Goal: Task Accomplishment & Management: Manage account settings

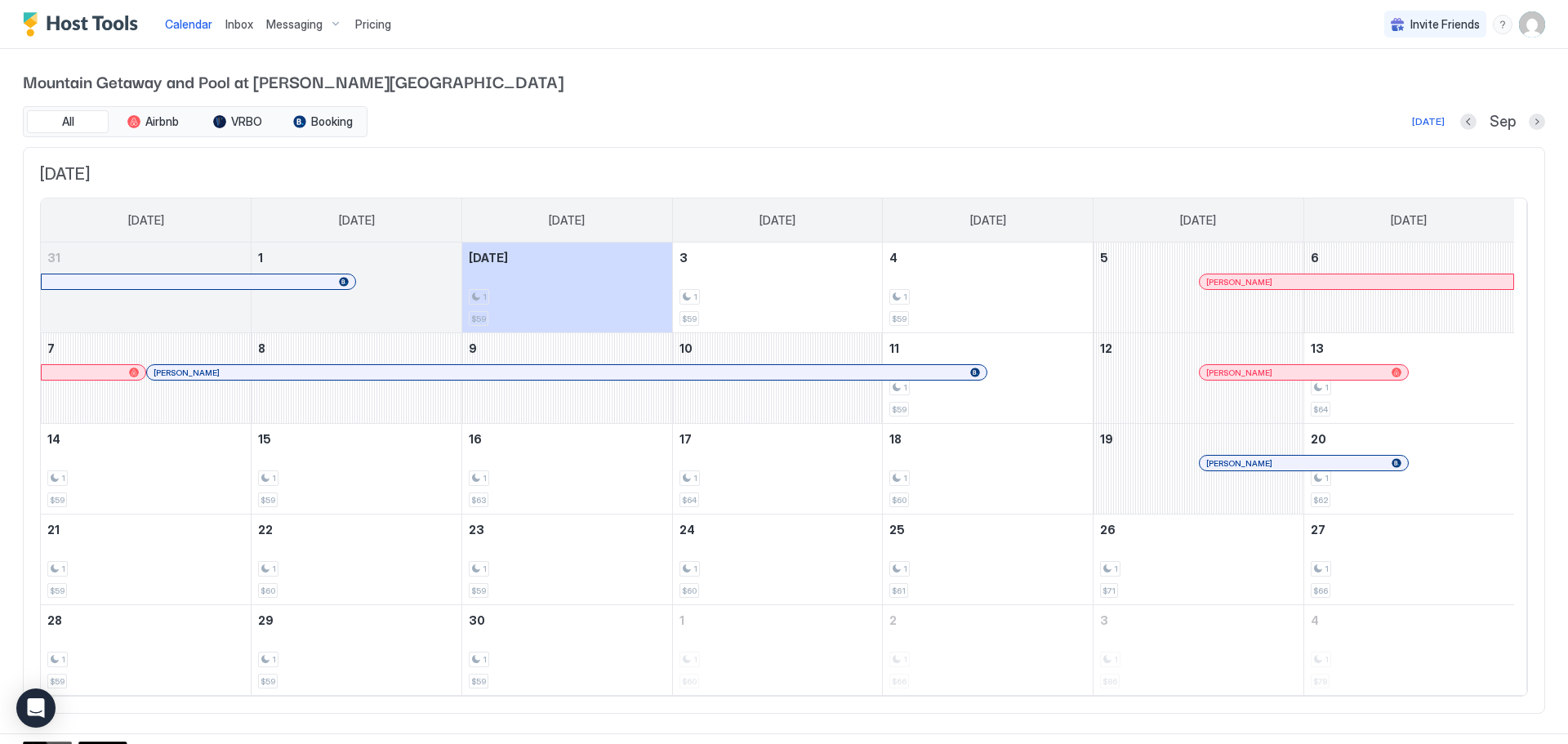
click at [287, 24] on span "Messaging" at bounding box center [295, 24] width 57 height 15
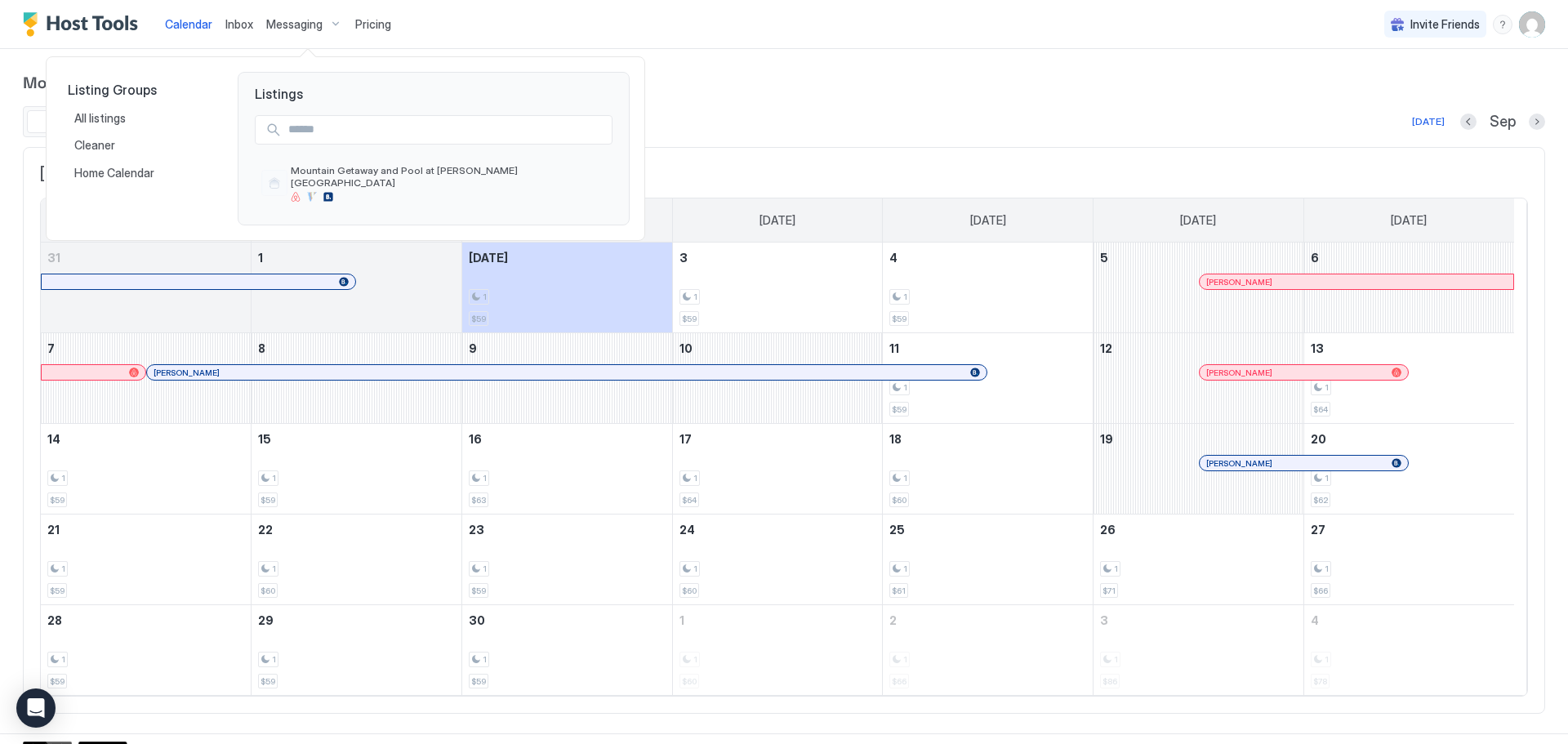
click at [247, 24] on div at bounding box center [784, 372] width 1568 height 744
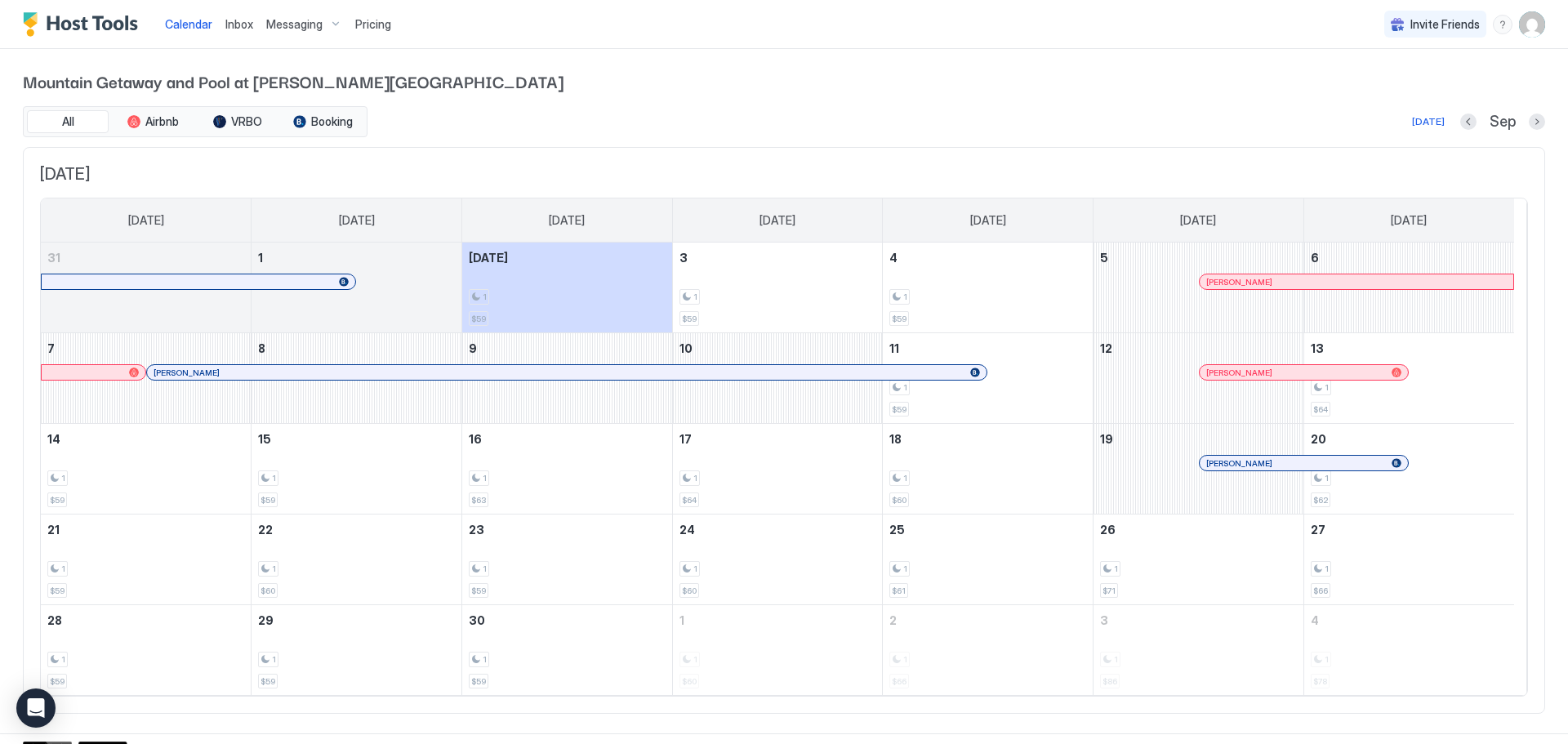
click at [244, 26] on span "Inbox" at bounding box center [238, 24] width 27 height 14
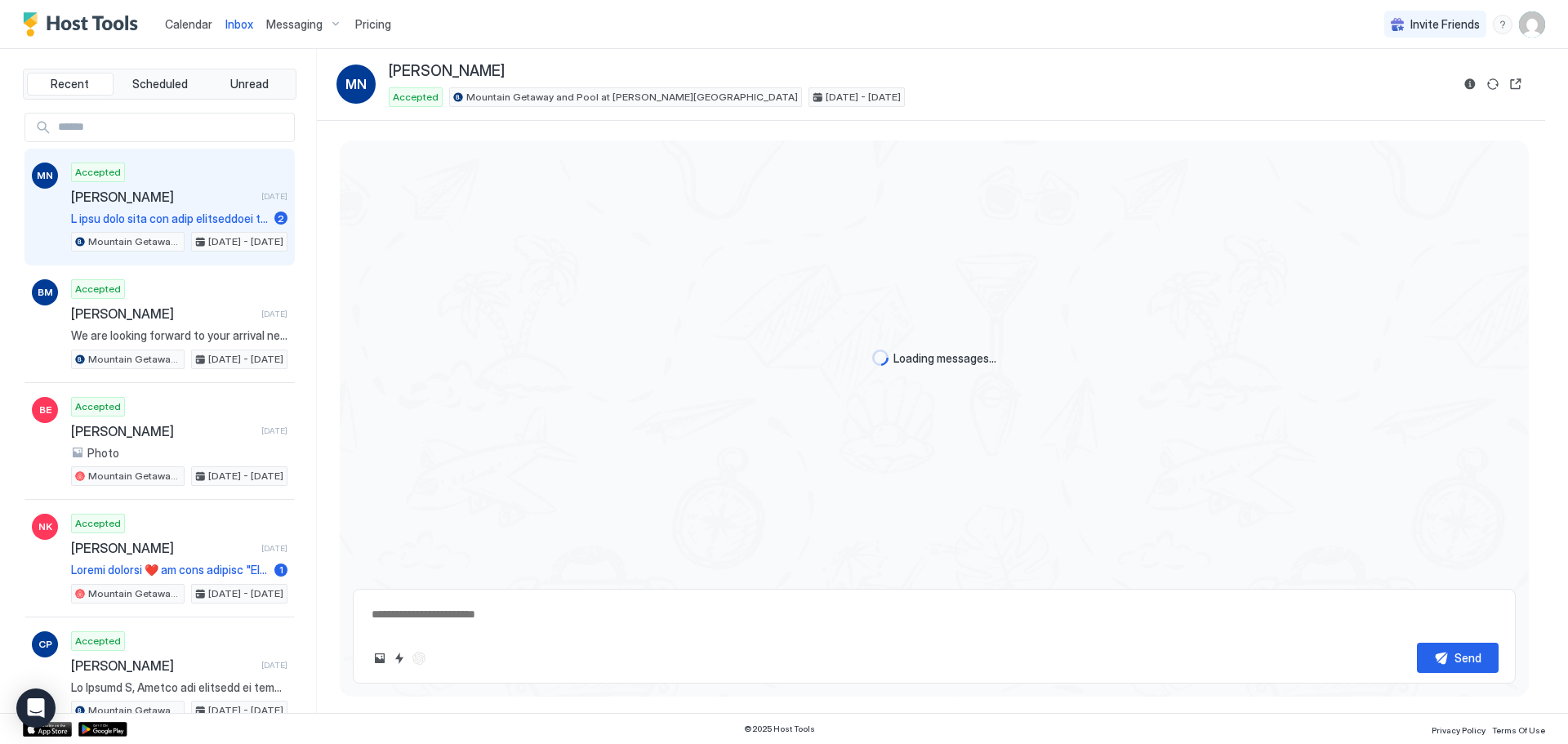
type textarea "*"
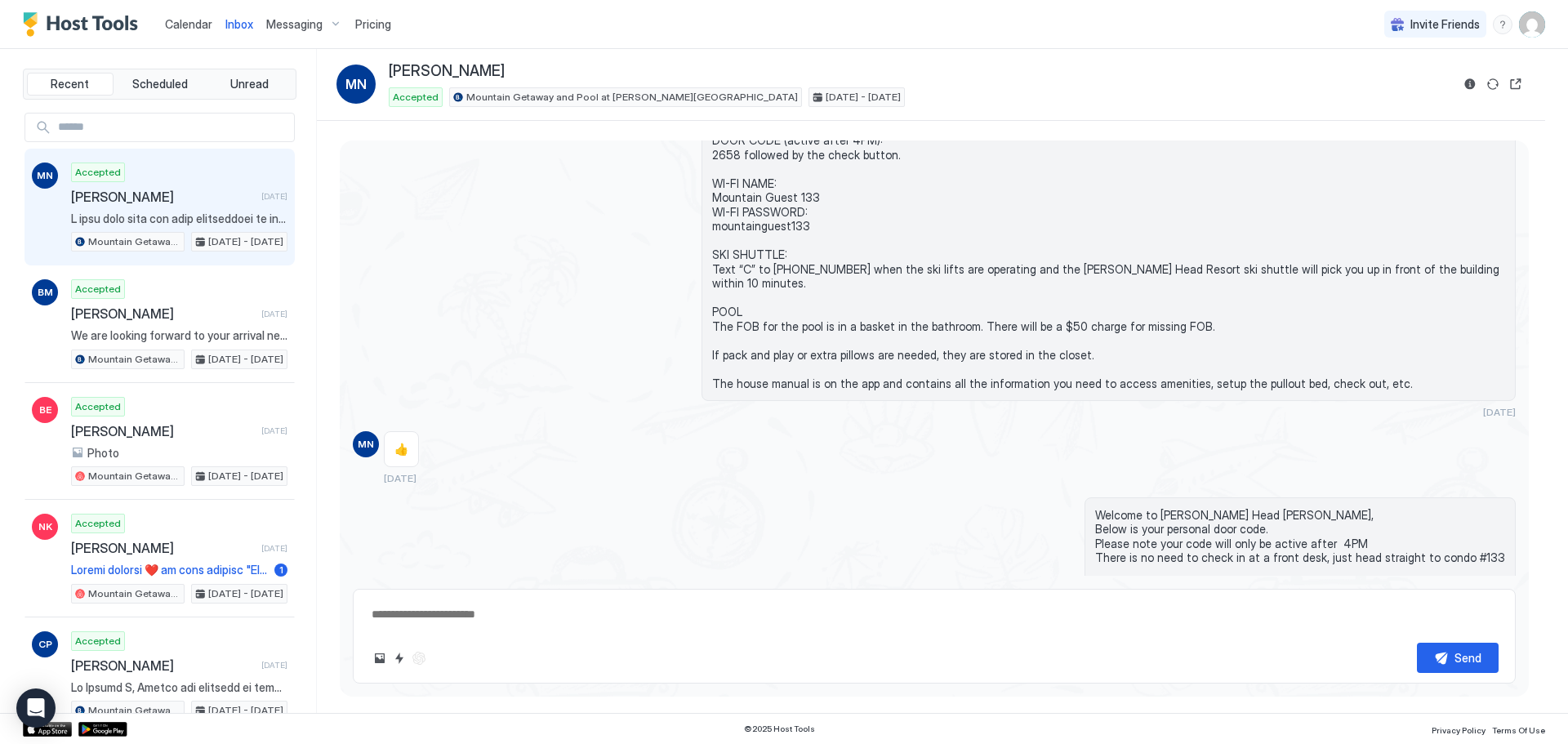
scroll to position [856, 0]
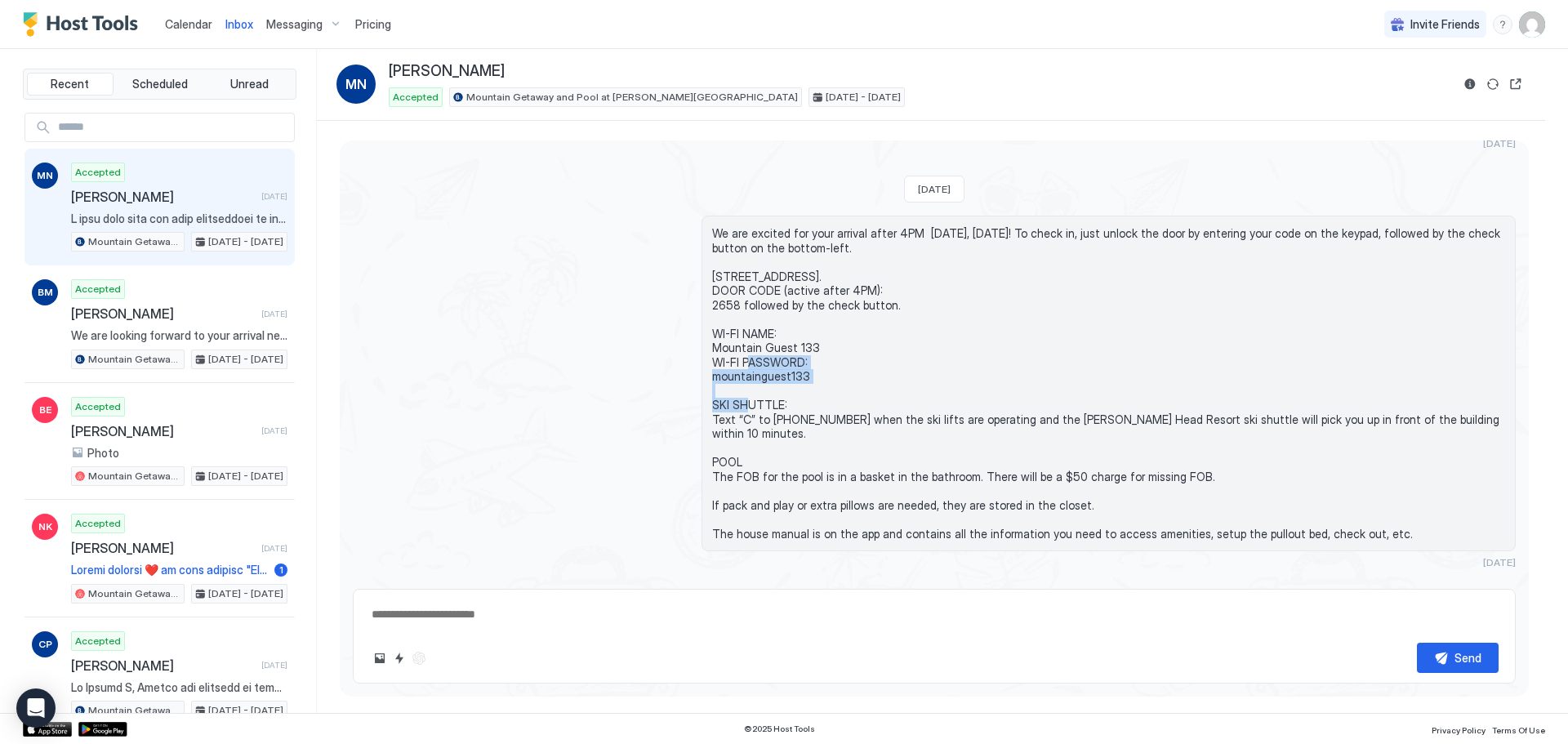
drag, startPoint x: 713, startPoint y: 337, endPoint x: 800, endPoint y: 342, distance: 87.1
click at [800, 342] on span "We are excited for your arrival after 4PM today, August 29th! To check in, just…" at bounding box center [1109, 383] width 793 height 315
click at [808, 339] on span "We are excited for your arrival after 4PM today, August 29th! To check in, just…" at bounding box center [1109, 383] width 793 height 315
drag, startPoint x: 807, startPoint y: 335, endPoint x: 789, endPoint y: 334, distance: 18.0
click at [789, 334] on span "We are excited for your arrival after 4PM today, August 29th! To check in, just…" at bounding box center [1109, 383] width 793 height 315
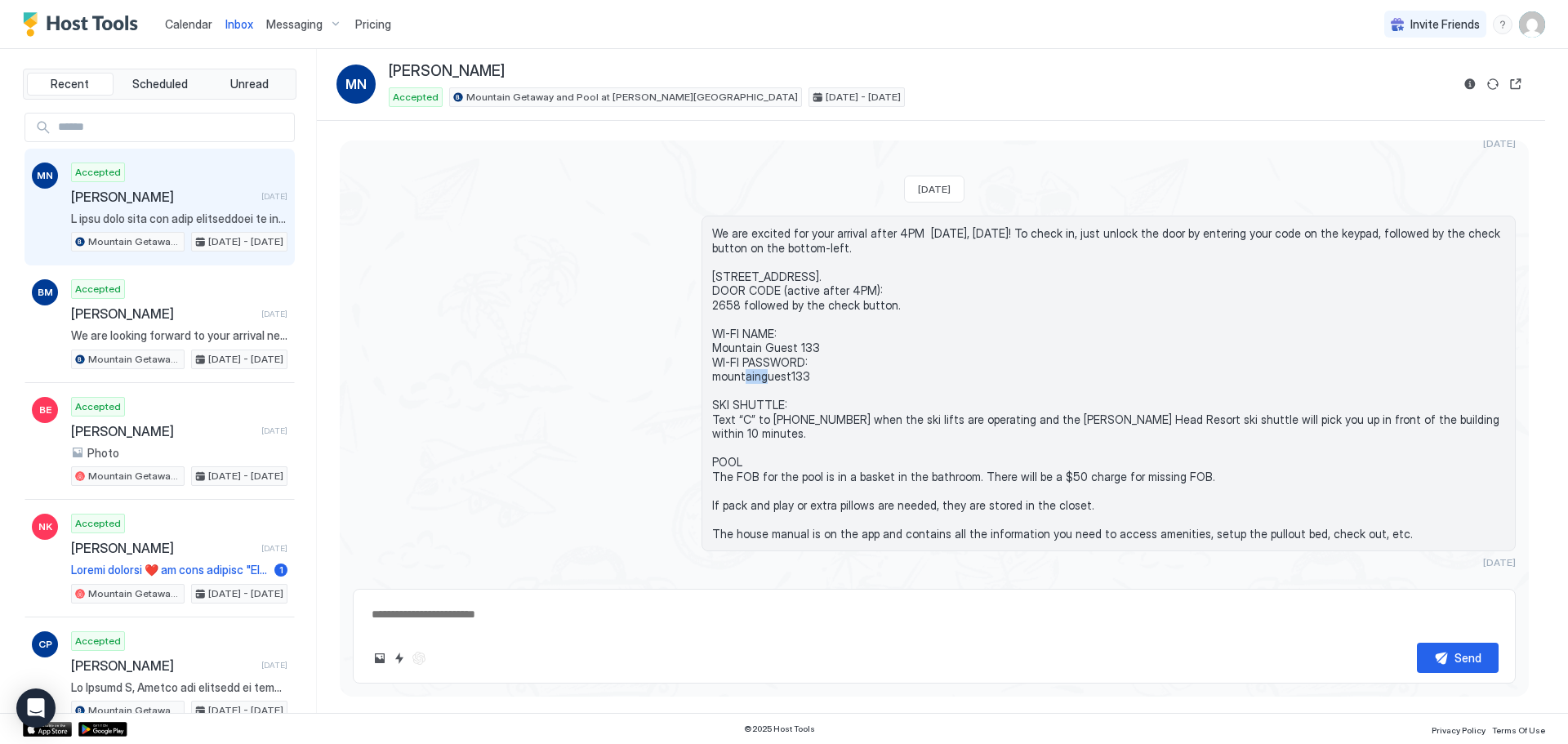
drag, startPoint x: 66, startPoint y: 31, endPoint x: 84, endPoint y: 46, distance: 23.4
click at [66, 31] on img "Host Tools Logo" at bounding box center [84, 24] width 122 height 24
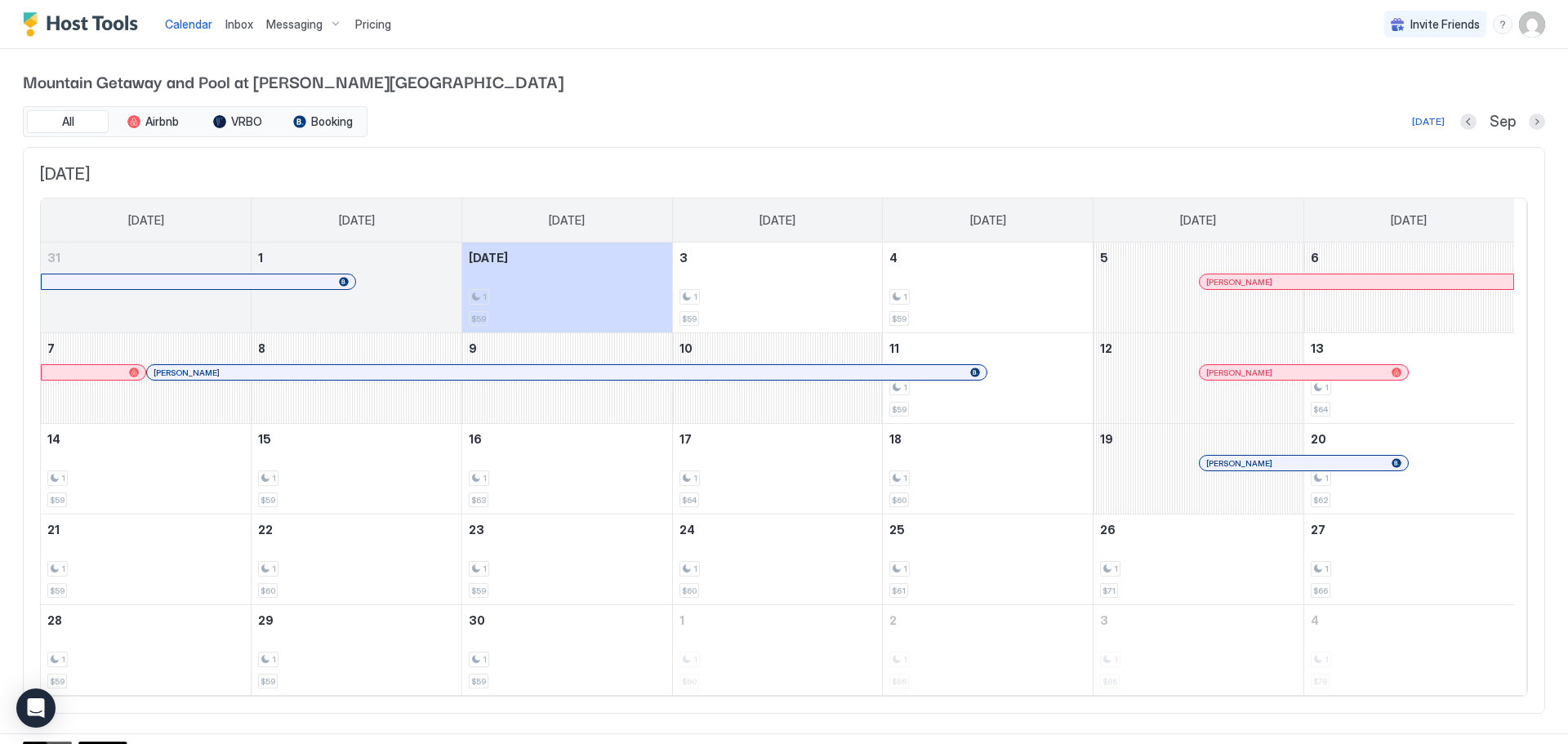
click at [1519, 25] on img "User profile" at bounding box center [1532, 24] width 26 height 26
click at [1483, 92] on div "Settings" at bounding box center [1429, 91] width 207 height 28
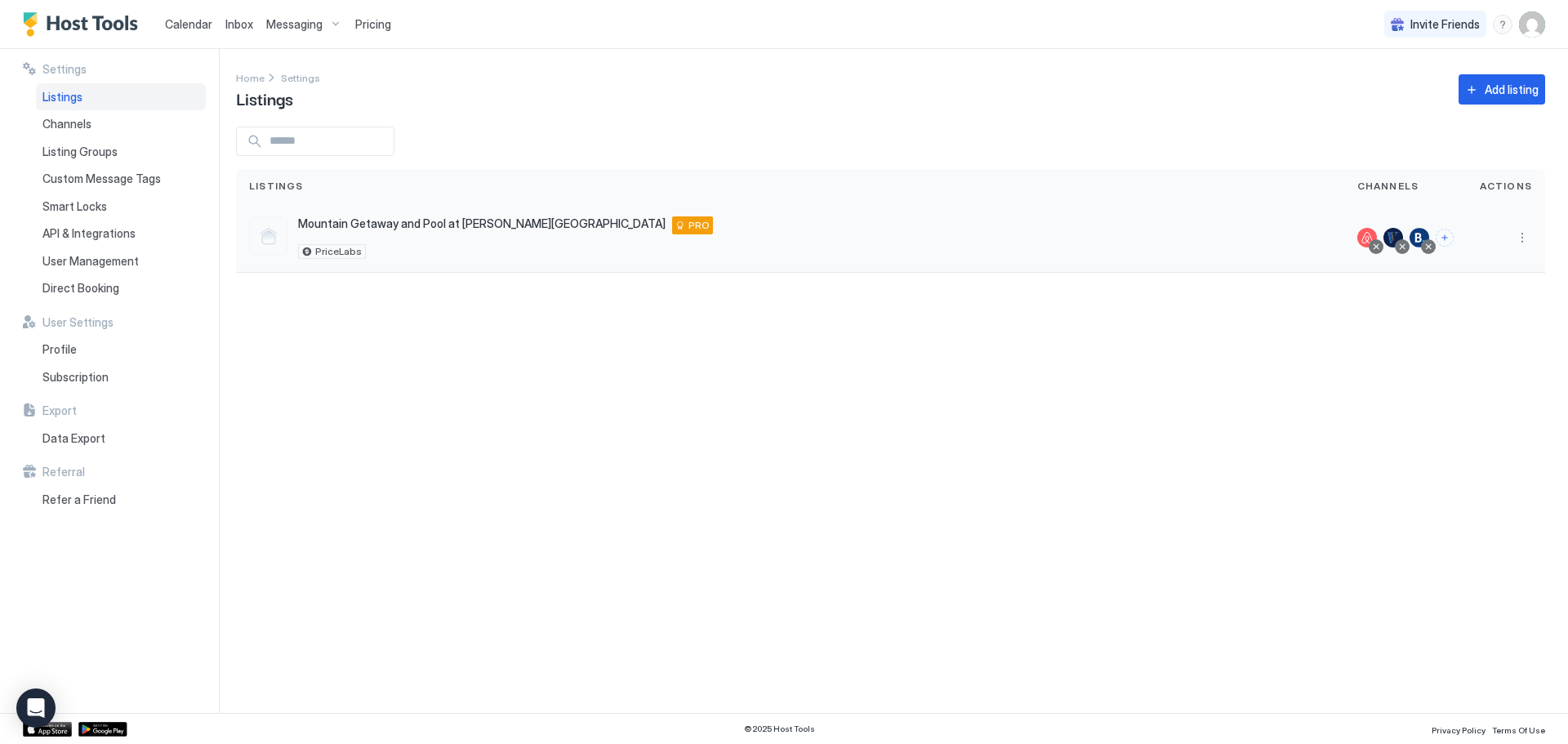
click at [940, 213] on div "Mountain Getaway and Pool at Brian Head Ski Resort 150 Ridgeview Street 133, Br…" at bounding box center [790, 238] width 1108 height 70
click at [482, 235] on div "Mountain Getaway and Pool at Brian Head Ski Resort 150 Ridgeview Street 133, Br…" at bounding box center [505, 237] width 415 height 42
click at [115, 205] on div "Smart Locks" at bounding box center [121, 206] width 170 height 27
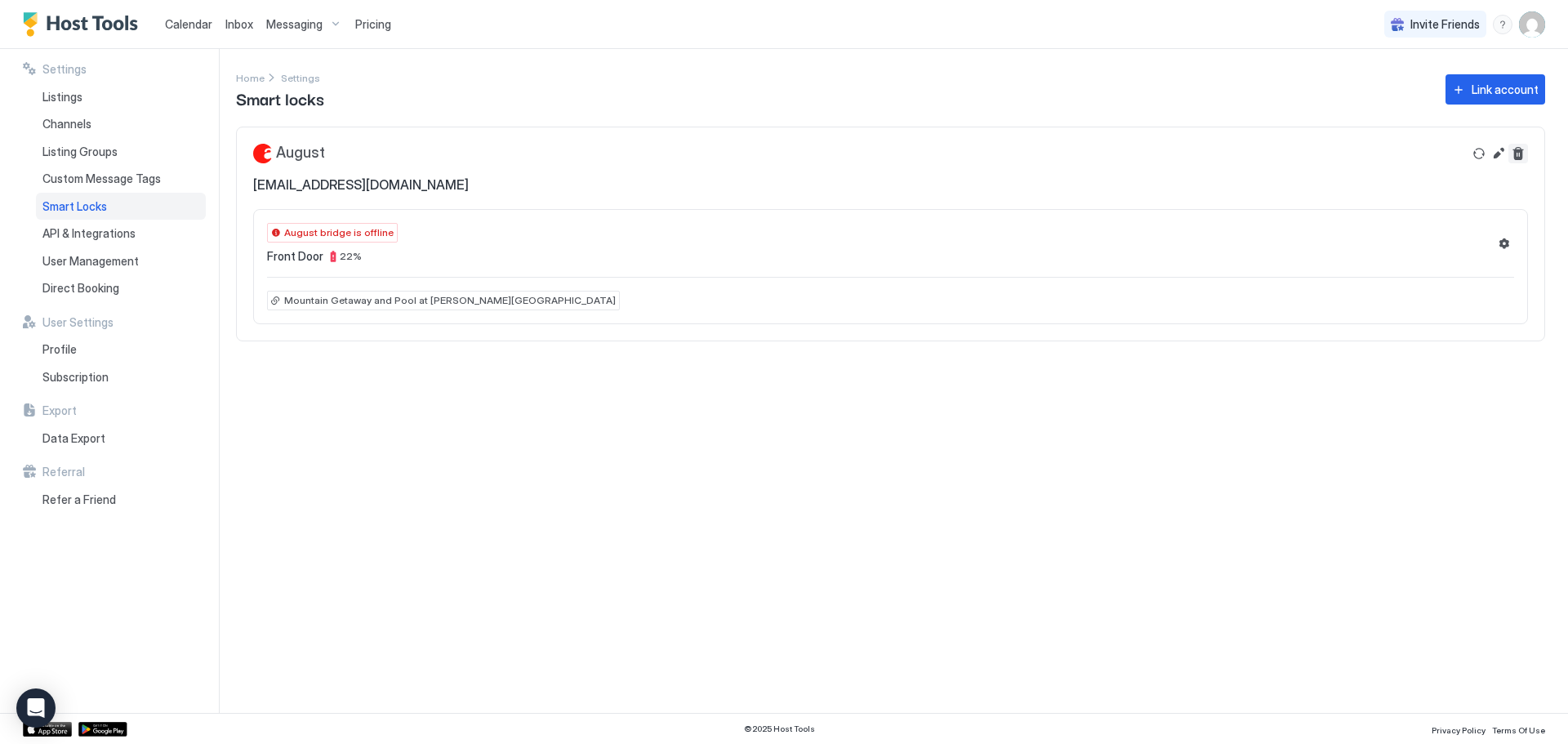
click at [1525, 154] on button "Delete" at bounding box center [1518, 154] width 20 height 20
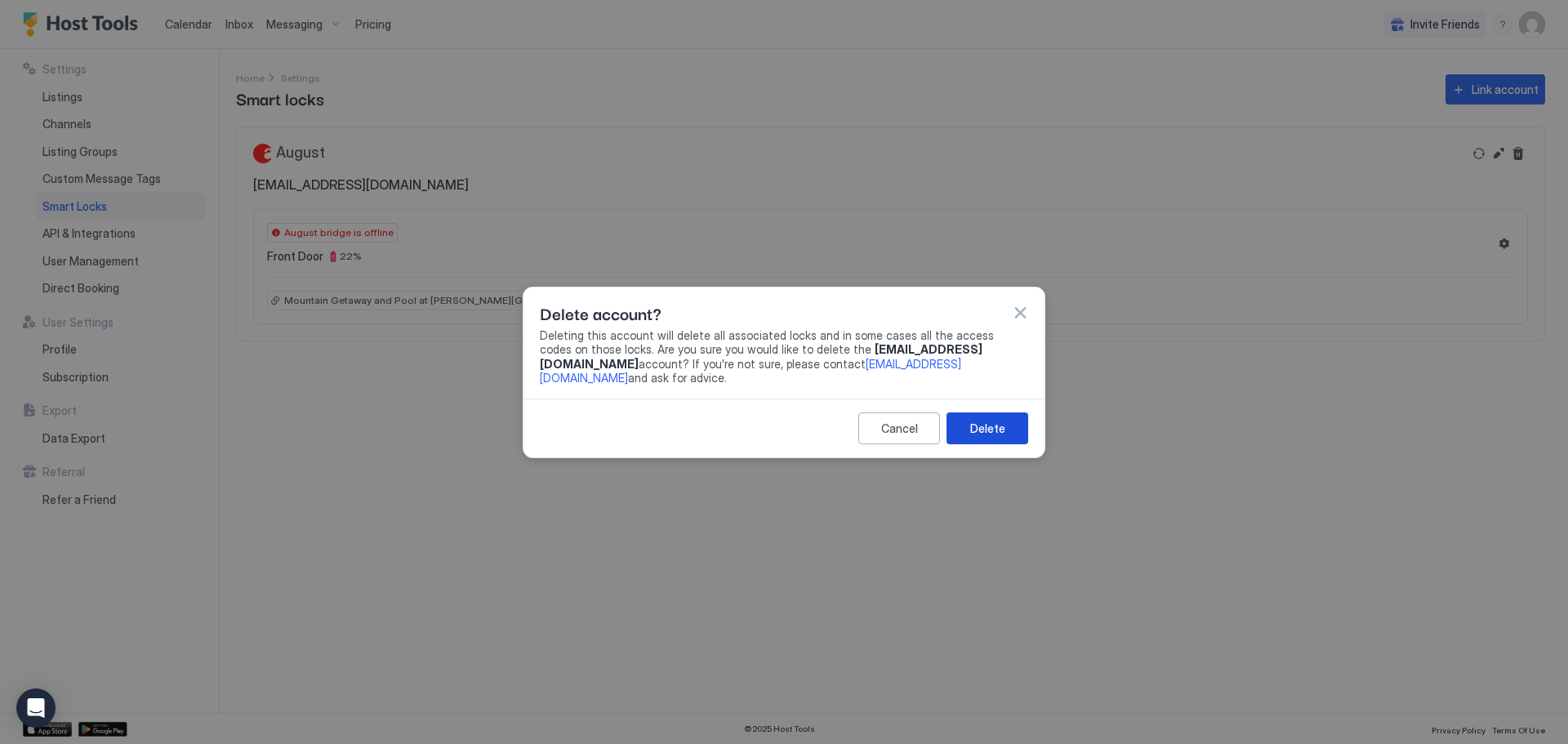
click at [980, 419] on div "Delete" at bounding box center [988, 428] width 35 height 17
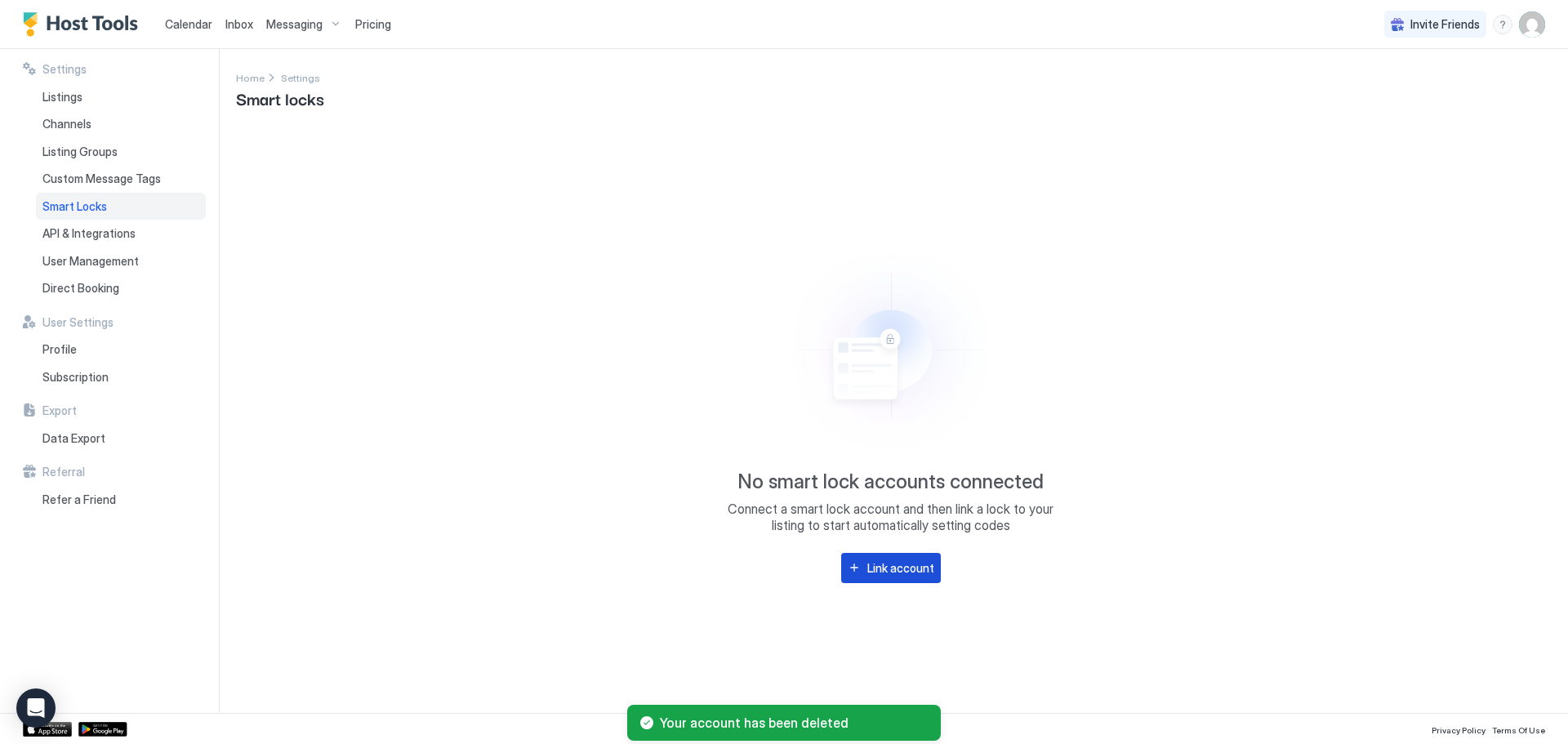
click at [876, 568] on div "Link account" at bounding box center [900, 568] width 67 height 17
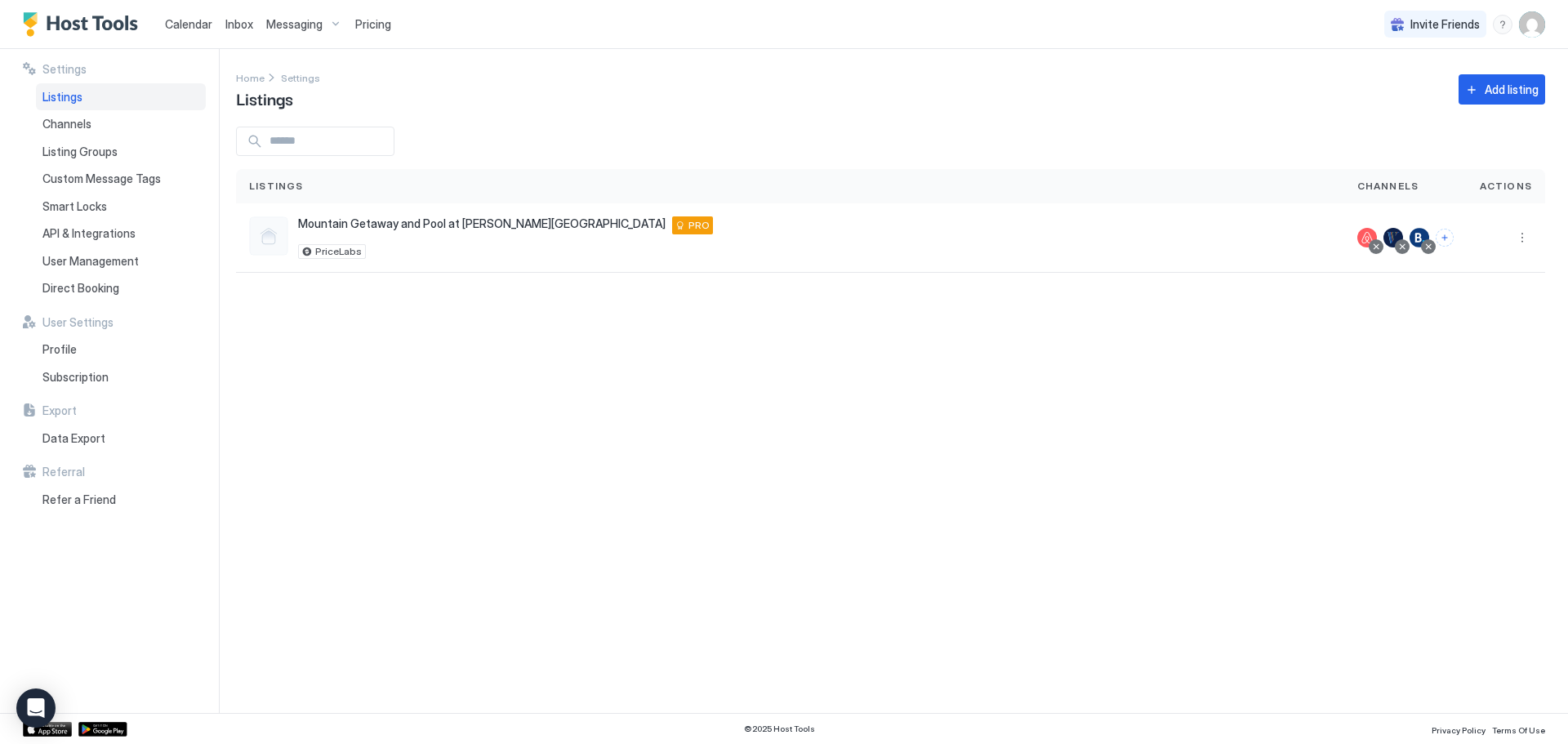
drag, startPoint x: 750, startPoint y: 346, endPoint x: 684, endPoint y: 328, distance: 68.4
click at [750, 347] on div "Settings Home Settings Listings Add listing Listings Channels Actions Mountain …" at bounding box center [902, 380] width 1332 height 664
click at [251, 24] on span "Inbox" at bounding box center [238, 24] width 27 height 14
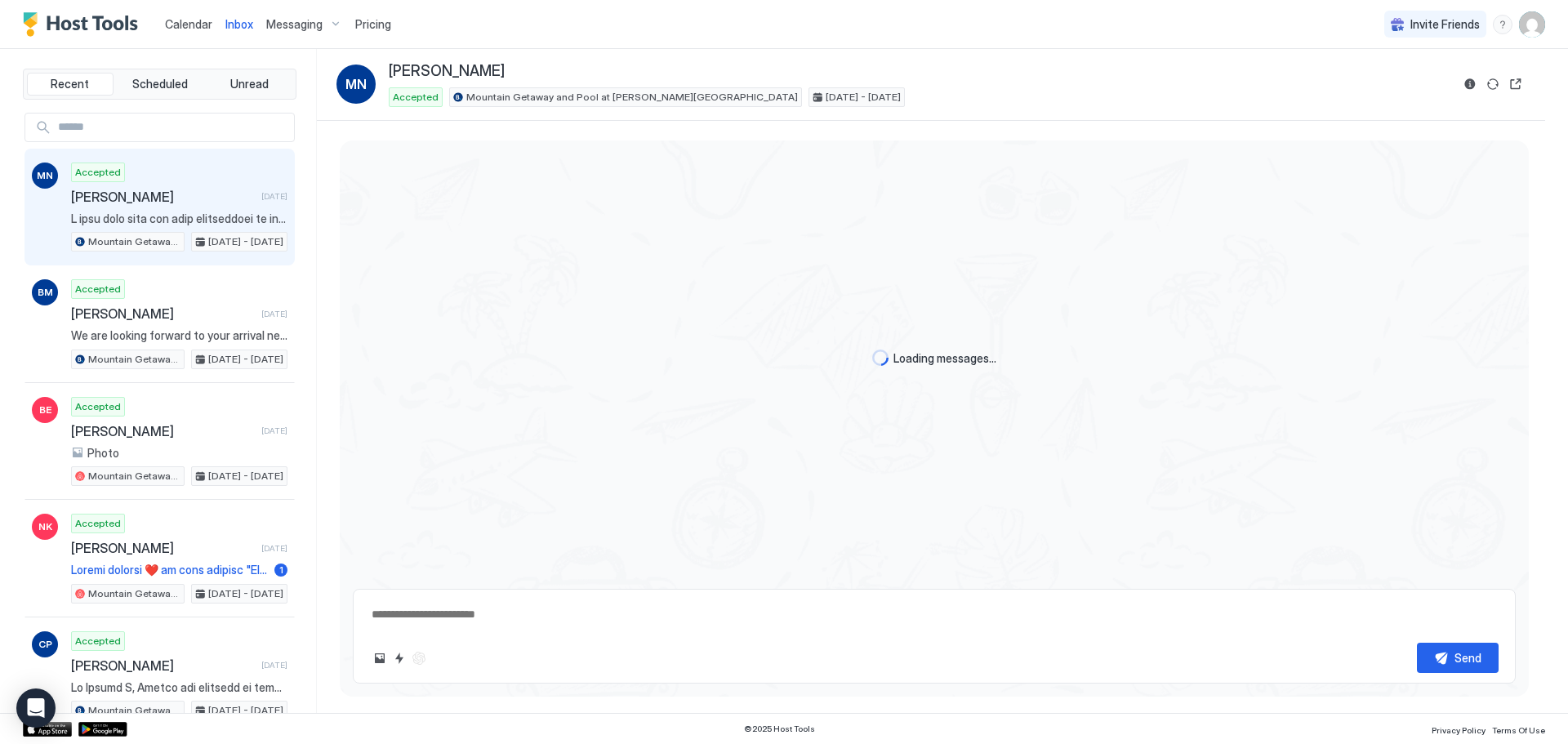
scroll to position [1999, 0]
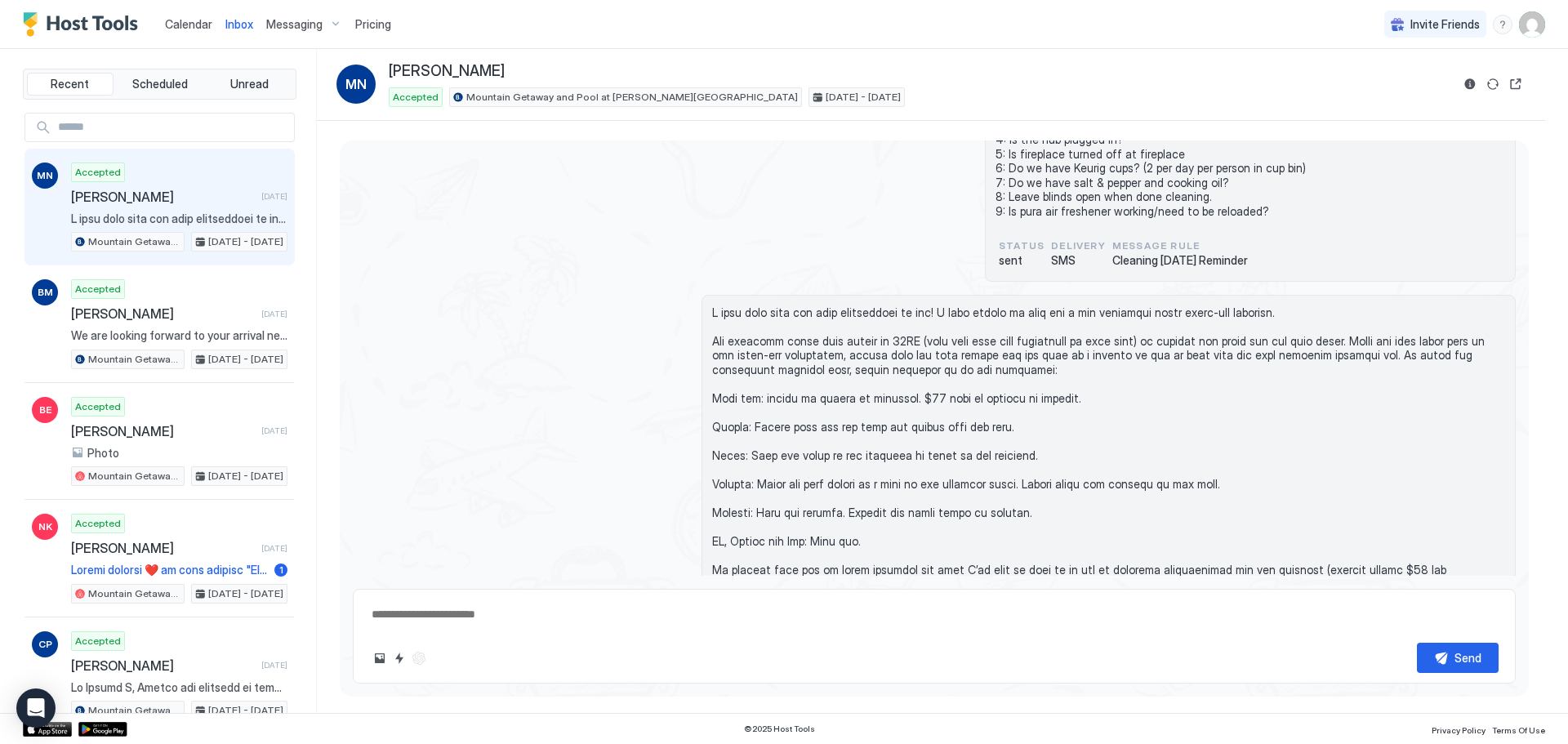
click at [280, 21] on span "Messaging" at bounding box center [295, 24] width 57 height 15
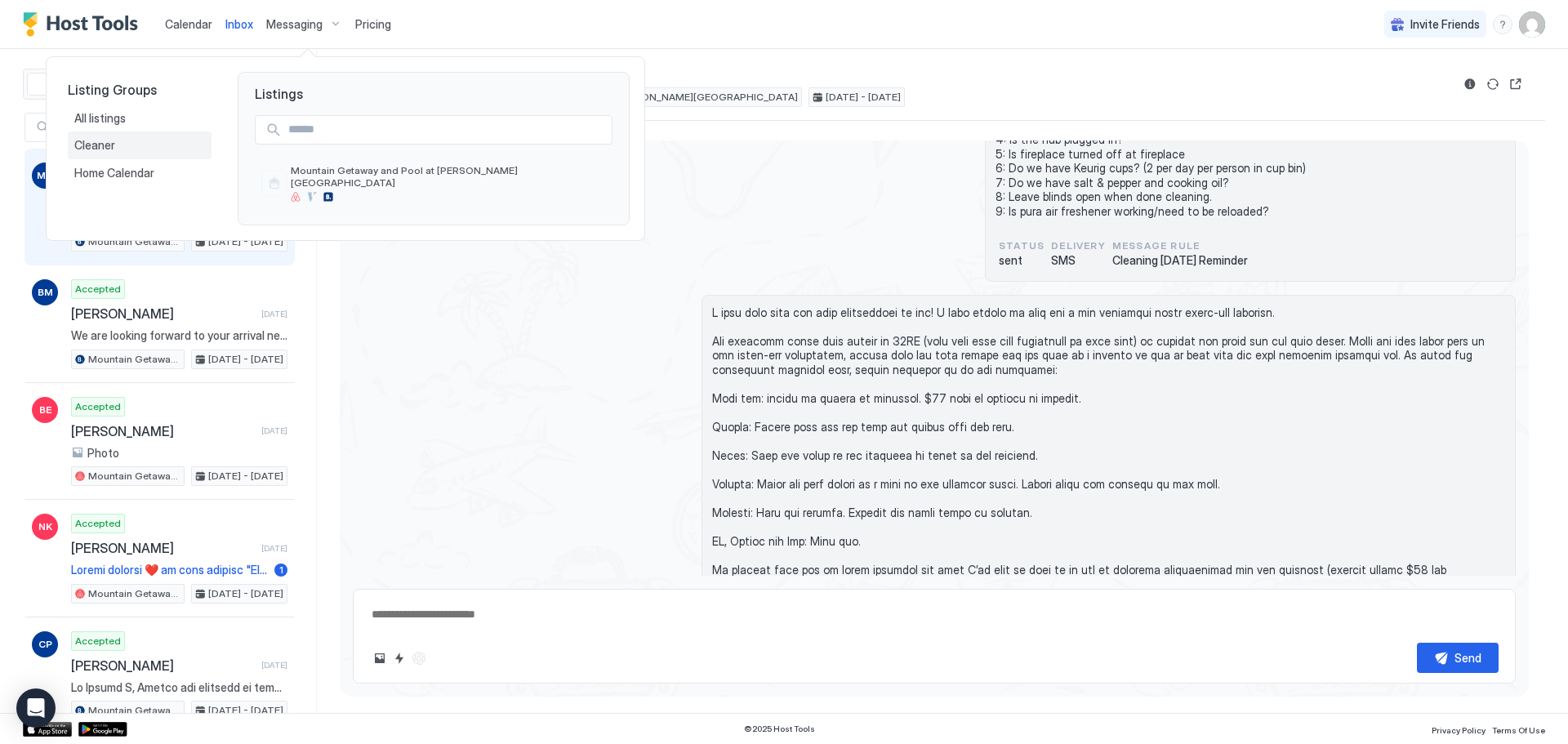
click at [111, 148] on span "Cleaner" at bounding box center [96, 145] width 43 height 15
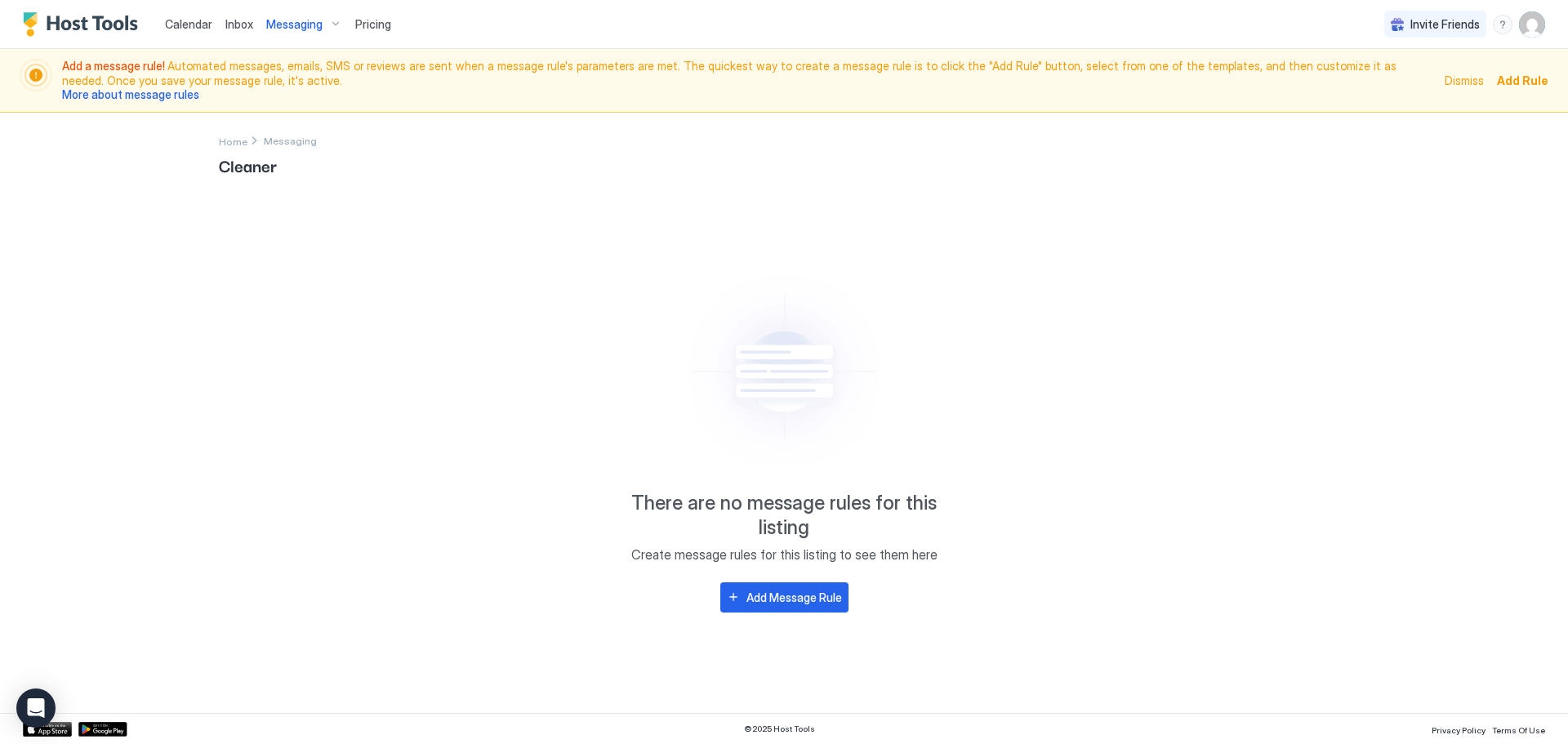
click at [254, 15] on div "Inbox" at bounding box center [238, 24] width 41 height 30
click at [280, 25] on span "Messaging" at bounding box center [295, 24] width 57 height 15
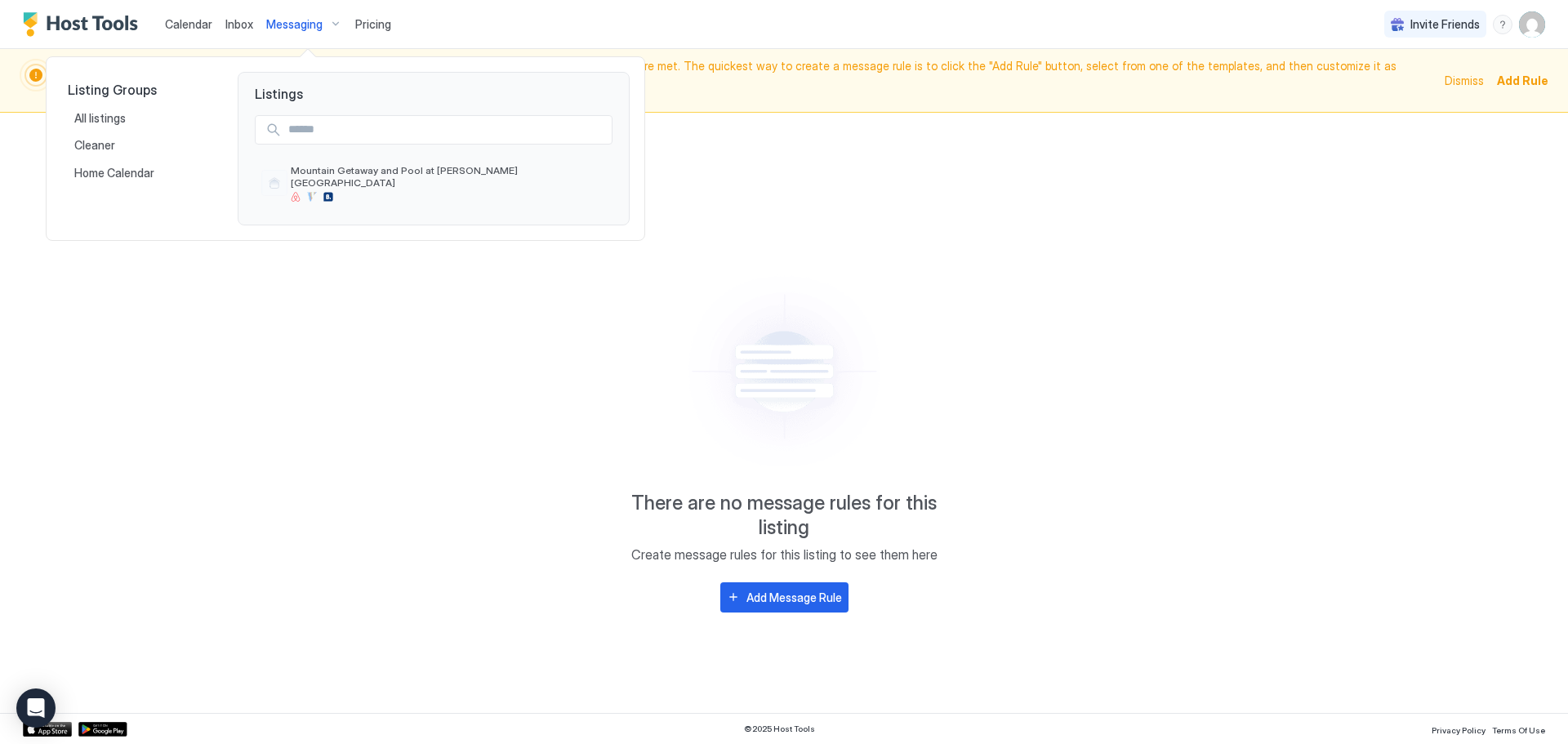
click at [204, 24] on div at bounding box center [784, 372] width 1568 height 744
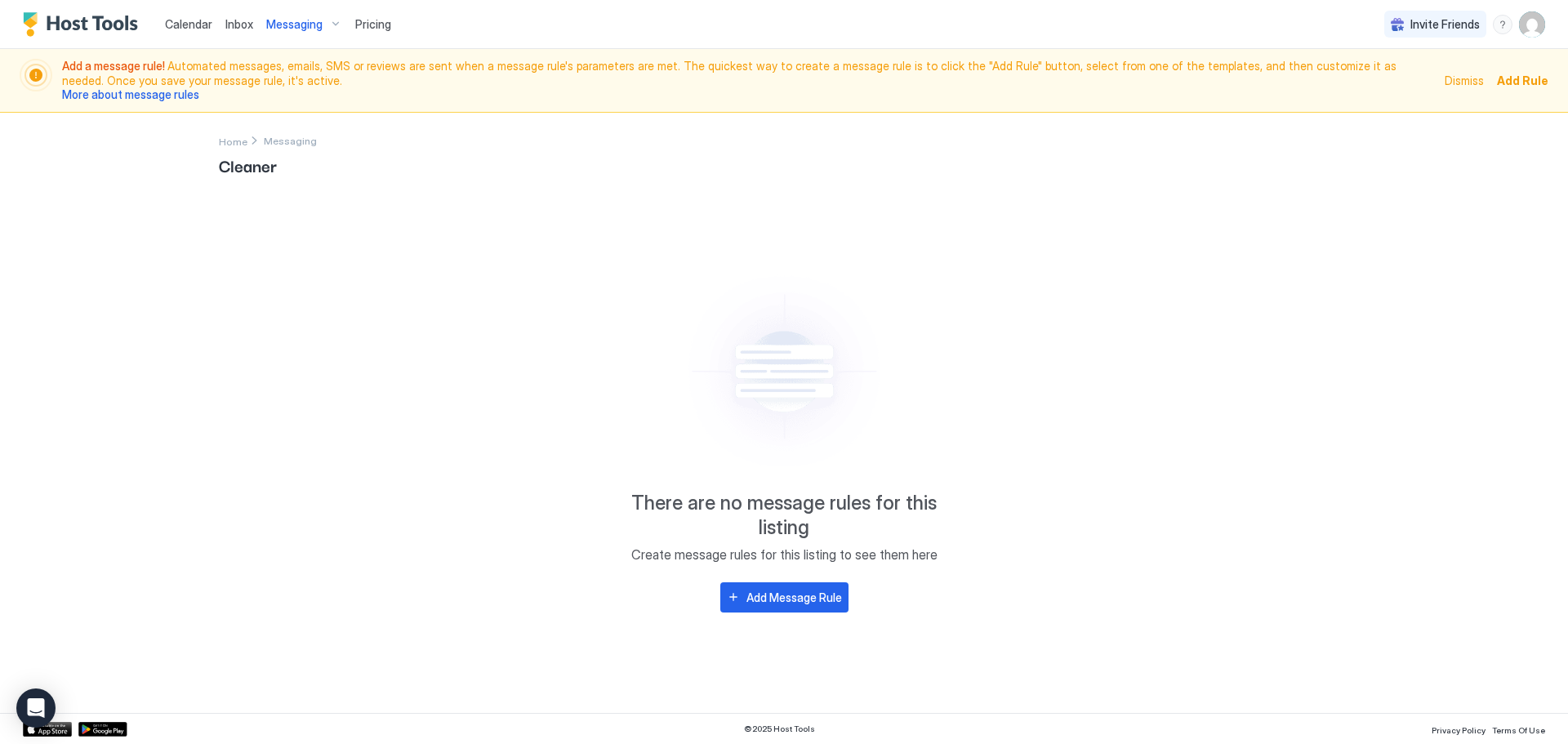
click at [221, 23] on div "Inbox" at bounding box center [238, 24] width 41 height 30
click at [229, 23] on span "Inbox" at bounding box center [238, 24] width 27 height 14
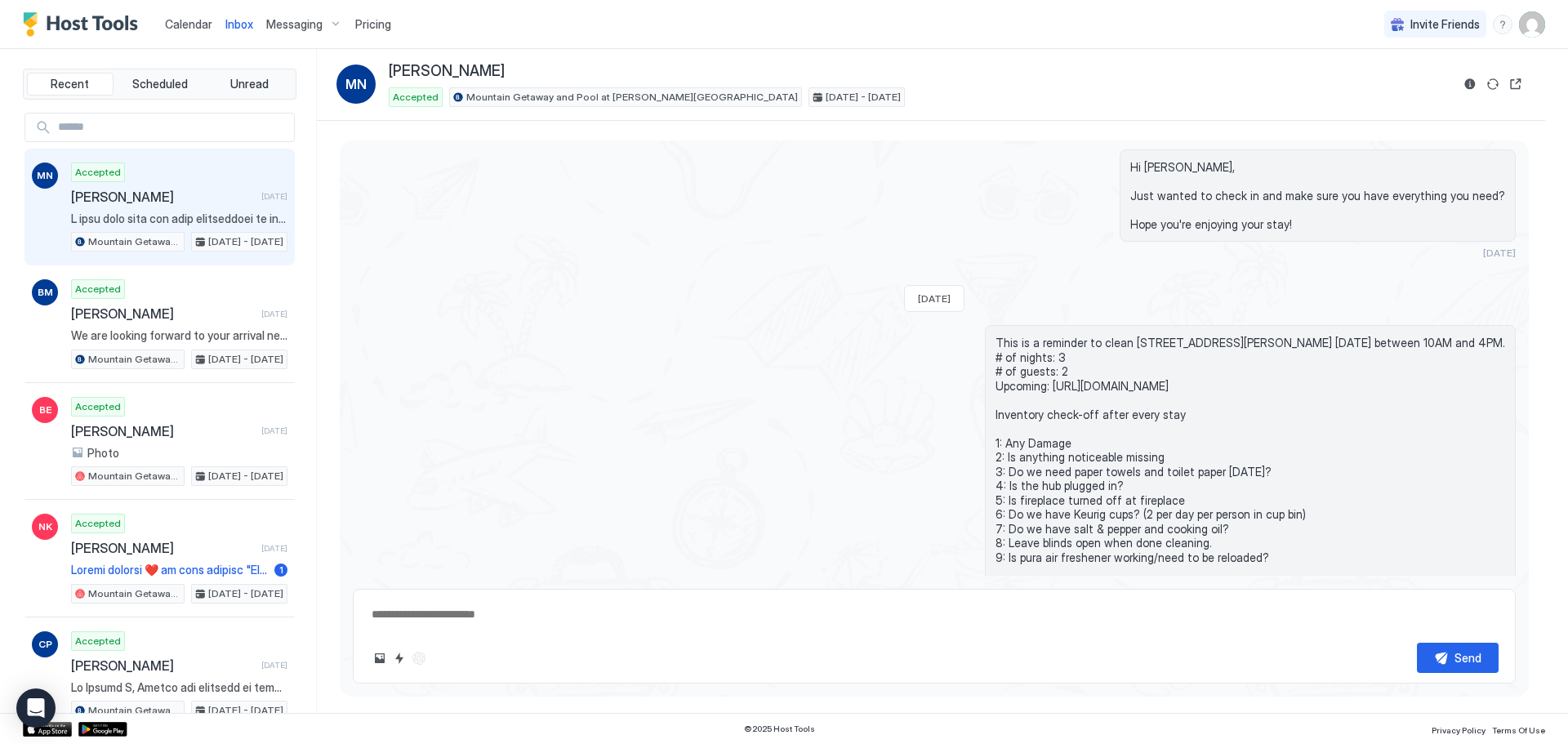
scroll to position [1755, 0]
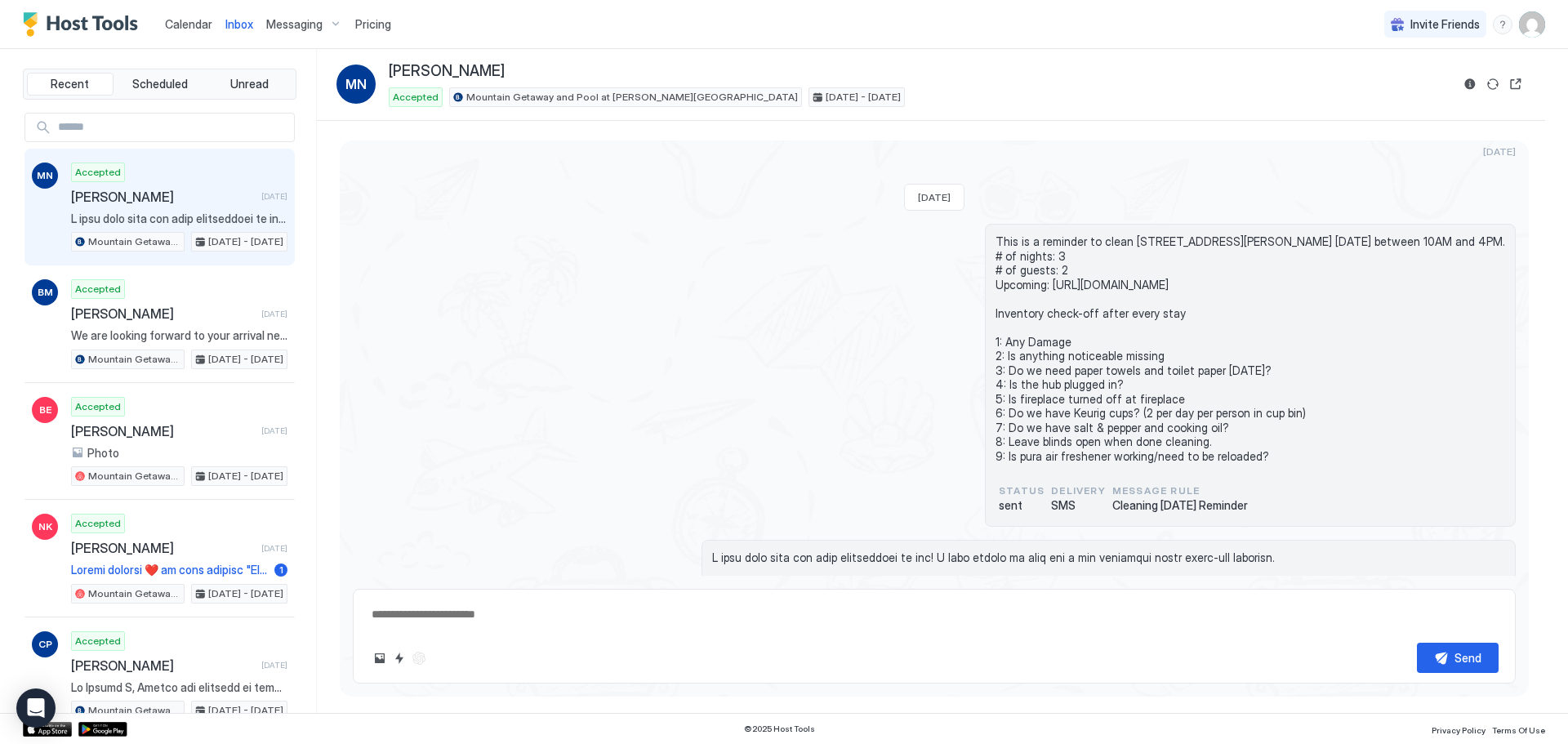
click at [211, 24] on div "Calendar" at bounding box center [188, 24] width 60 height 30
click at [205, 20] on span "Calendar" at bounding box center [188, 24] width 47 height 14
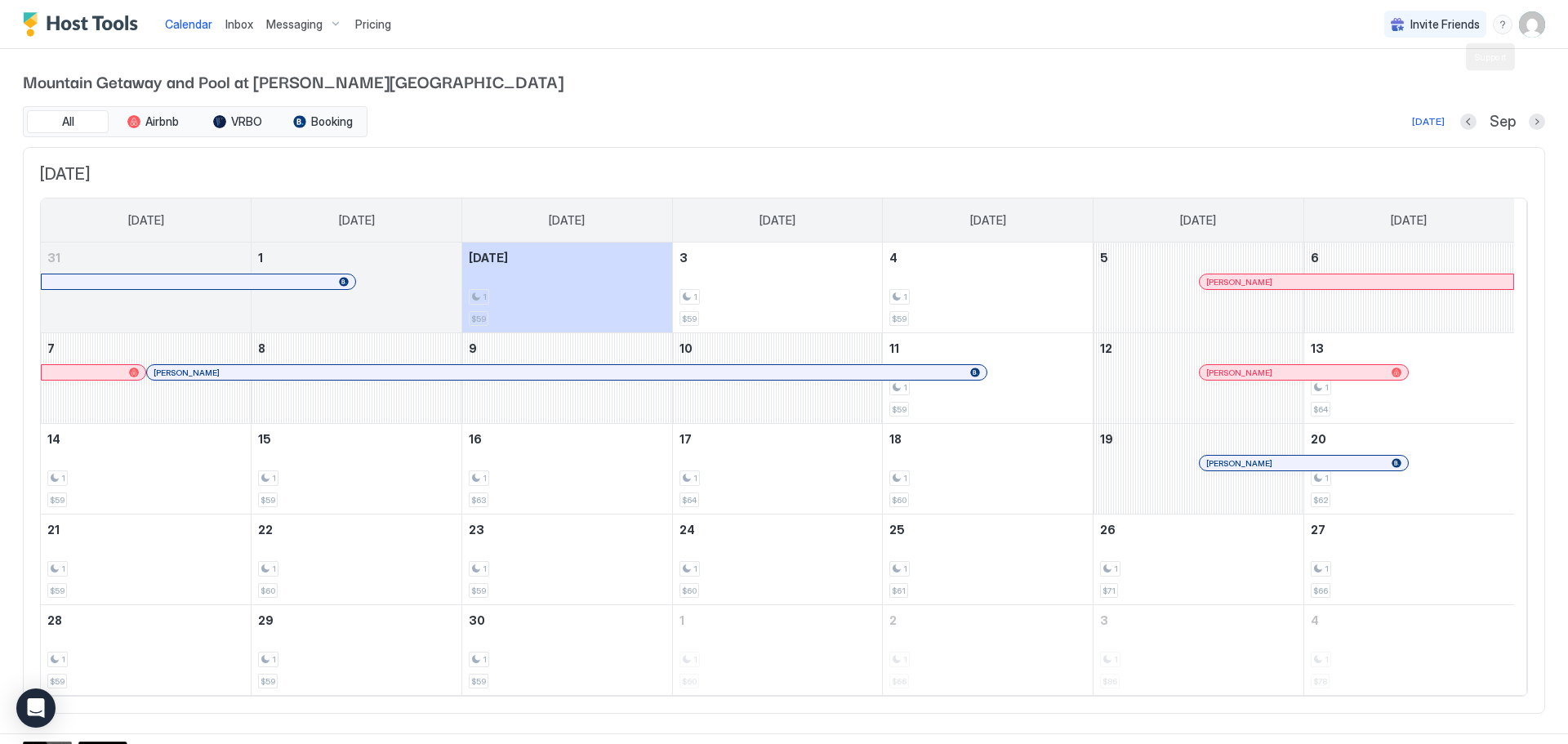
click at [1493, 21] on div "menu" at bounding box center [1502, 24] width 20 height 20
click at [1523, 24] on div at bounding box center [784, 372] width 1568 height 744
click at [1519, 36] on img "User profile" at bounding box center [1532, 24] width 26 height 26
click at [1442, 88] on div "Settings" at bounding box center [1429, 91] width 207 height 28
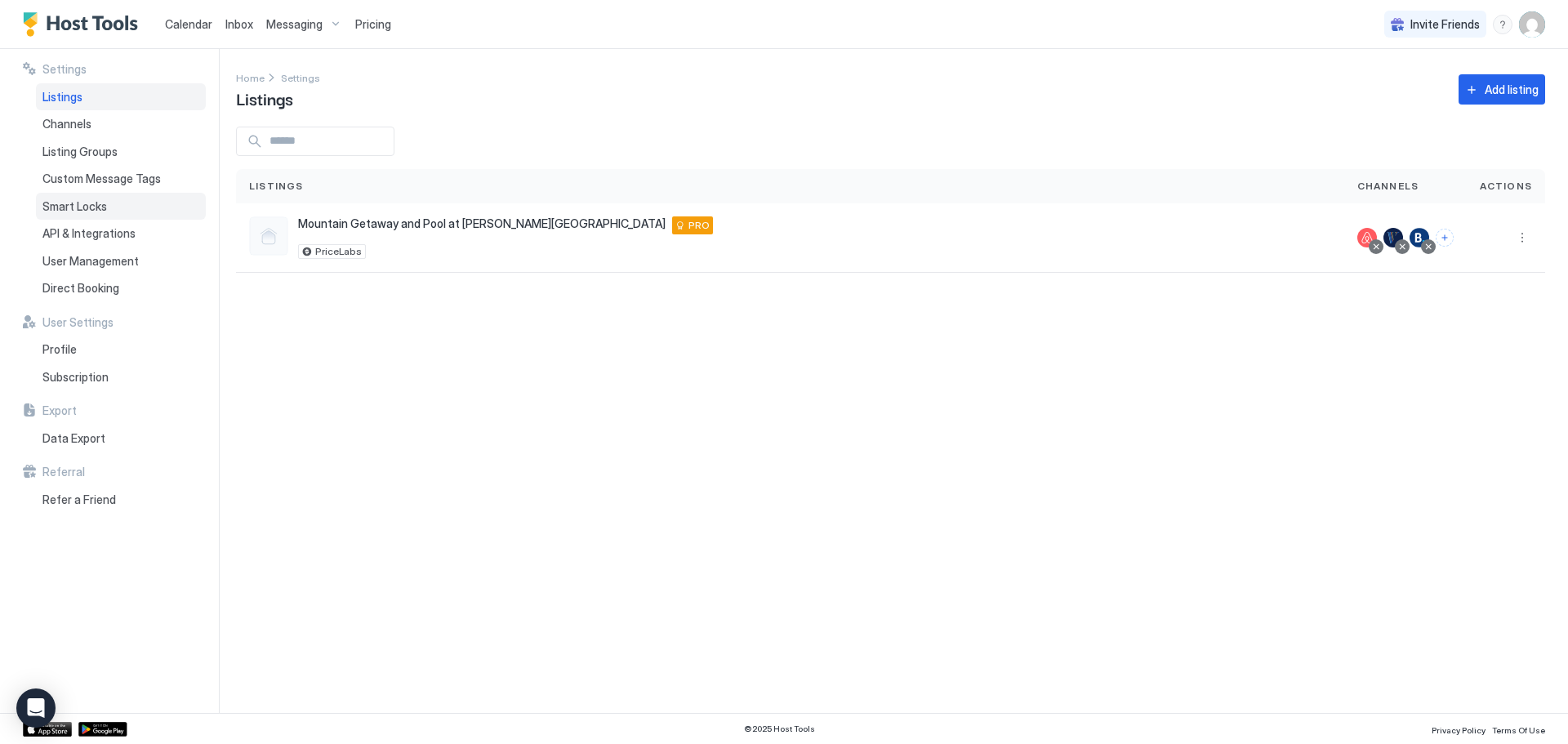
click at [89, 196] on div "Smart Locks" at bounding box center [121, 206] width 170 height 27
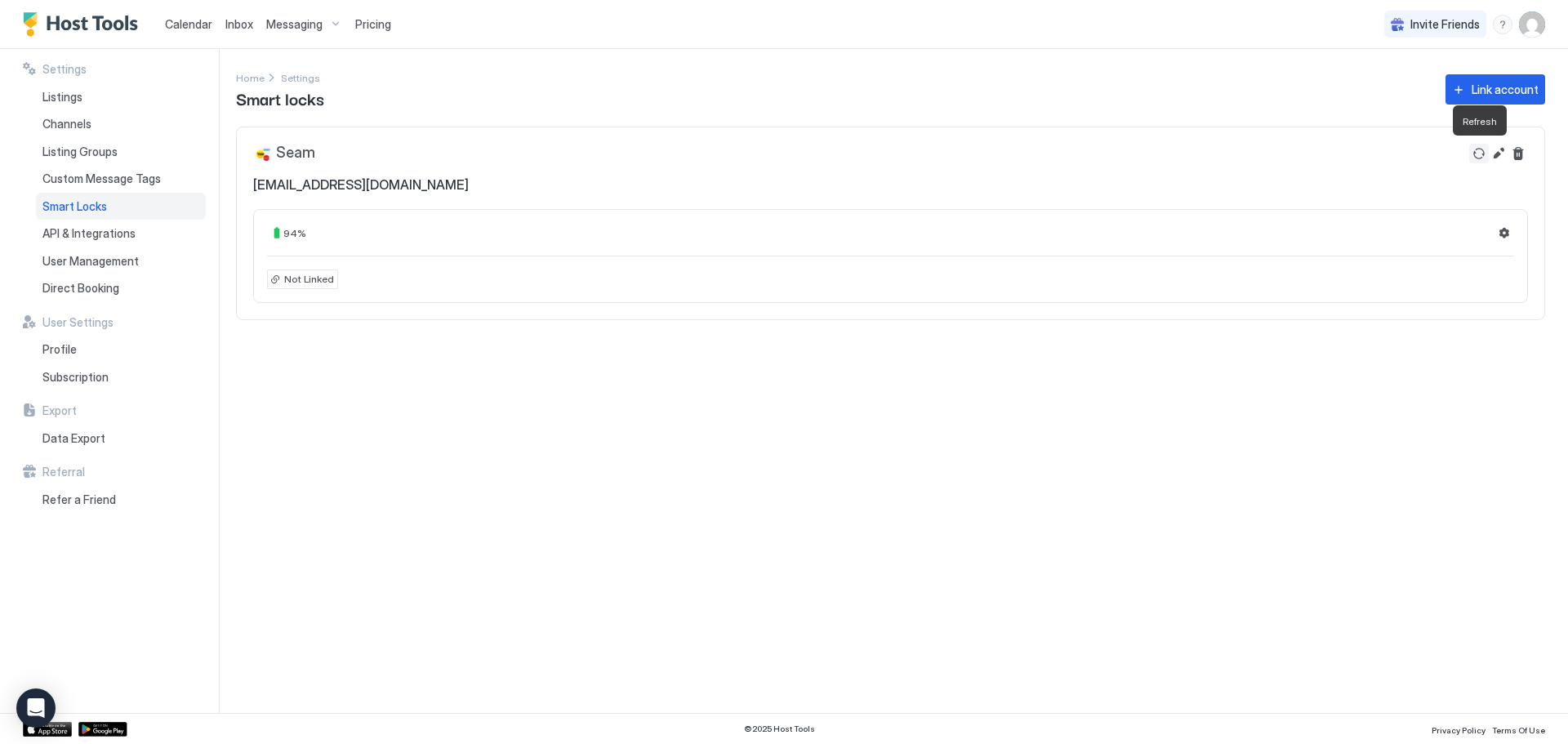
click at [1478, 154] on button "Refresh" at bounding box center [1478, 154] width 20 height 20
click at [1479, 154] on button "Refresh" at bounding box center [1478, 154] width 20 height 20
click at [329, 280] on span "Not Linked" at bounding box center [309, 280] width 50 height 15
drag, startPoint x: 298, startPoint y: 279, endPoint x: 296, endPoint y: 260, distance: 19.1
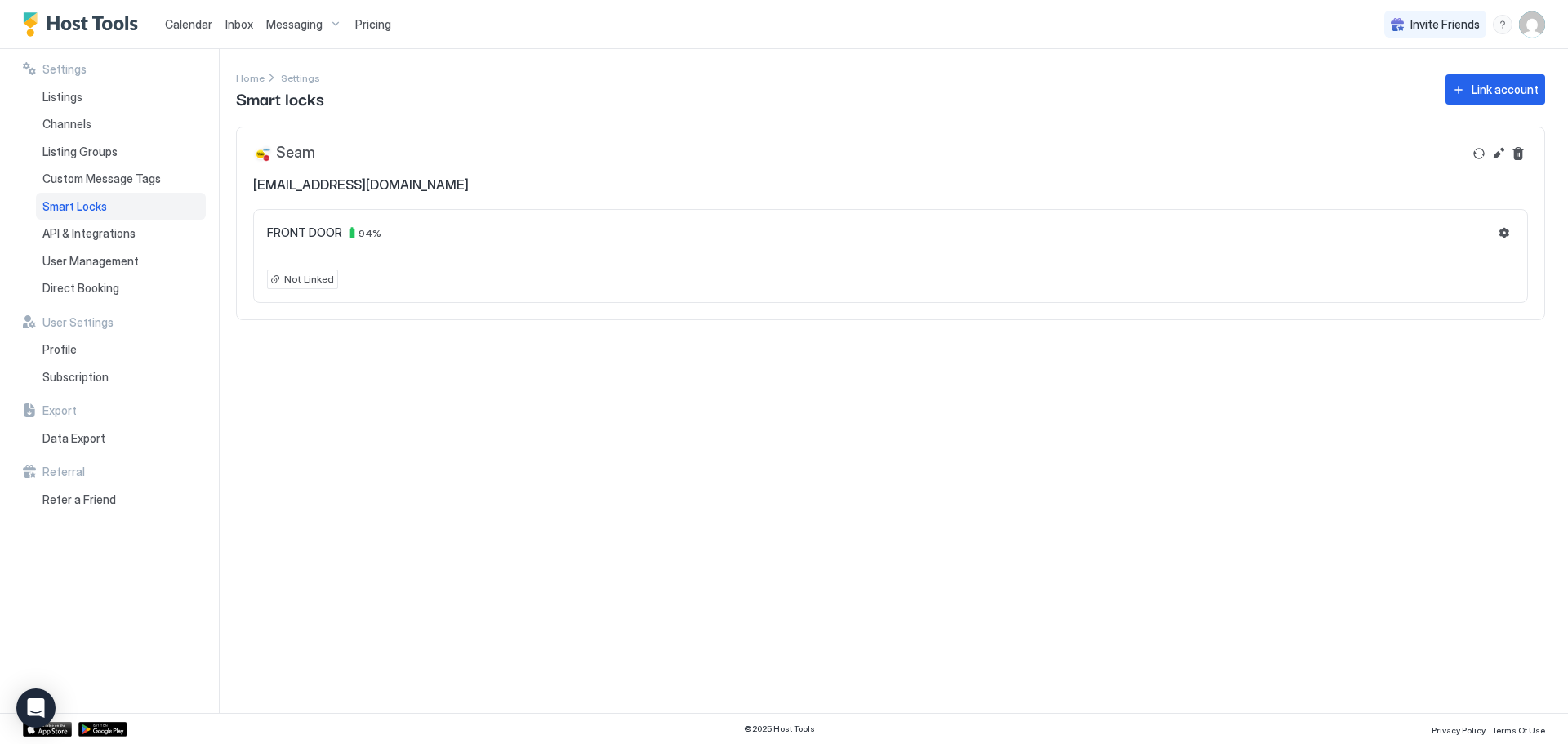
click at [297, 279] on span "Not Linked" at bounding box center [309, 280] width 50 height 15
click at [303, 219] on div "FRONT DOOR 94 % Not Linked" at bounding box center [890, 256] width 1275 height 94
click at [1503, 235] on button "Settings" at bounding box center [1504, 233] width 20 height 20
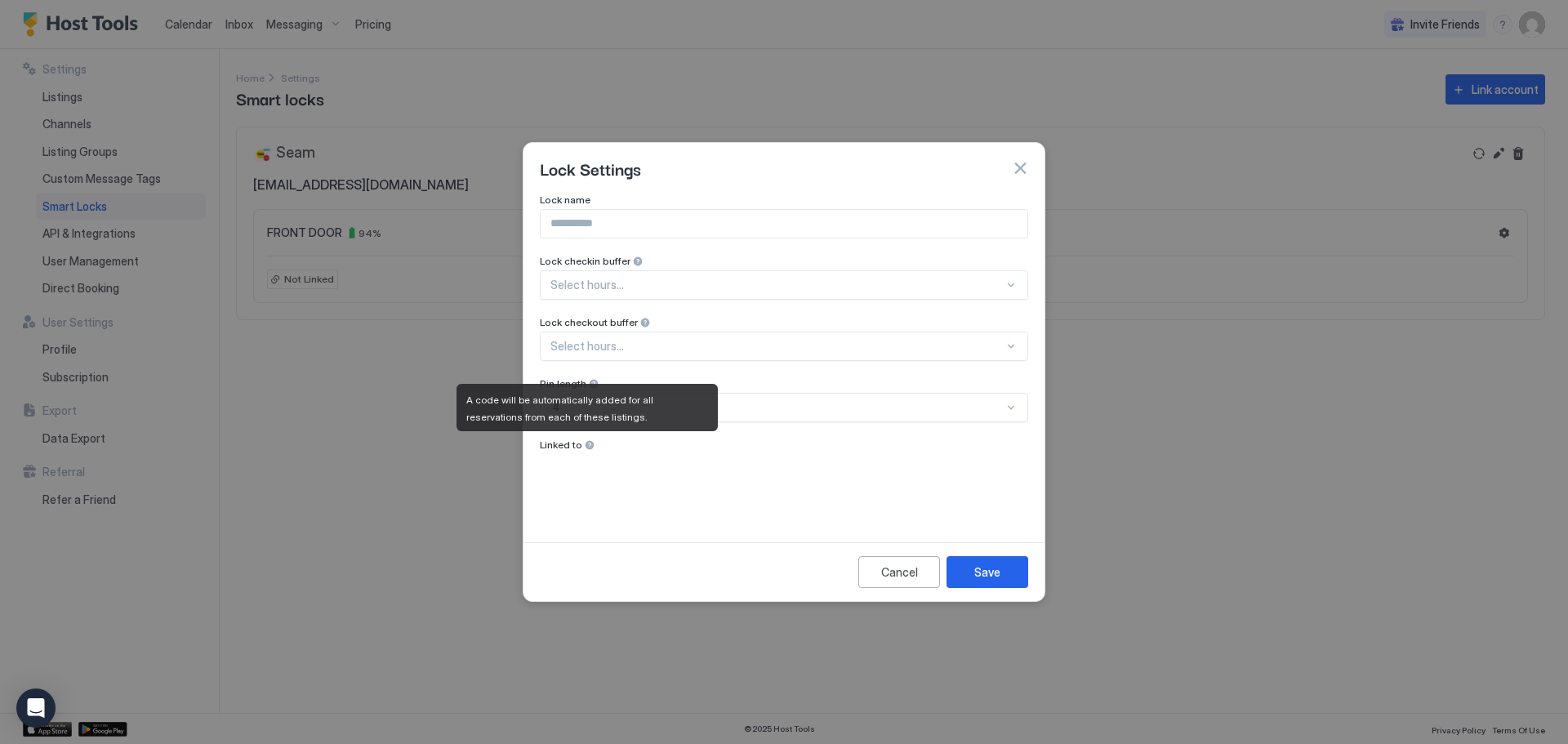
click at [585, 444] on div at bounding box center [590, 445] width 11 height 11
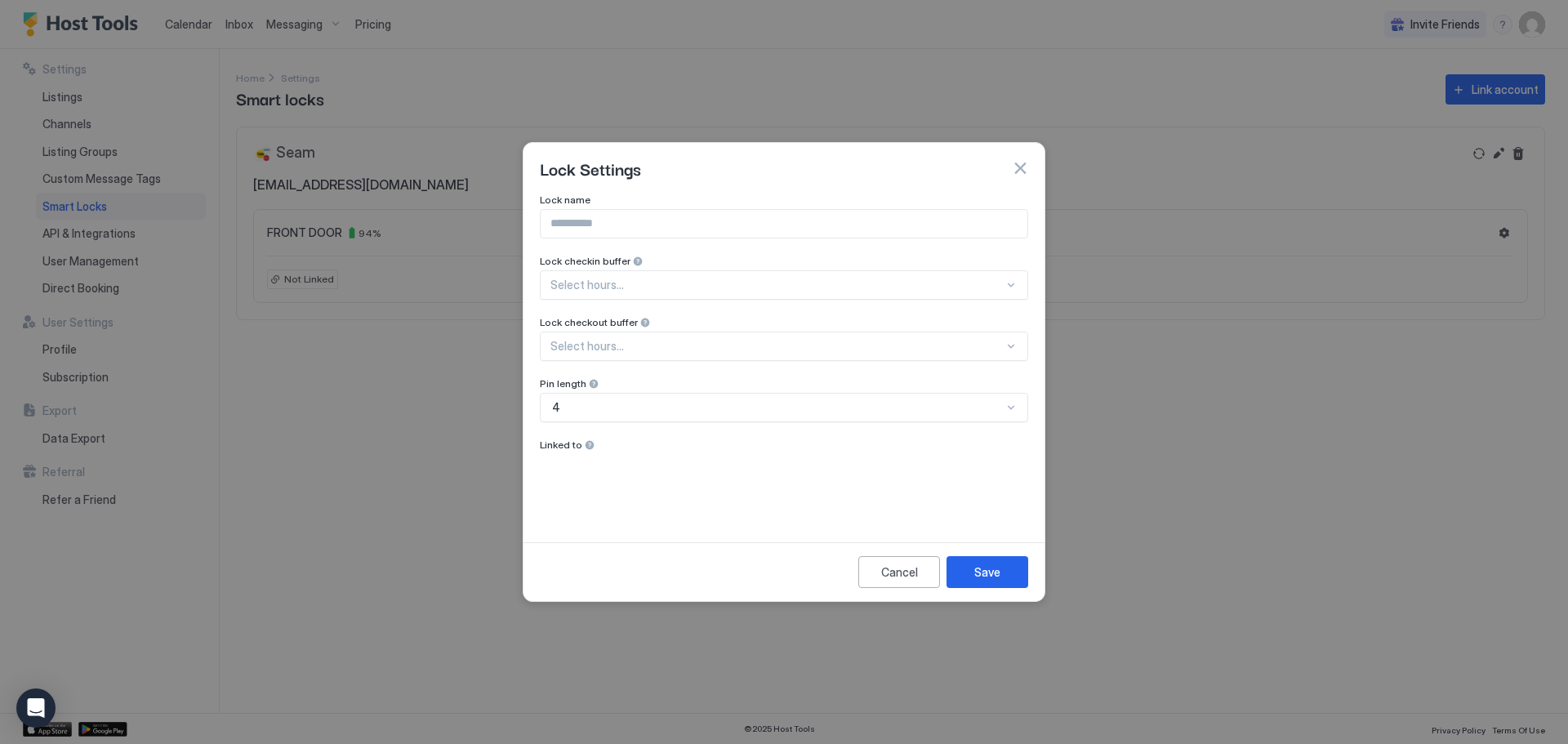
click at [632, 219] on input "Input Field" at bounding box center [784, 223] width 487 height 27
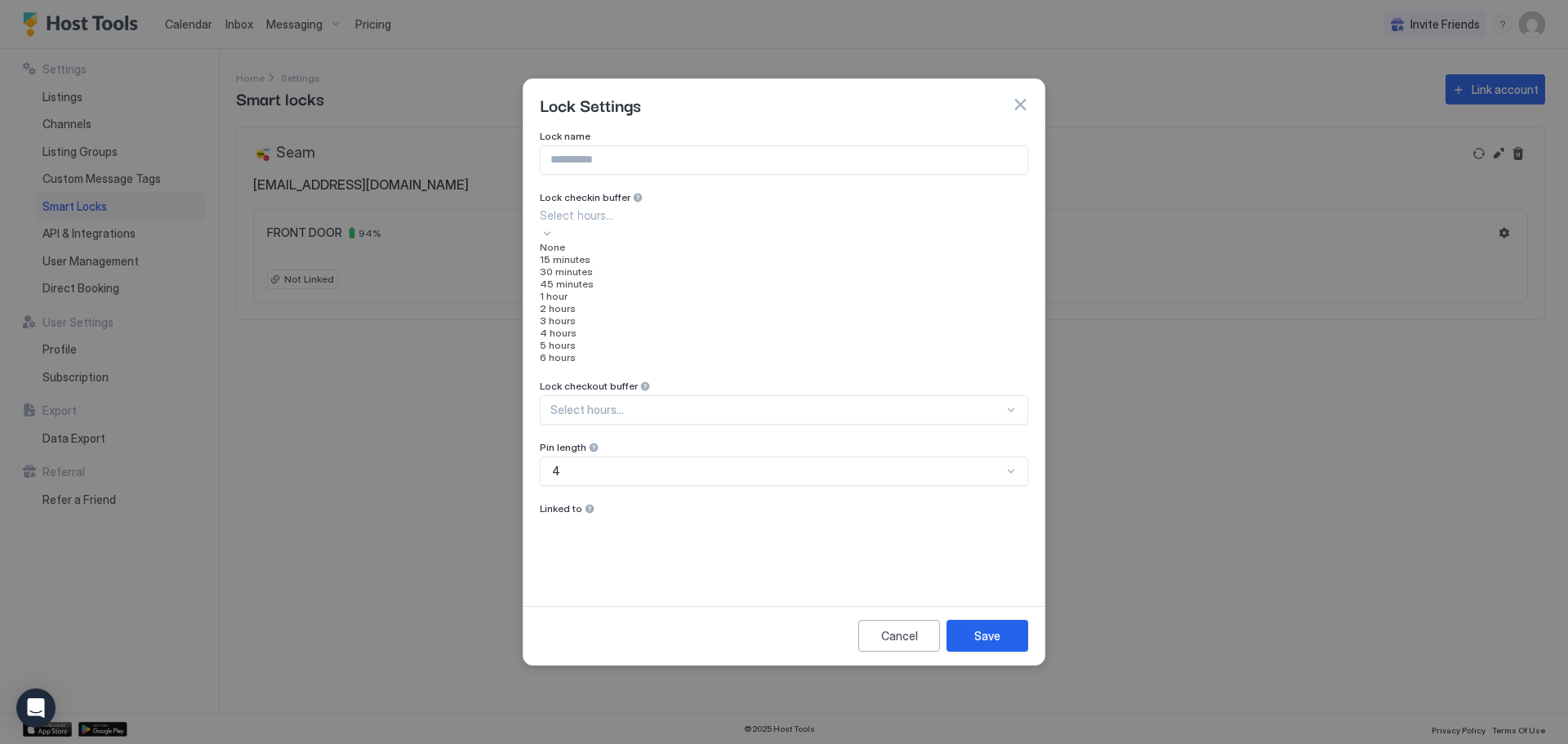
click at [652, 241] on div "Select hours..." at bounding box center [784, 223] width 488 height 34
click at [672, 237] on div "Lock name Lock checkin buffer 10 results available. Use Up and Down to choose o…" at bounding box center [784, 356] width 488 height 453
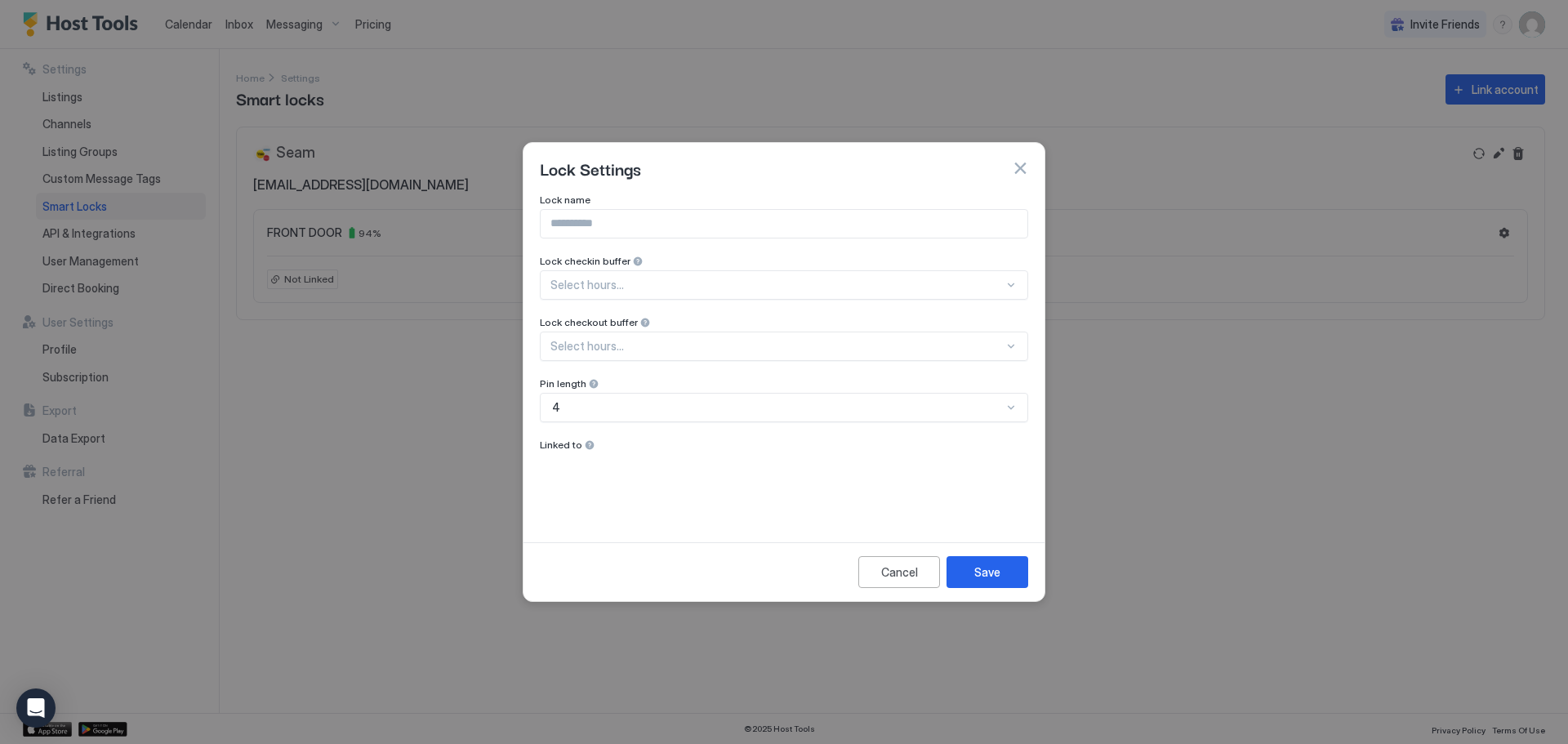
click at [667, 279] on div "Select hours..." at bounding box center [784, 284] width 488 height 29
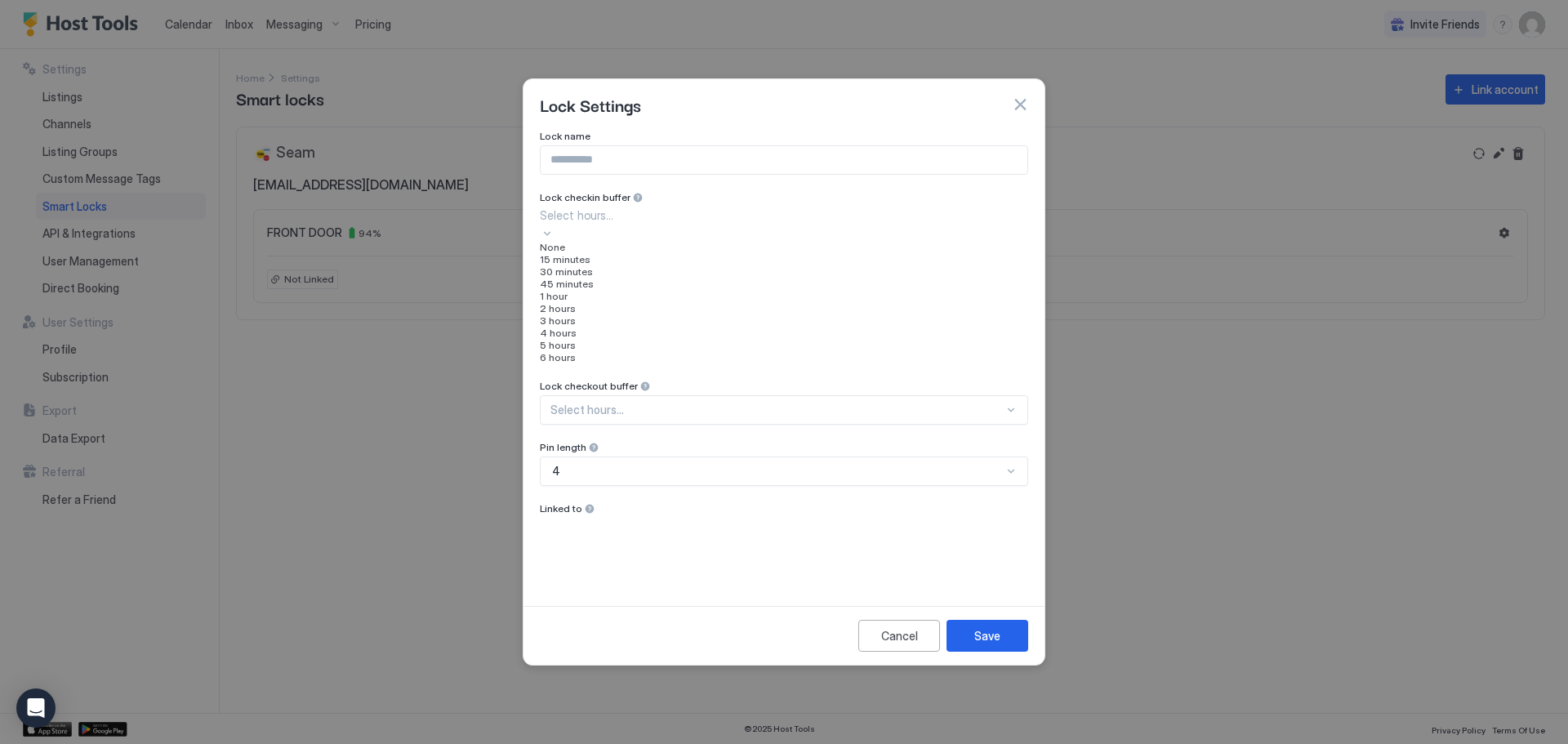
click at [676, 278] on div "30 minutes" at bounding box center [784, 271] width 488 height 12
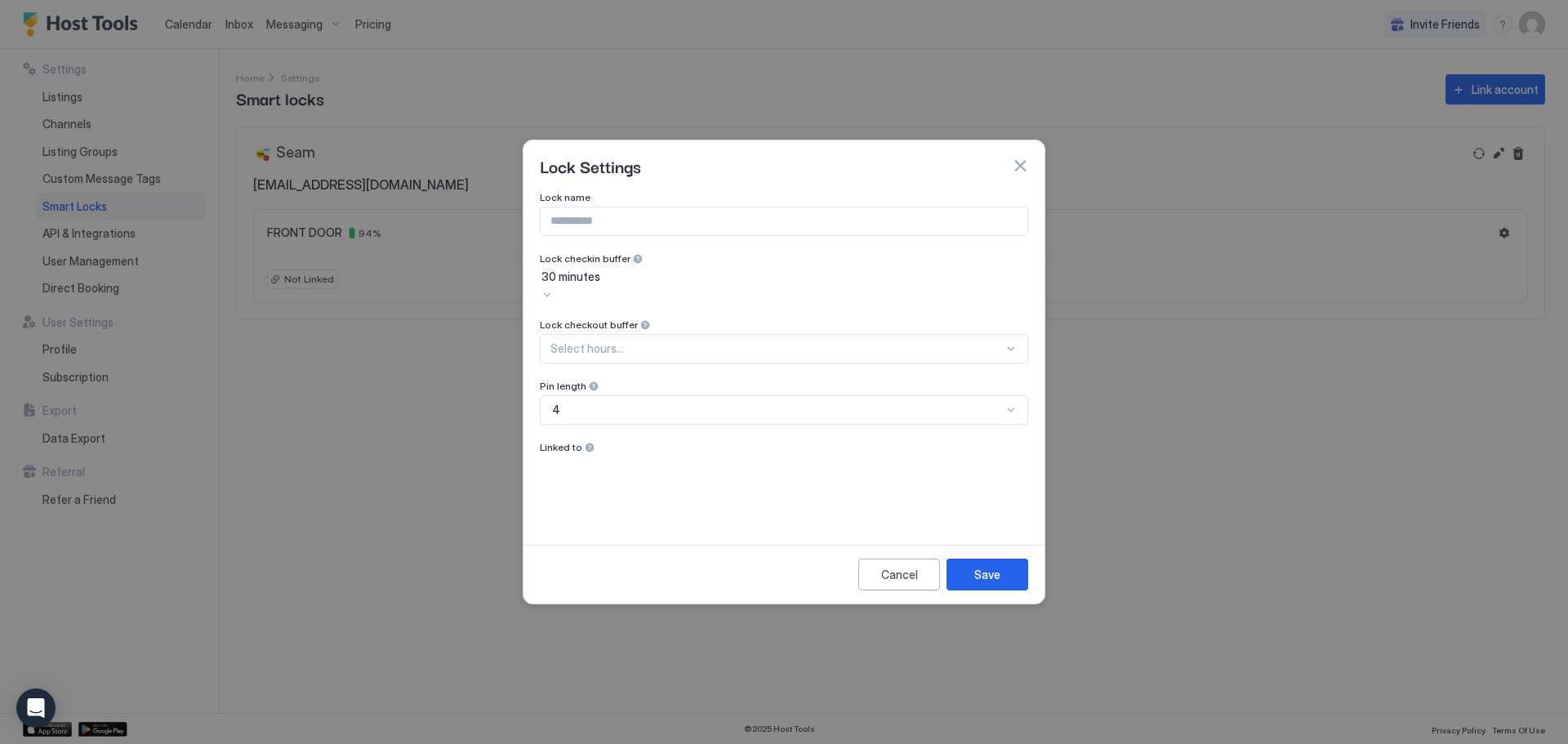
scroll to position [78, 0]
click at [671, 349] on div "Select hours..." at bounding box center [784, 348] width 488 height 29
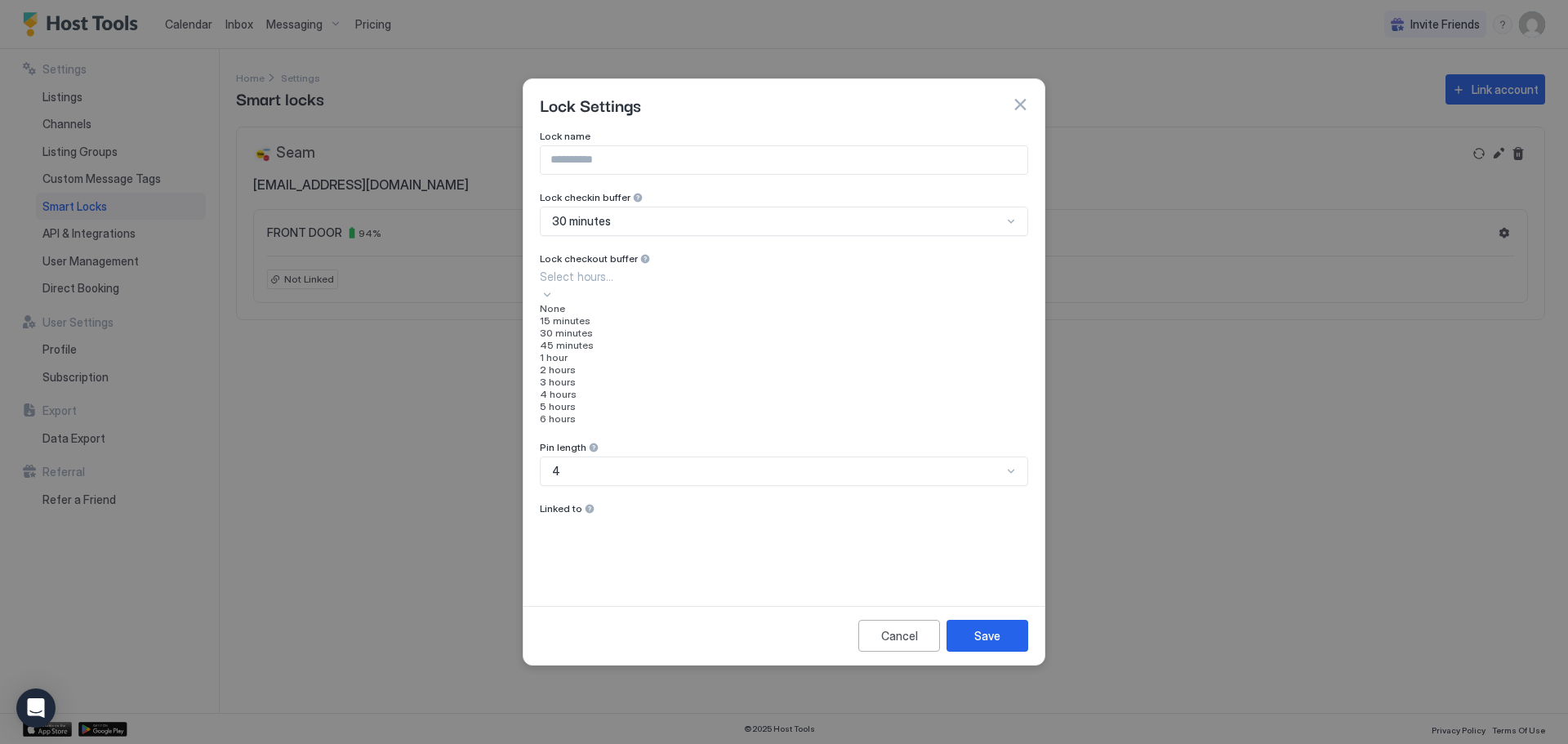
click at [648, 339] on div "30 minutes" at bounding box center [784, 332] width 488 height 12
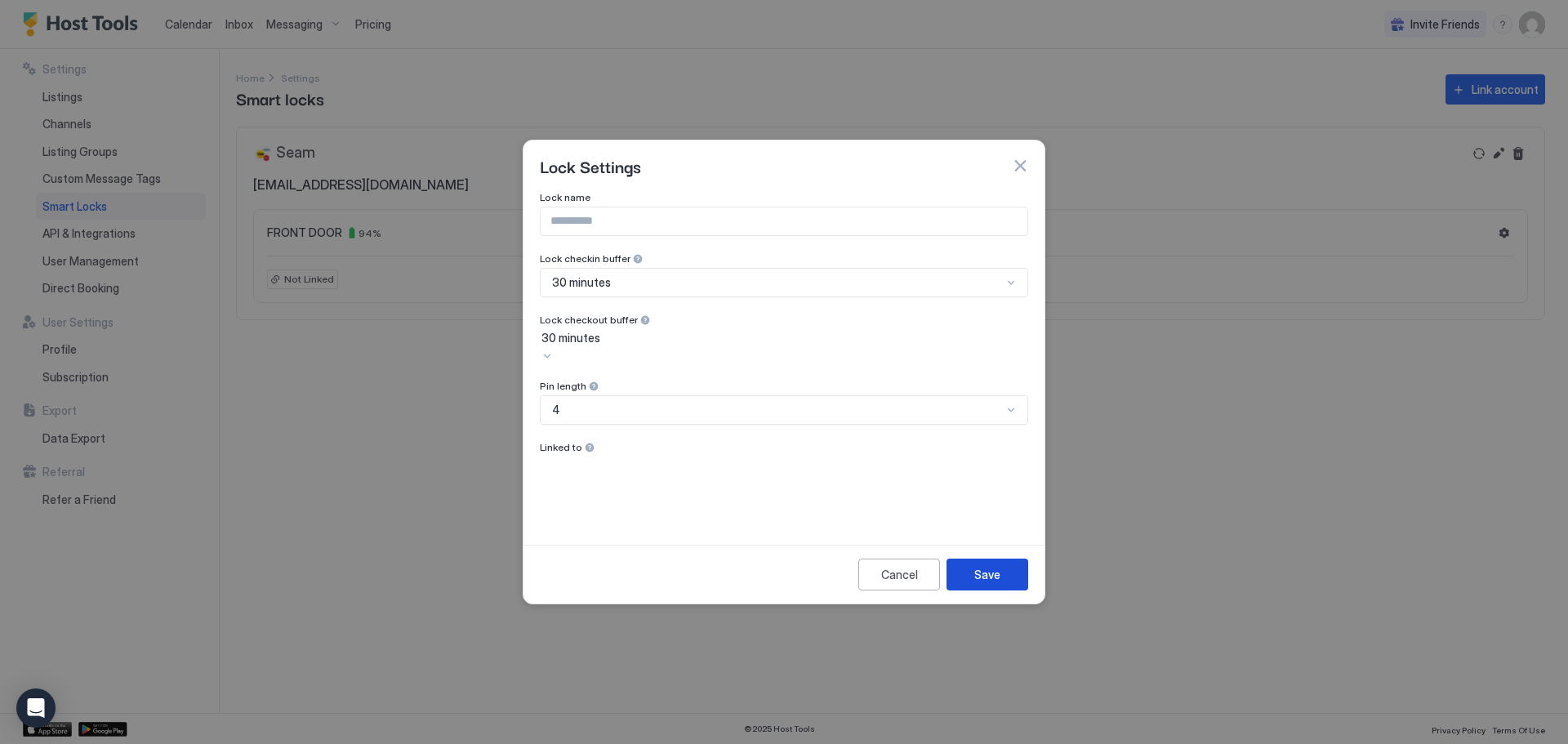
click at [972, 561] on button "Save" at bounding box center [987, 574] width 82 height 32
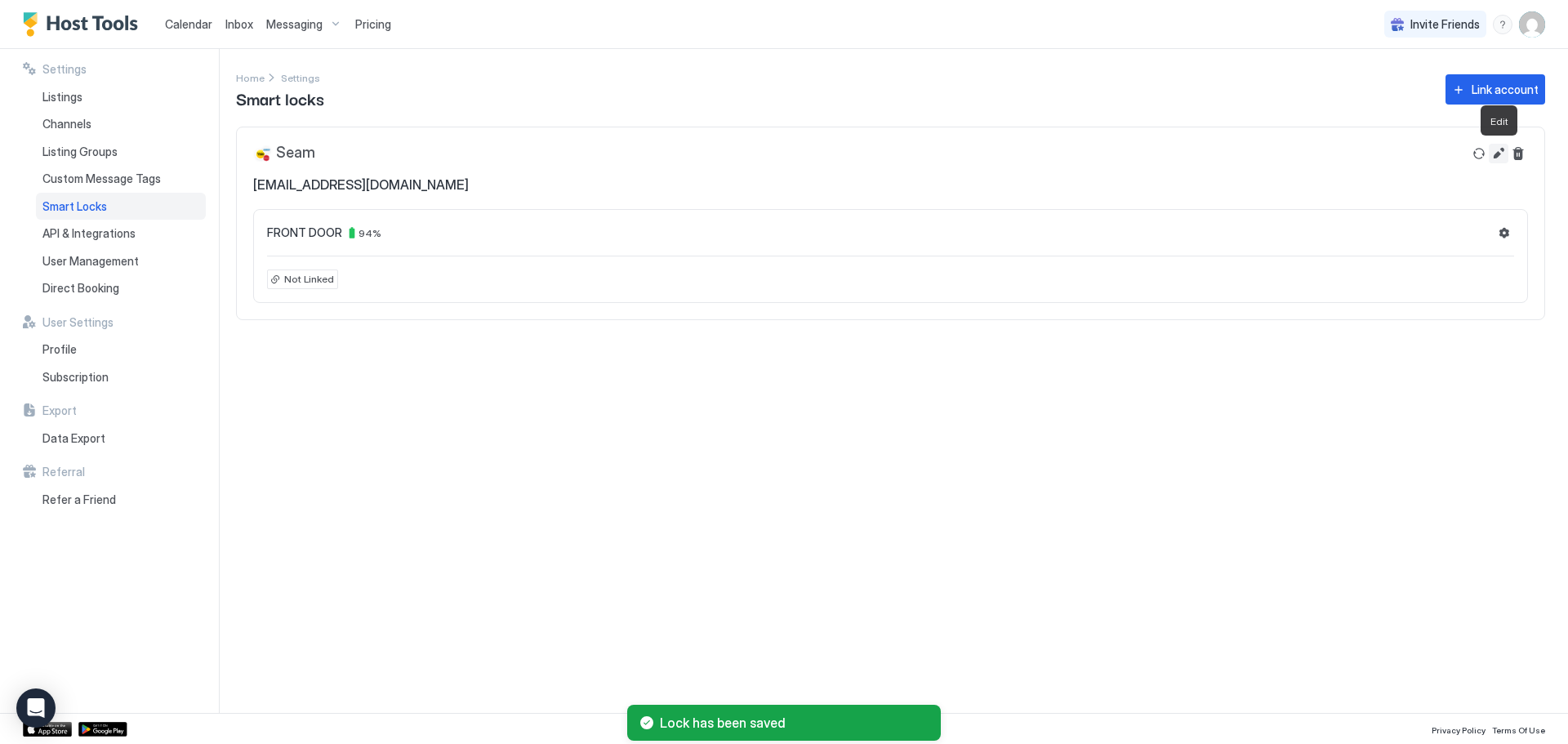
click at [1504, 153] on button "Edit" at bounding box center [1498, 154] width 20 height 20
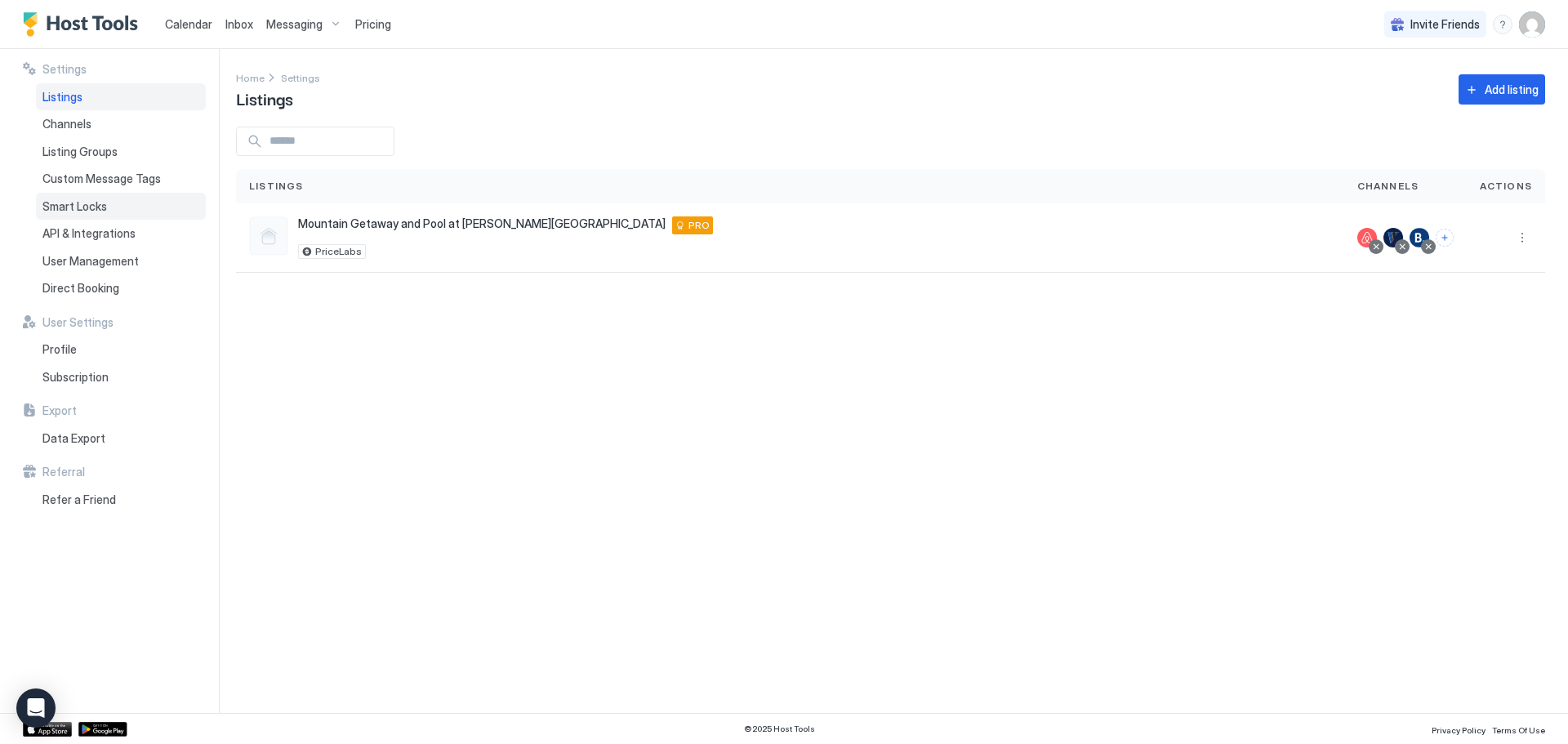
click at [122, 206] on div "Smart Locks" at bounding box center [121, 206] width 170 height 27
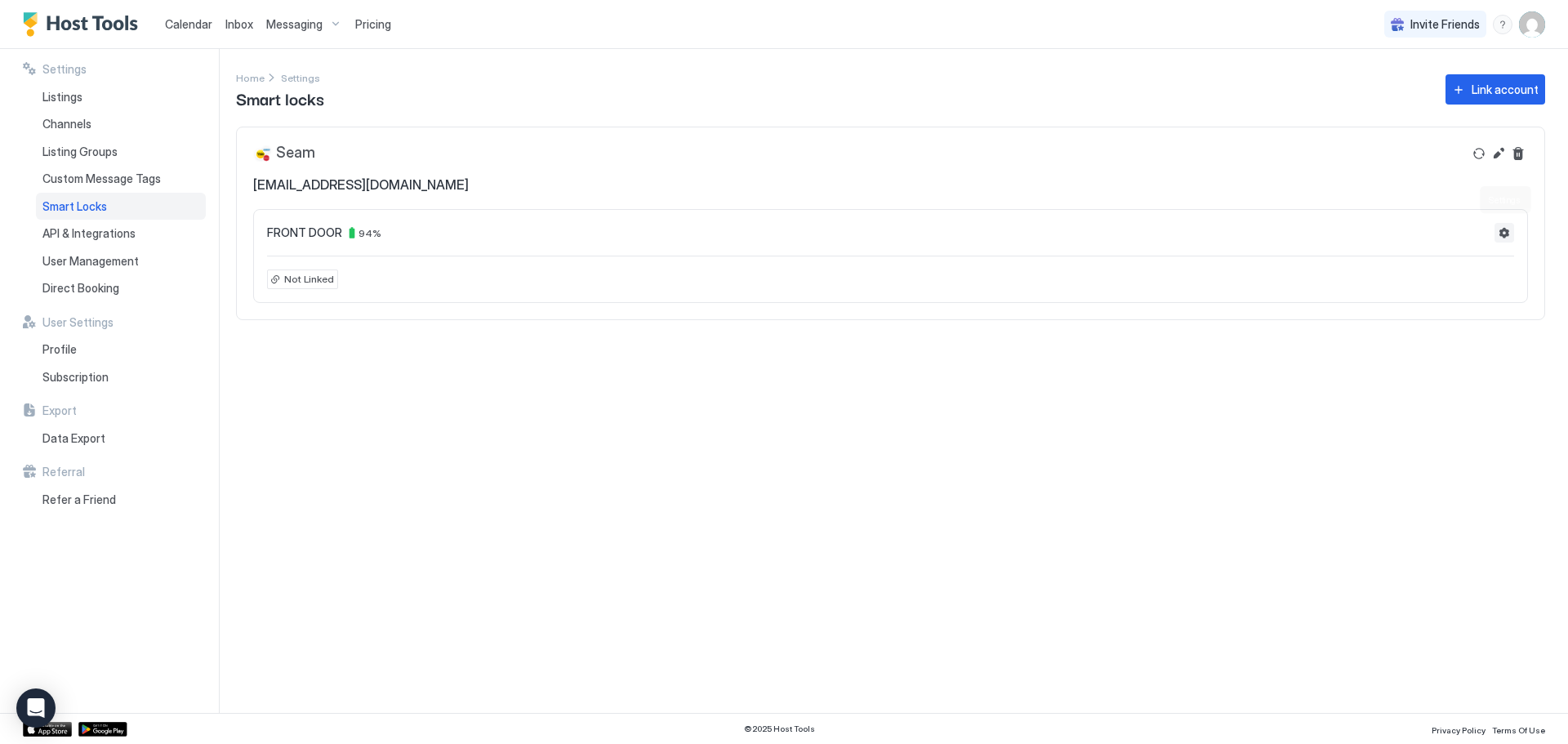
click at [1505, 232] on button "Settings" at bounding box center [1504, 233] width 20 height 20
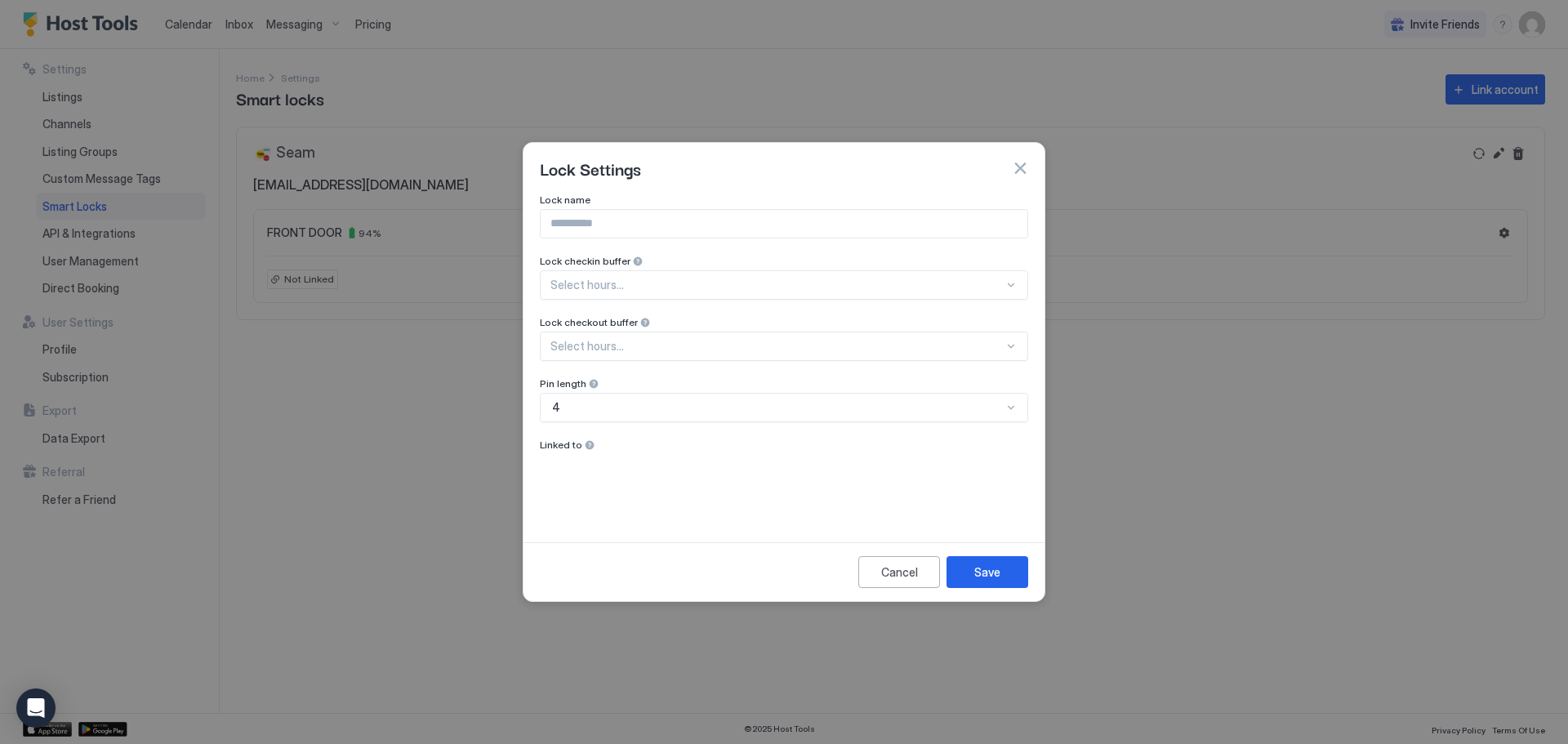
drag, startPoint x: 1024, startPoint y: 166, endPoint x: 1008, endPoint y: 162, distance: 16.5
click at [1021, 164] on button "button" at bounding box center [1020, 168] width 16 height 16
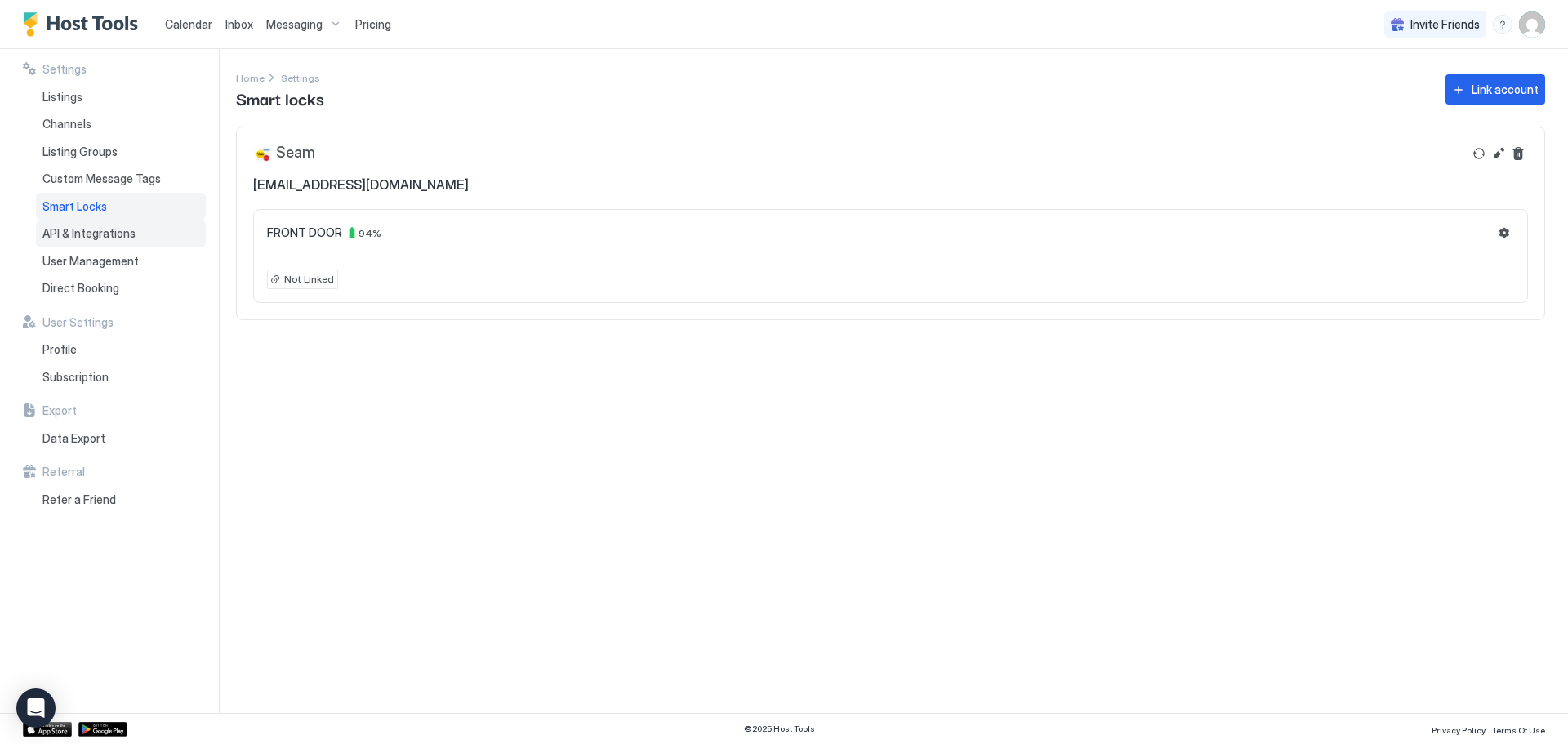
click at [95, 230] on span "API & Integrations" at bounding box center [89, 234] width 93 height 15
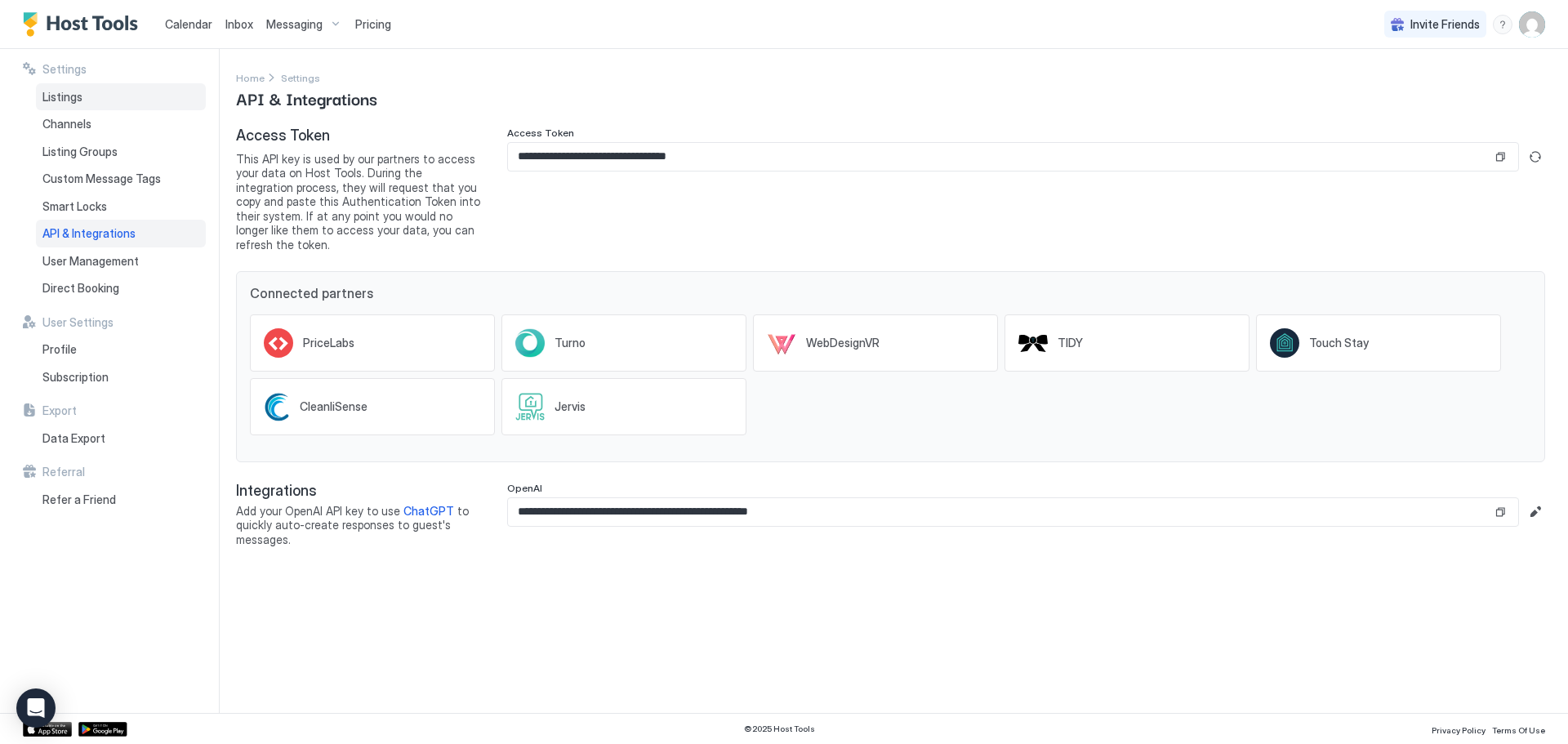
click at [125, 101] on div "Listings" at bounding box center [121, 96] width 170 height 27
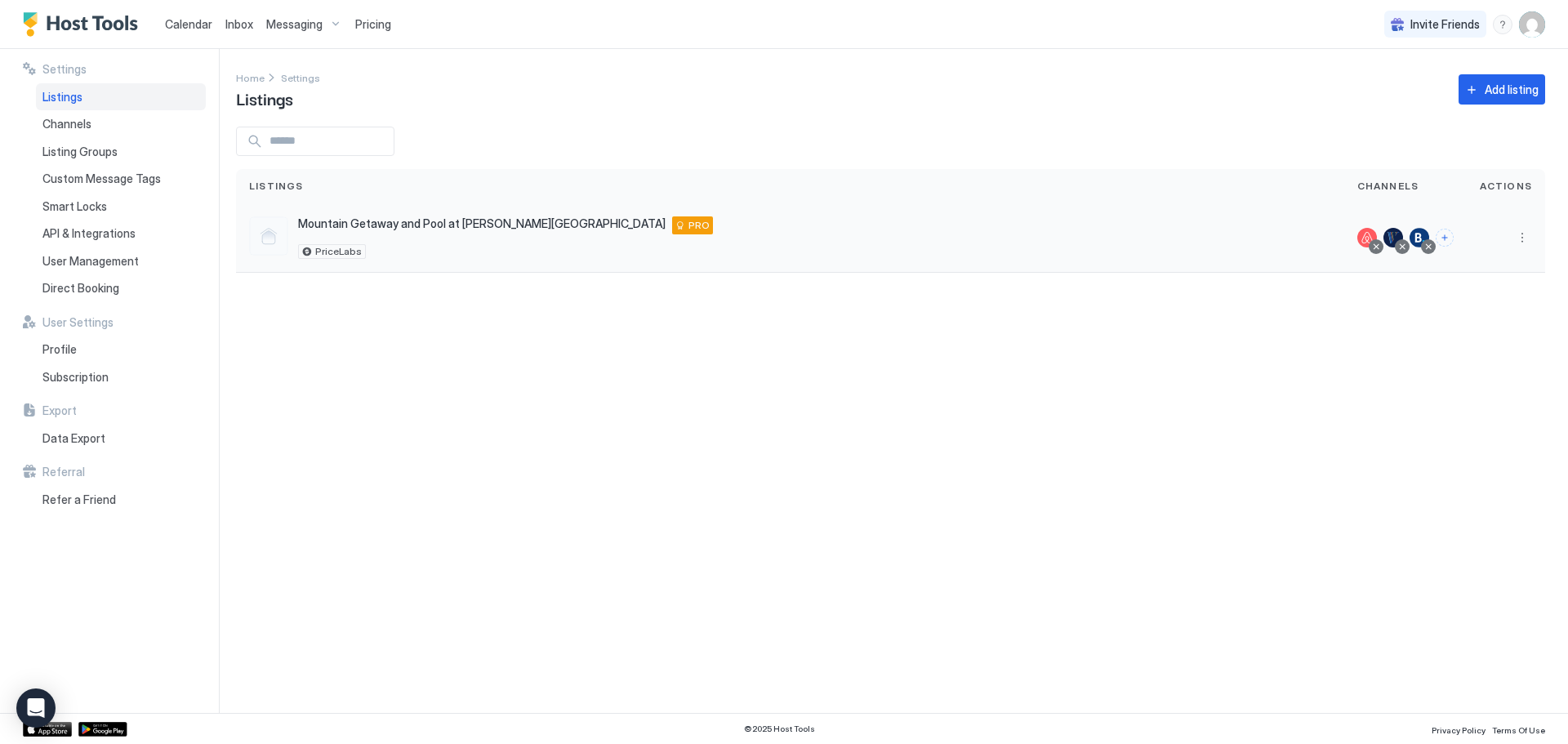
drag, startPoint x: 1290, startPoint y: 242, endPoint x: 1224, endPoint y: 237, distance: 66.2
click at [1289, 242] on div "Mountain Getaway and Pool at [PERSON_NAME][GEOGRAPHIC_DATA] [STREET_ADDRESS][PE…" at bounding box center [790, 237] width 1082 height 42
click at [1528, 232] on button "More options" at bounding box center [1522, 237] width 20 height 20
click at [270, 223] on div at bounding box center [784, 372] width 1568 height 744
click at [335, 230] on div at bounding box center [784, 372] width 1568 height 744
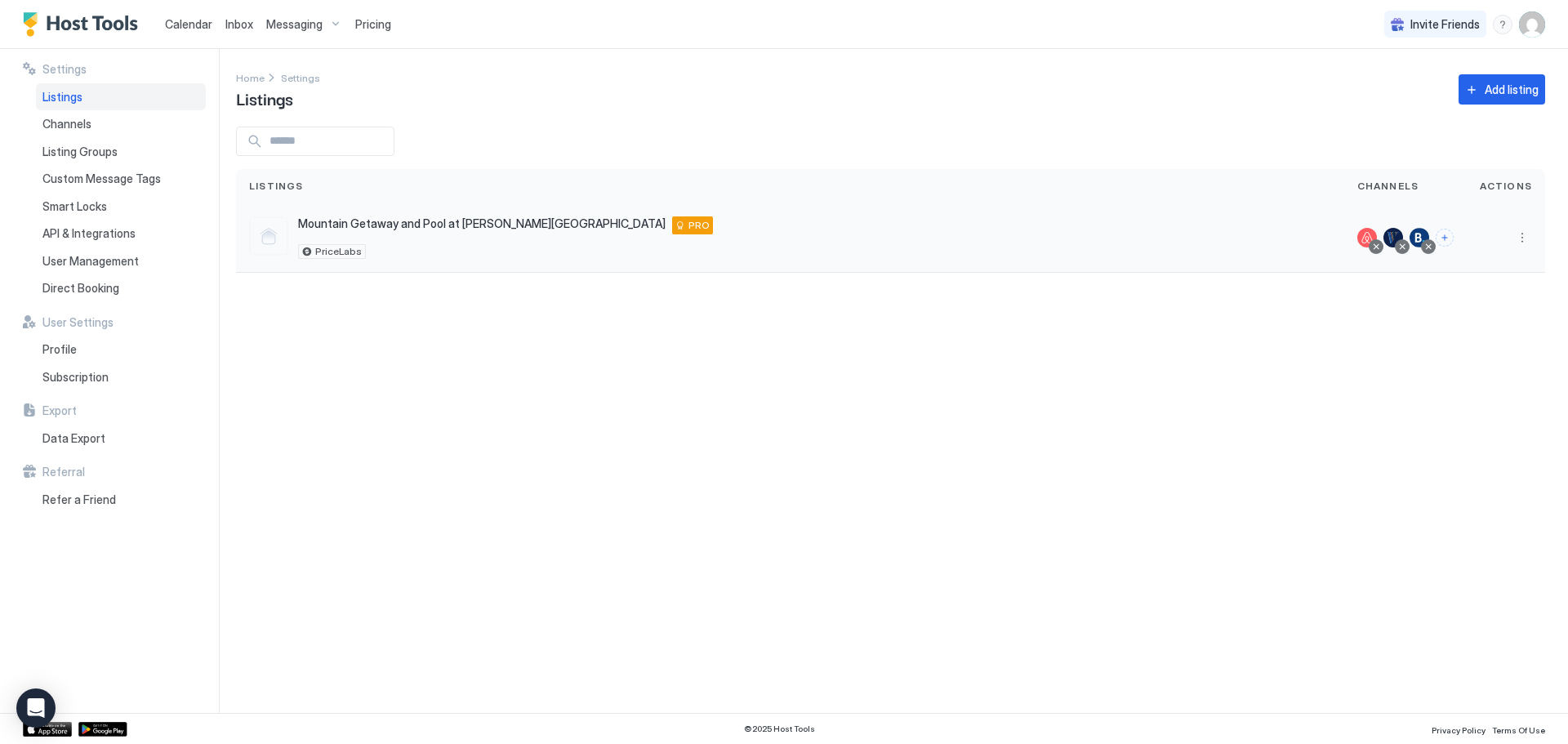
click at [351, 219] on span "Mountain Getaway and Pool at [PERSON_NAME][GEOGRAPHIC_DATA]" at bounding box center [482, 224] width 368 height 15
click at [353, 222] on span "Mountain Getaway and Pool at [PERSON_NAME][GEOGRAPHIC_DATA]" at bounding box center [482, 224] width 368 height 15
drag, startPoint x: 980, startPoint y: 330, endPoint x: 1007, endPoint y: 303, distance: 38.2
click at [983, 331] on div "Settings Home Settings Listings Add listing Listings Channels Actions Mountain …" at bounding box center [902, 380] width 1332 height 664
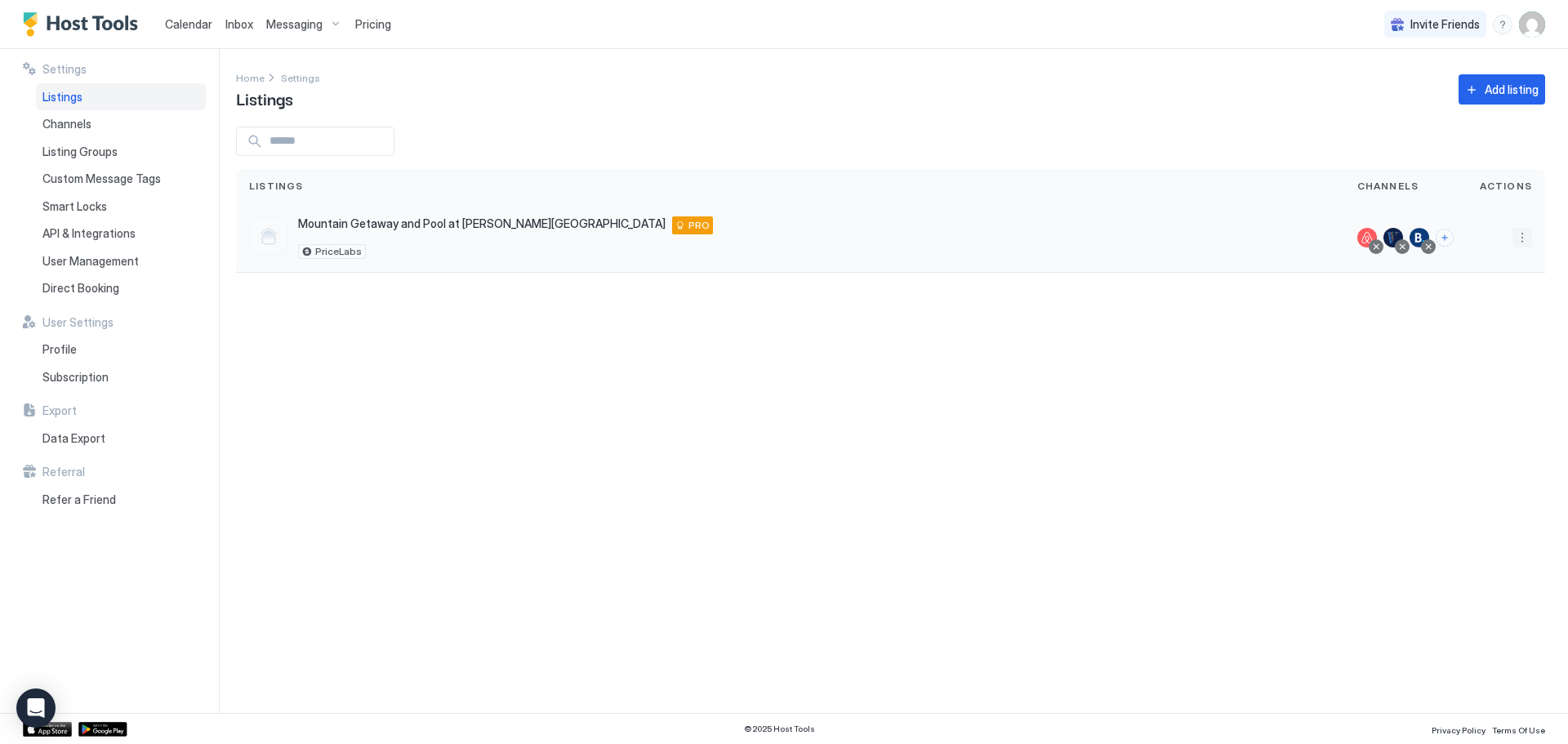
click at [1523, 236] on button "More options" at bounding box center [1522, 237] width 20 height 20
click at [1438, 212] on div at bounding box center [784, 372] width 1568 height 744
click at [1440, 235] on div at bounding box center [784, 372] width 1568 height 744
click at [1448, 242] on button "Connect channels" at bounding box center [1445, 237] width 18 height 18
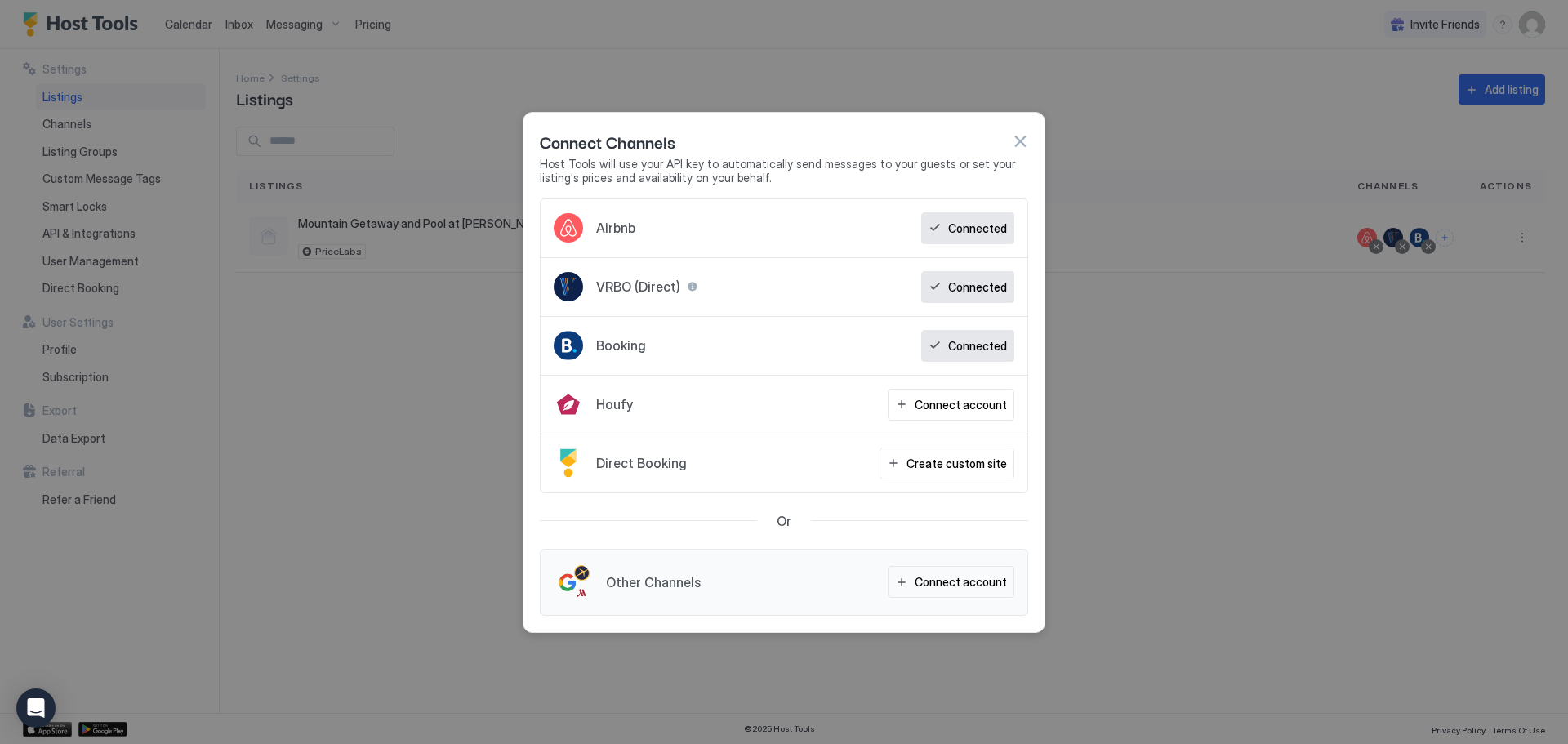
click at [1011, 144] on div "Connect Channels" at bounding box center [784, 141] width 488 height 24
click at [1020, 140] on button "button" at bounding box center [1020, 140] width 16 height 16
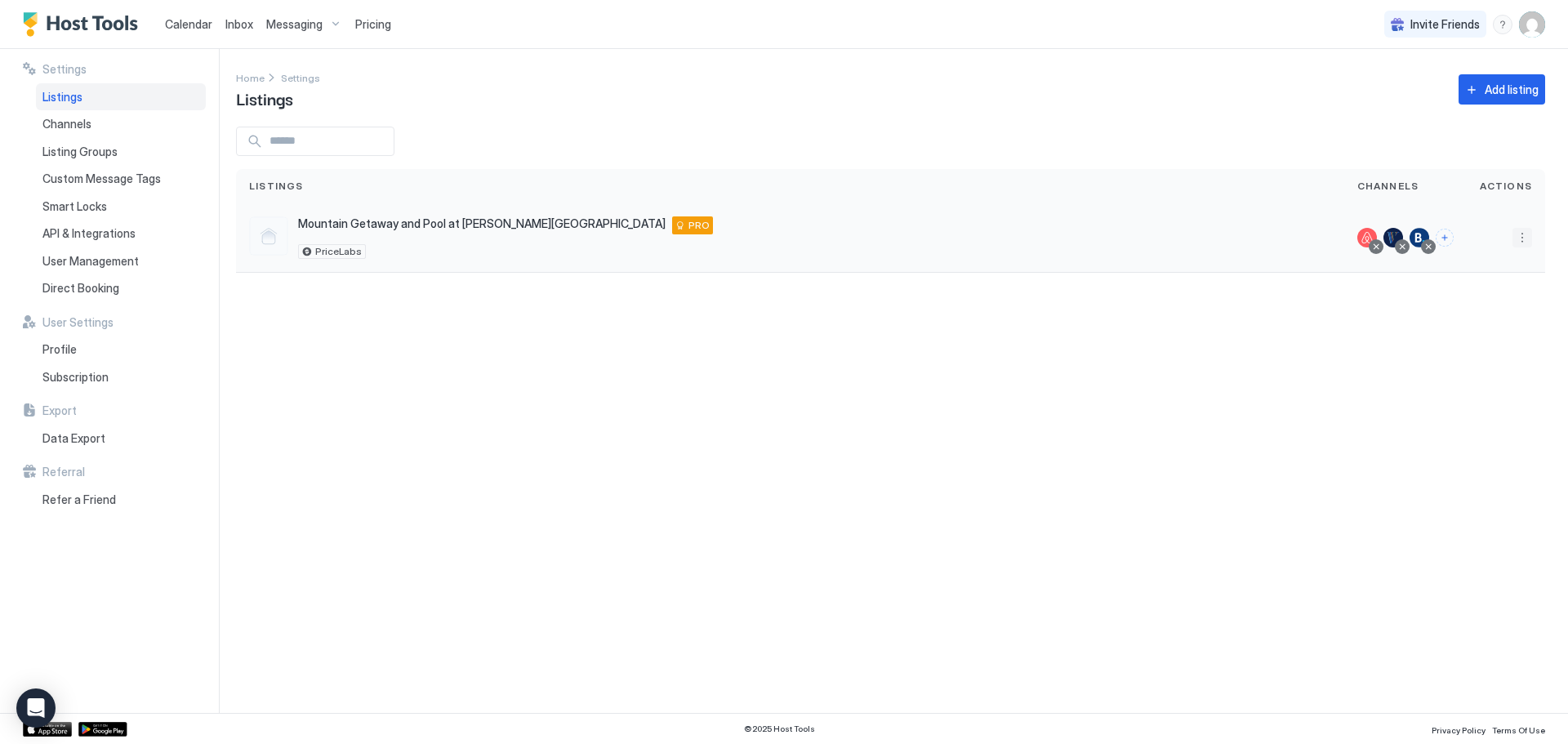
click at [1520, 245] on button "More options" at bounding box center [1522, 237] width 20 height 20
click at [1124, 346] on div at bounding box center [784, 372] width 1568 height 744
click at [91, 144] on span "Listing Groups" at bounding box center [80, 152] width 75 height 15
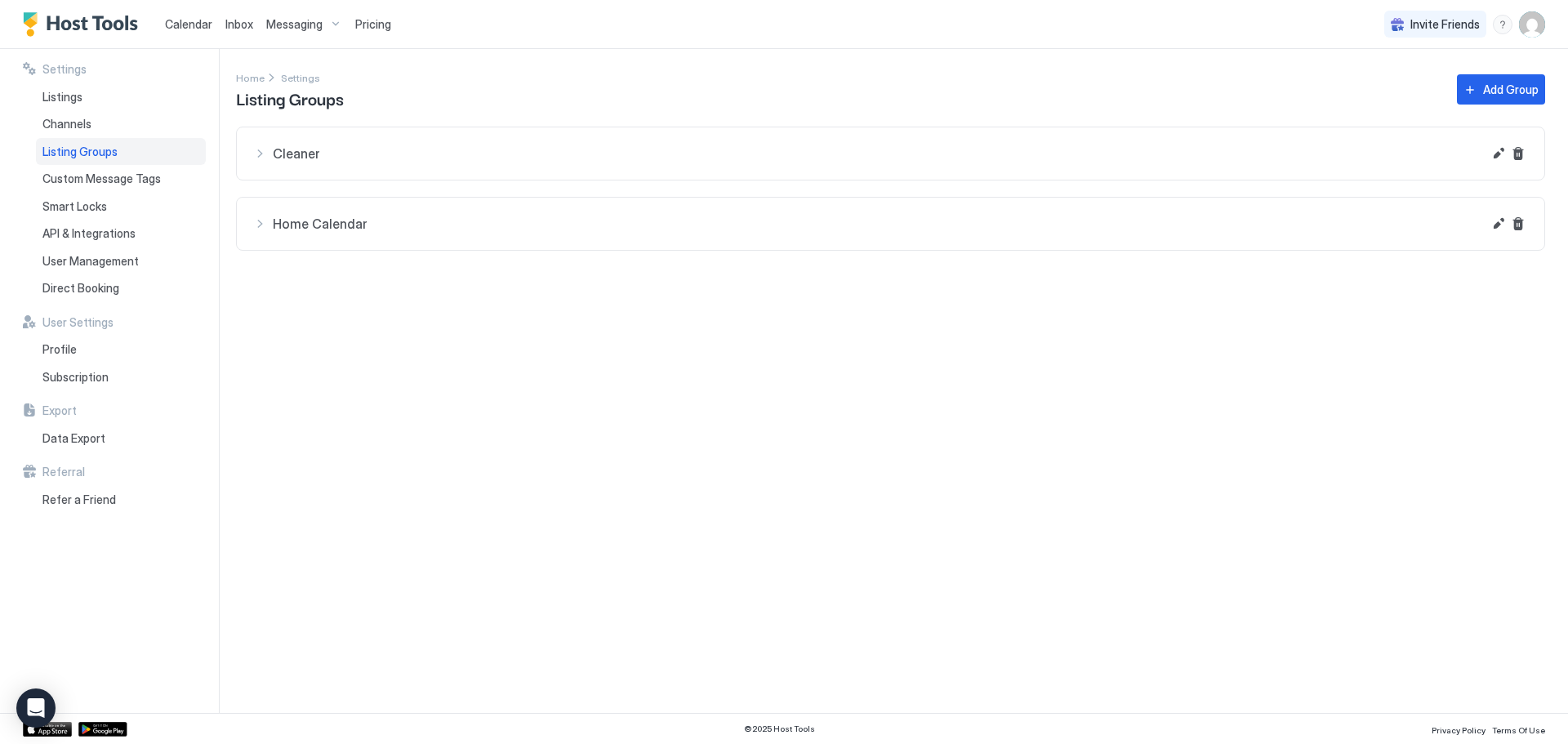
click at [372, 172] on button "Cleaner" at bounding box center [890, 153] width 1308 height 52
click at [334, 180] on button "Home Calendar" at bounding box center [890, 153] width 1308 height 52
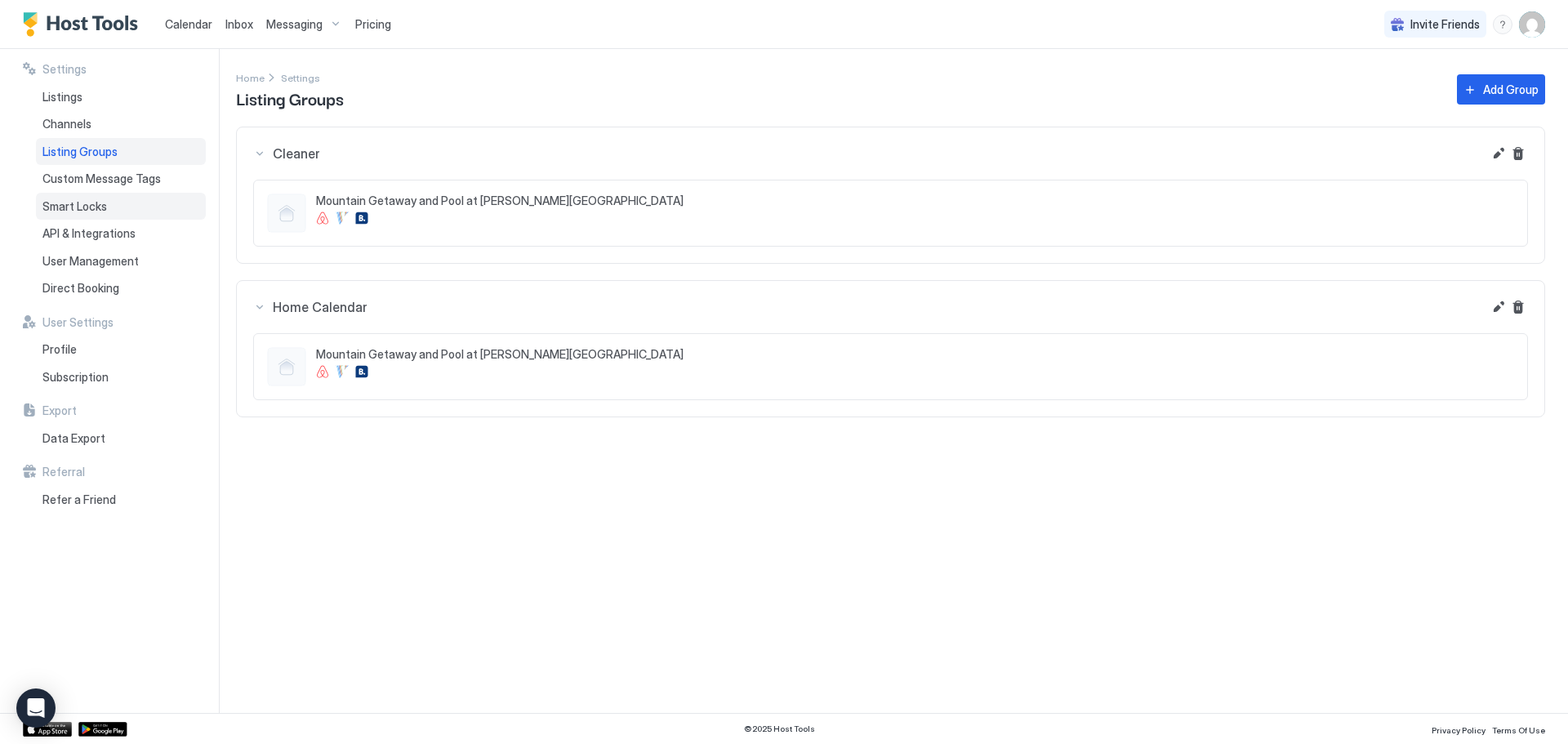
click at [93, 201] on span "Smart Locks" at bounding box center [74, 206] width 64 height 15
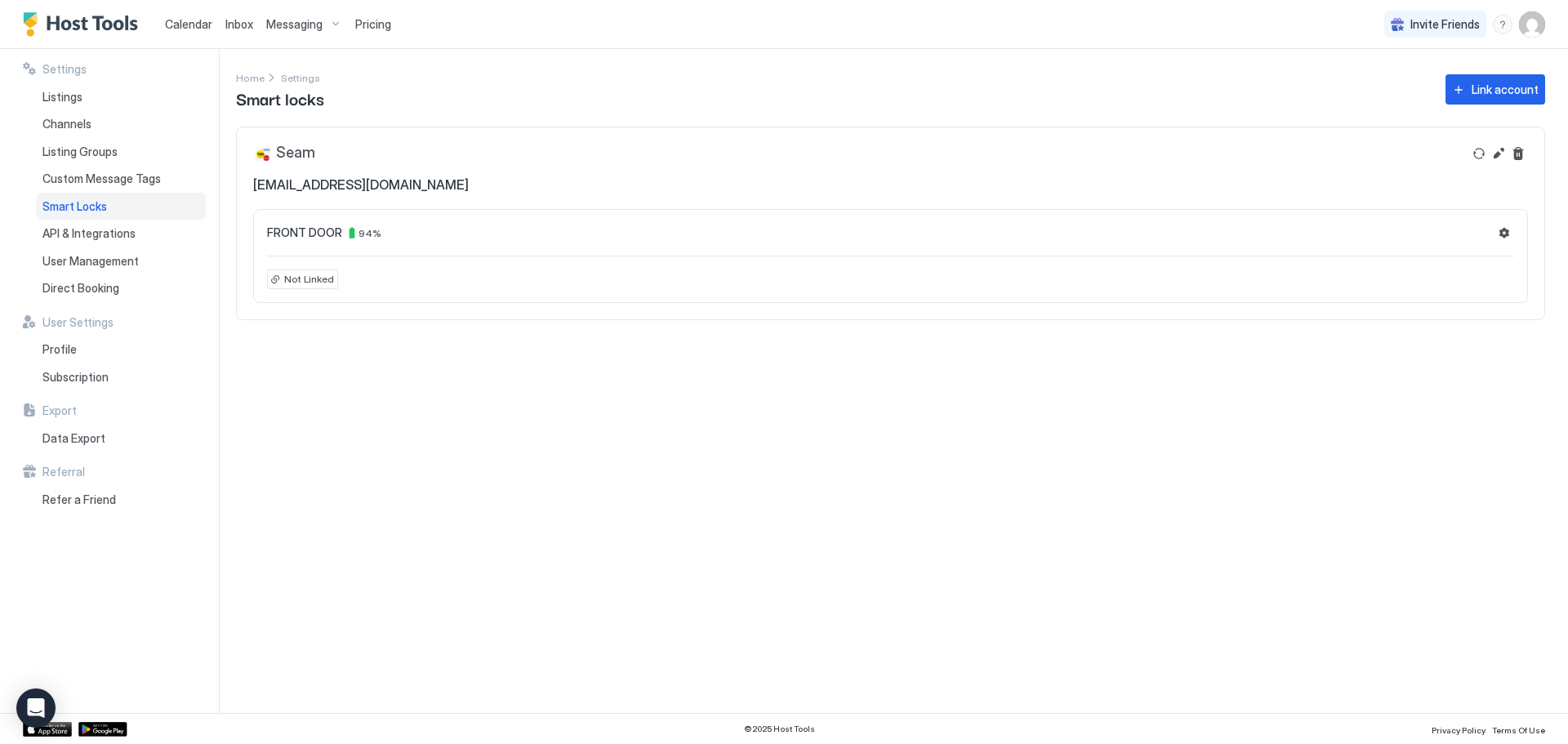
click at [586, 178] on div "Seam jlbutcher7@gmail.com" at bounding box center [858, 169] width 1210 height 49
click at [1502, 223] on button "Settings" at bounding box center [1504, 233] width 20 height 20
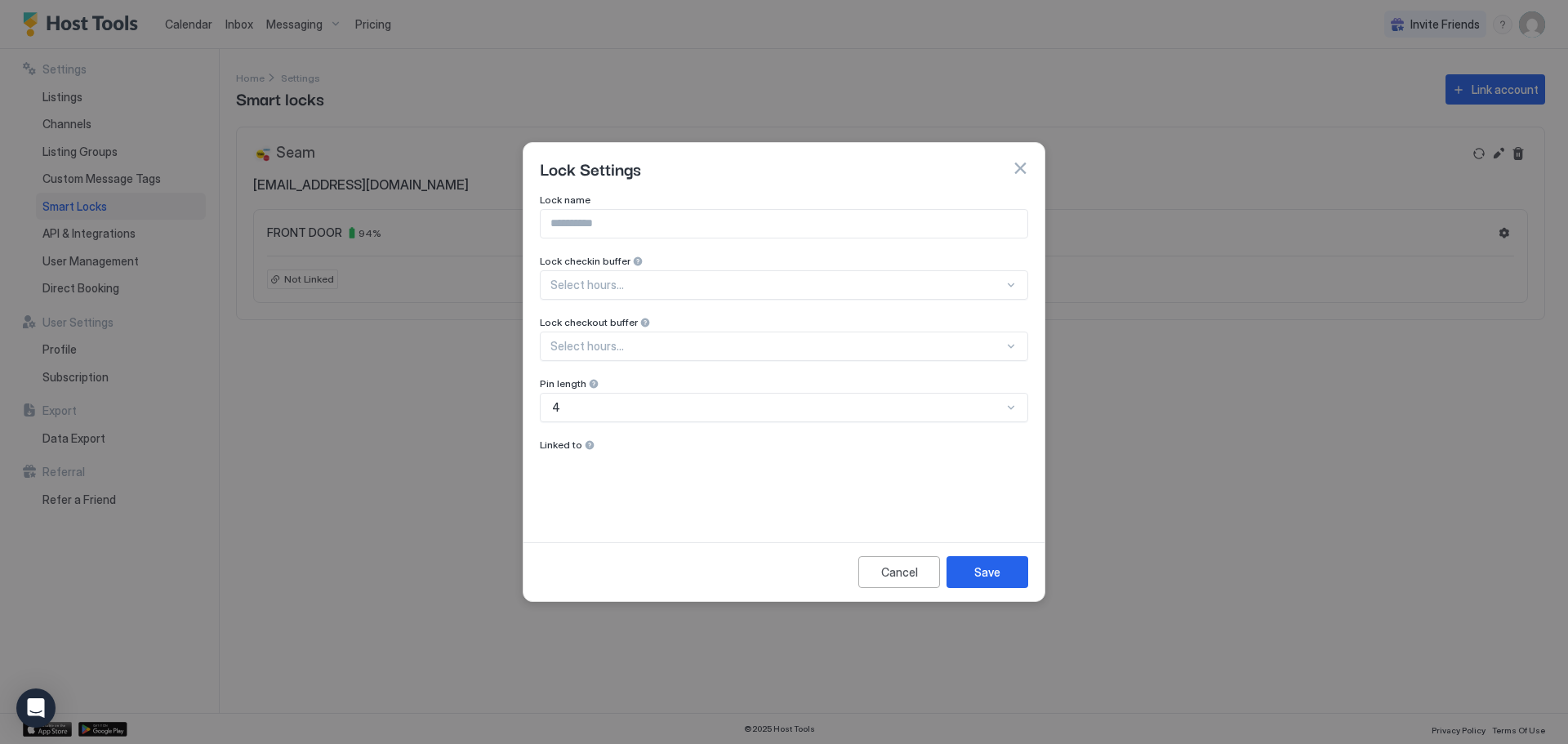
click at [585, 442] on div at bounding box center [590, 445] width 11 height 11
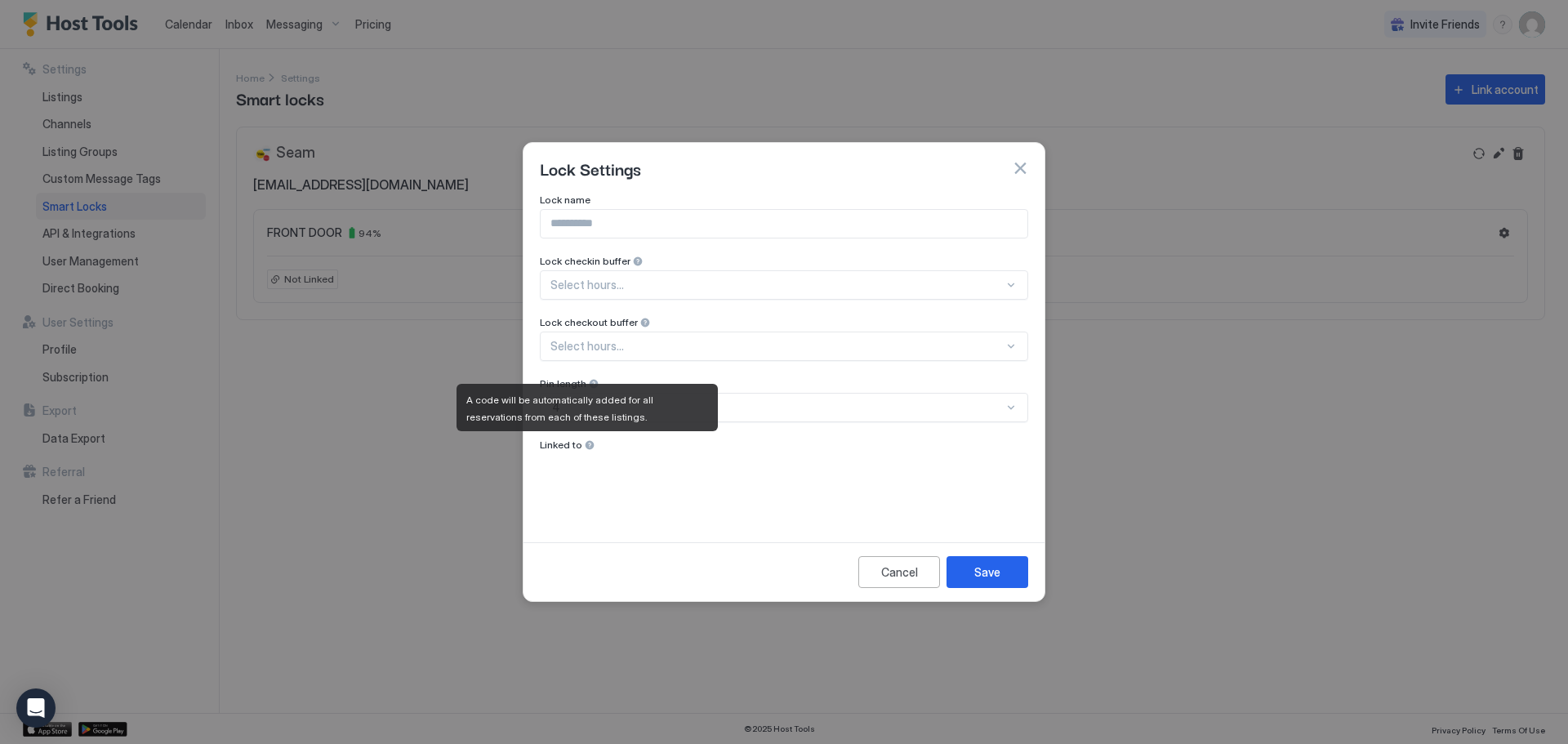
click at [587, 209] on div "Linked to" at bounding box center [784, 201] width 488 height 15
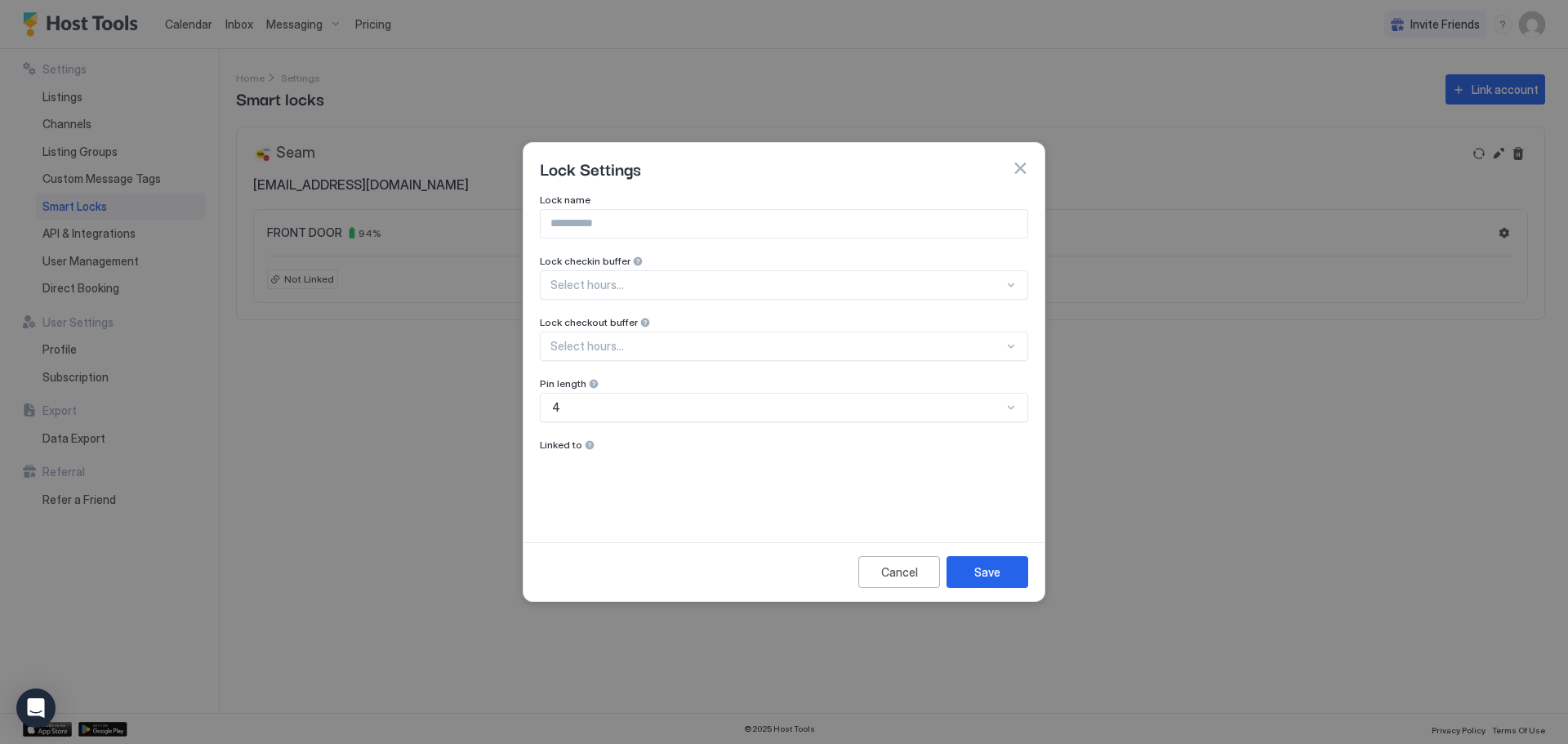
click at [576, 472] on div "Lock name Lock checkin buffer Select hours... Lock checkout buffer Select hours…" at bounding box center [784, 356] width 488 height 326
click at [1024, 172] on button "button" at bounding box center [1020, 168] width 16 height 16
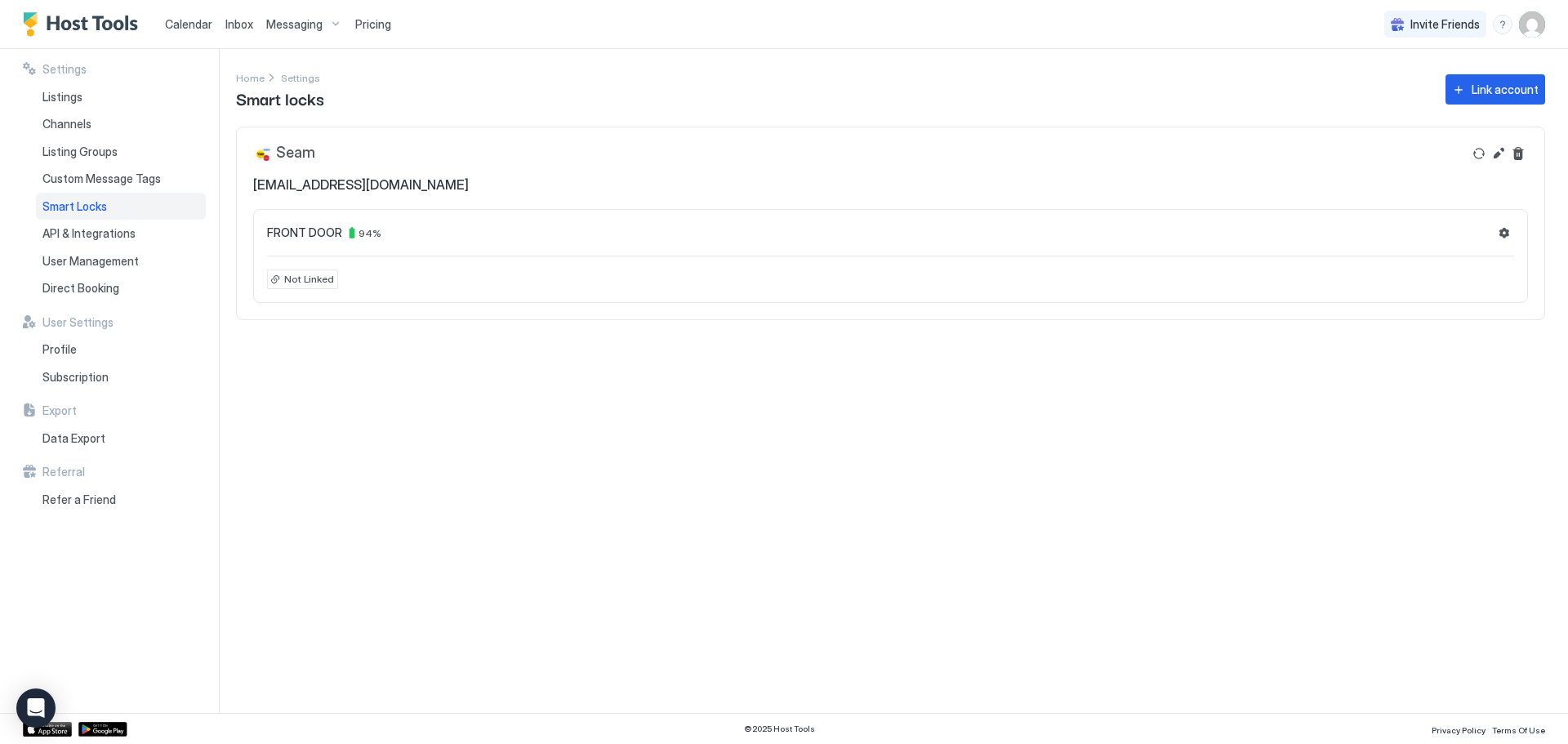
click at [314, 283] on span "Not Linked" at bounding box center [309, 280] width 50 height 15
click at [279, 281] on div "Not Linked" at bounding box center [302, 279] width 71 height 20
drag, startPoint x: 279, startPoint y: 281, endPoint x: 262, endPoint y: 281, distance: 17.0
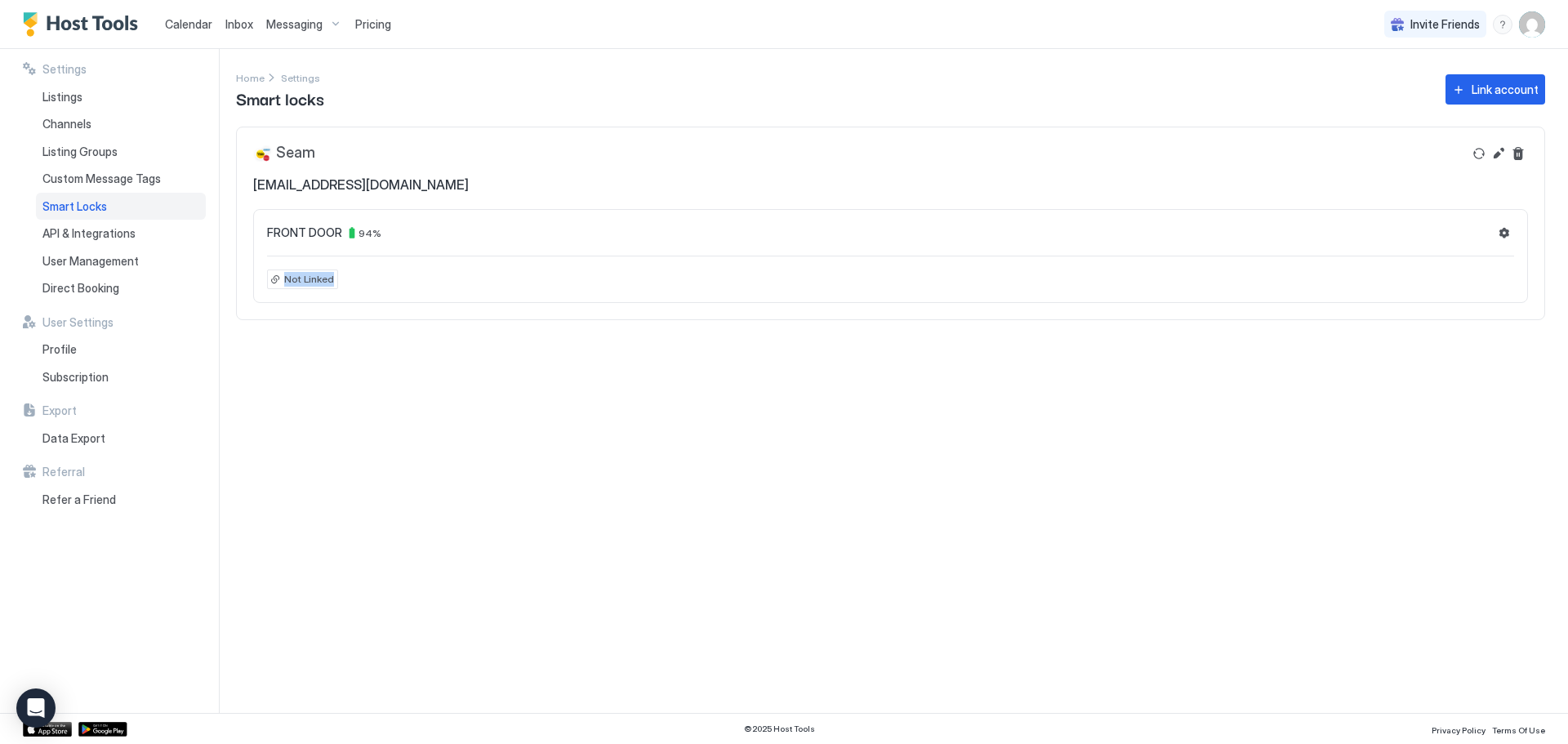
click at [279, 281] on div "Not Linked" at bounding box center [302, 279] width 71 height 20
click at [102, 107] on div "Listings" at bounding box center [121, 96] width 170 height 27
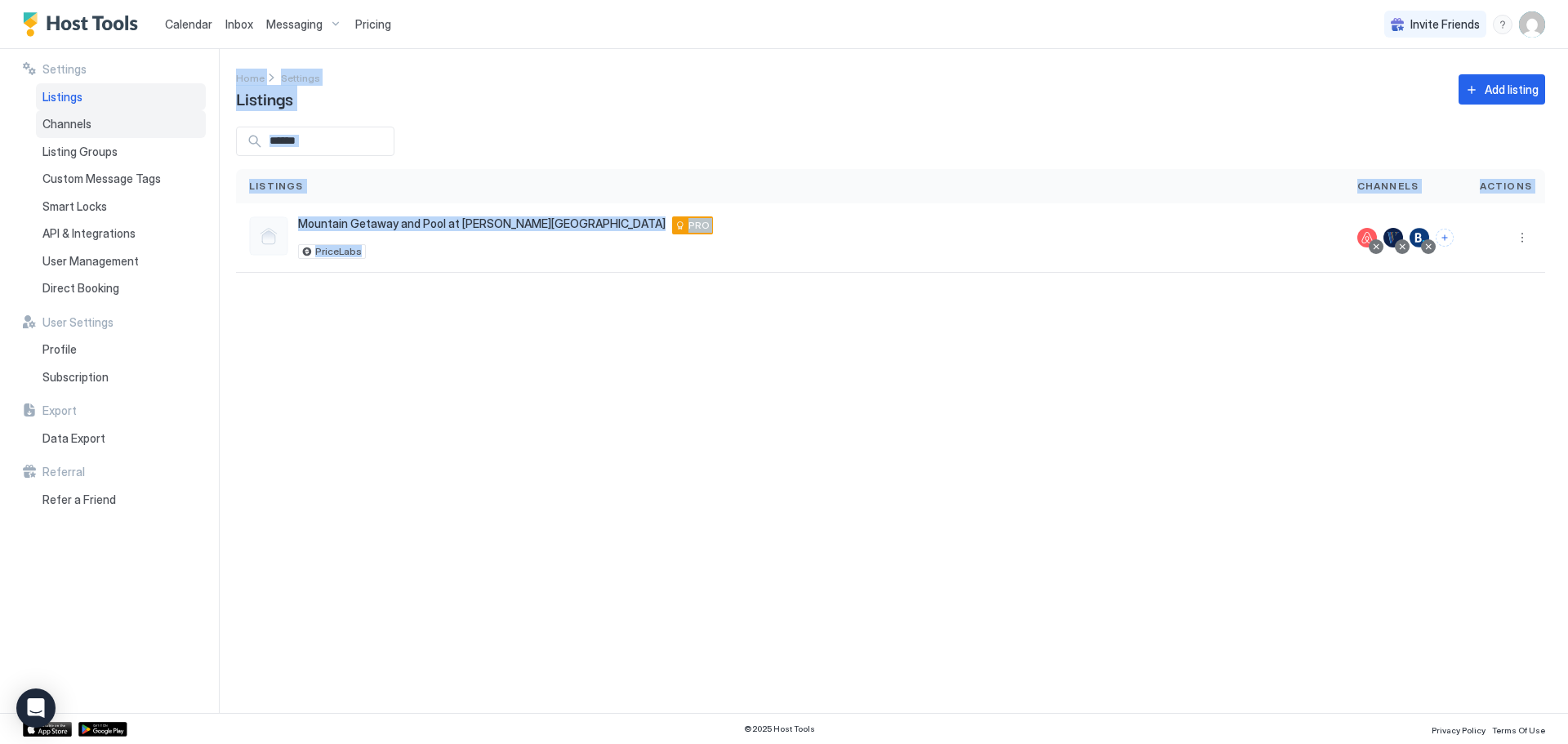
click at [104, 134] on div "Channels" at bounding box center [121, 123] width 170 height 27
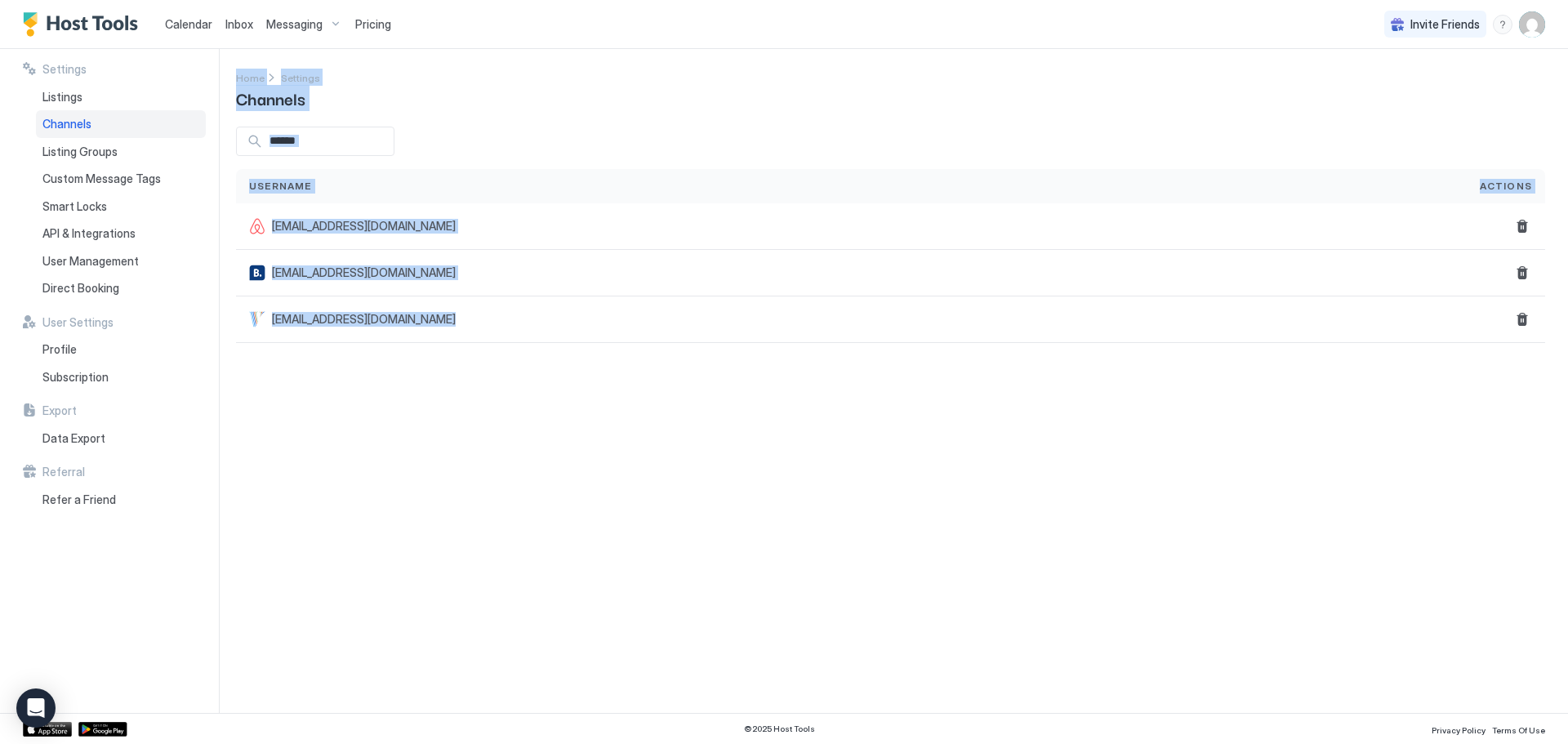
click at [568, 112] on div "Settings Home Settings Channels Username Actions jlbutcher7@gmail.com jlbutcher…" at bounding box center [902, 380] width 1332 height 664
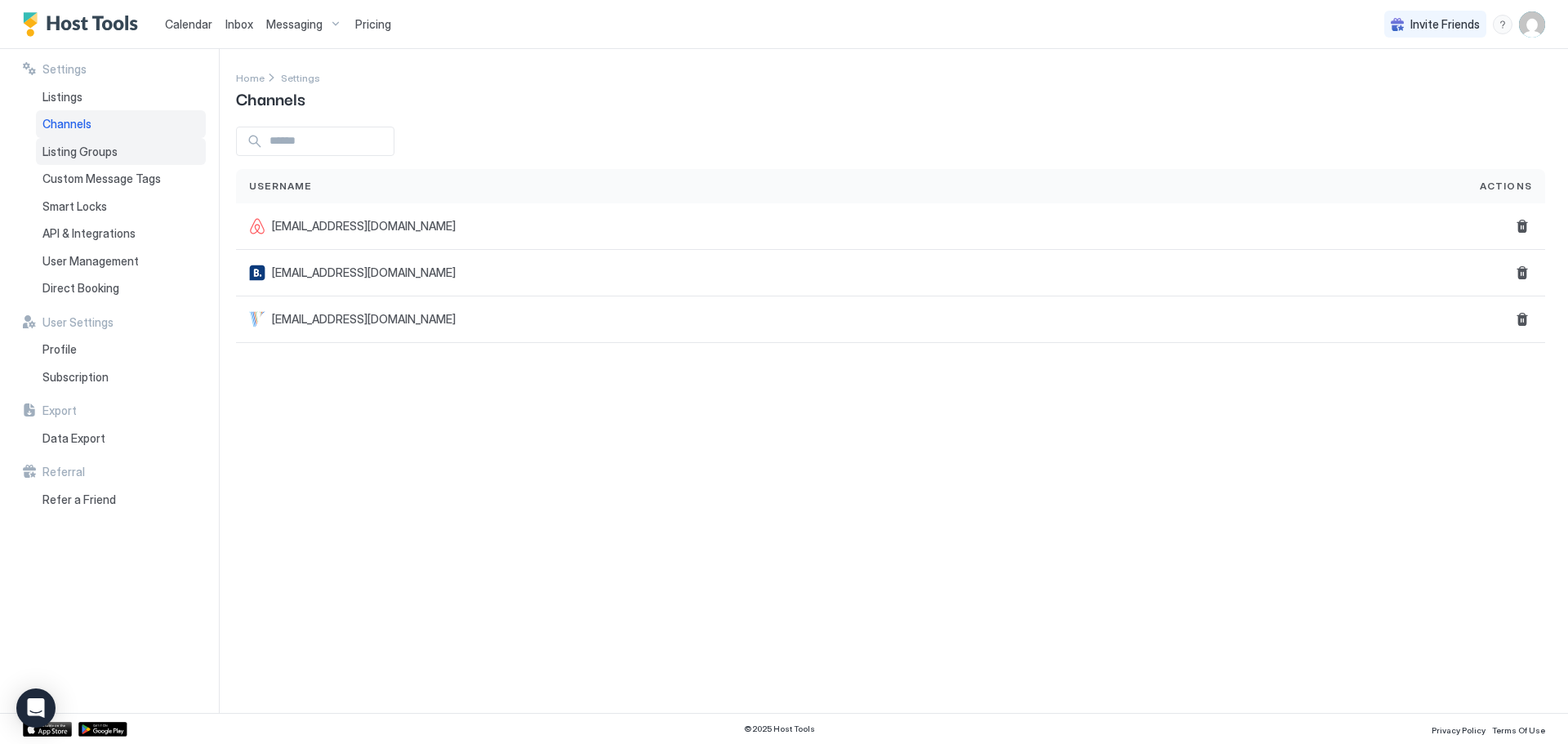
click at [136, 154] on div "Listing Groups" at bounding box center [121, 151] width 170 height 27
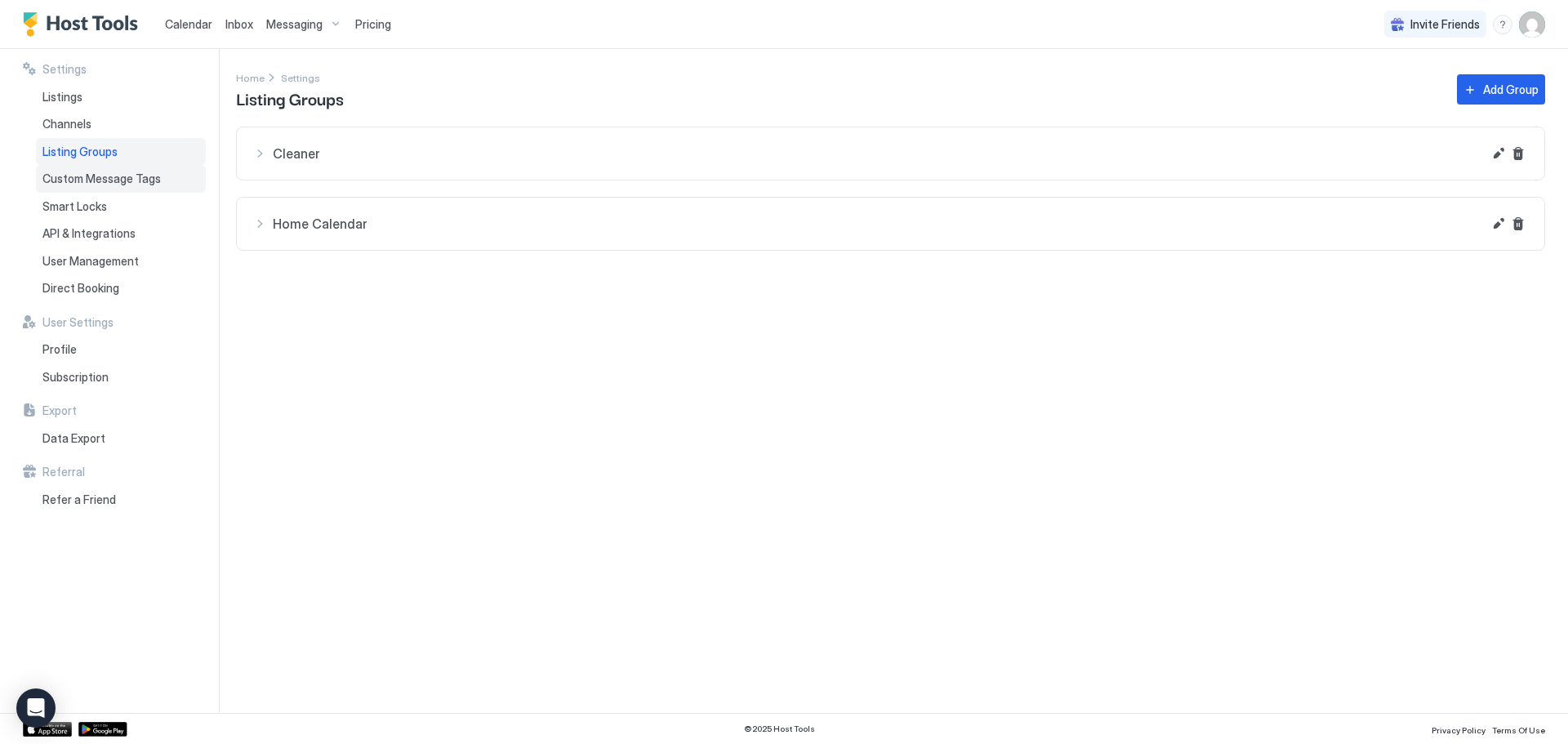
click at [84, 169] on div "Custom Message Tags" at bounding box center [121, 178] width 170 height 27
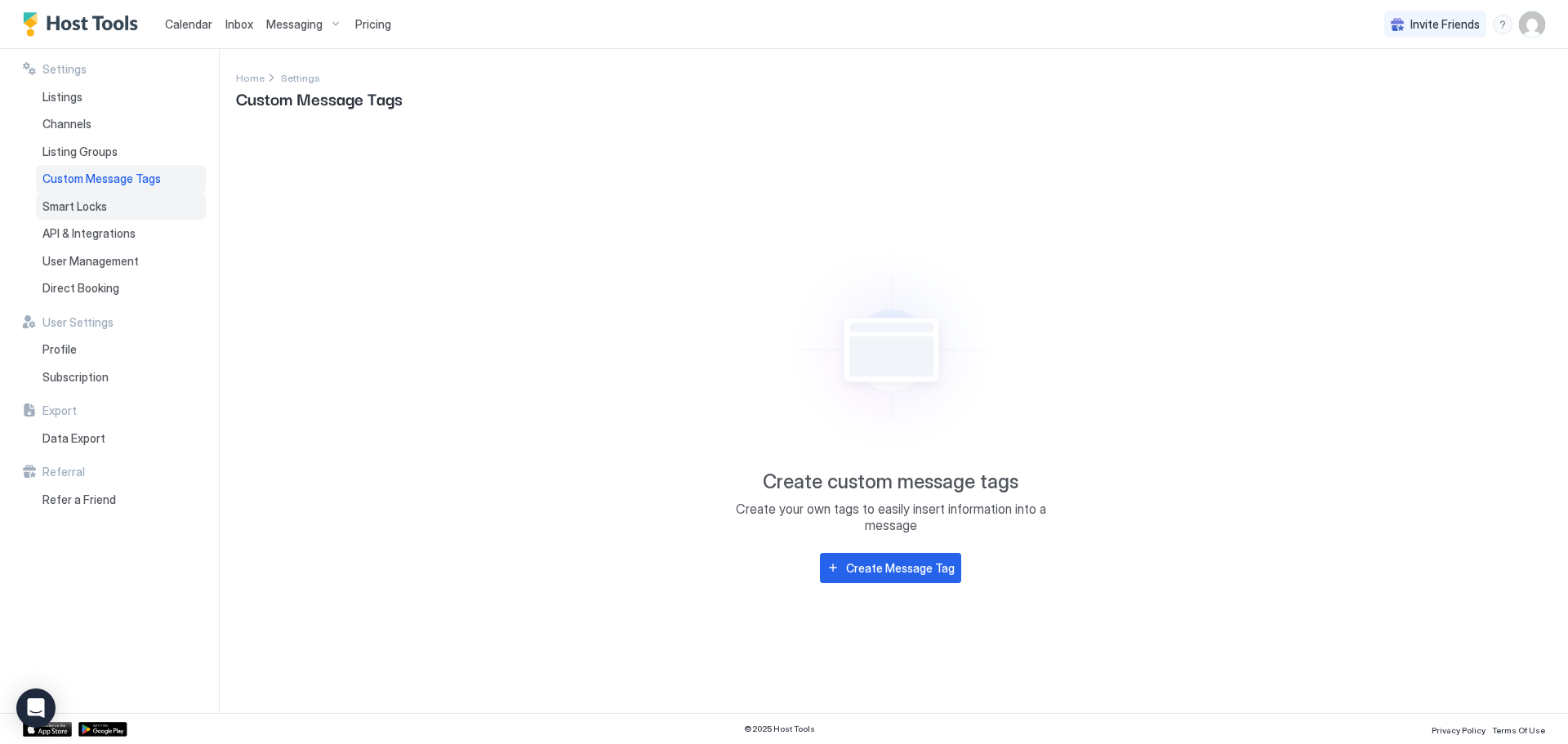
click at [71, 211] on span "Smart Locks" at bounding box center [74, 206] width 64 height 15
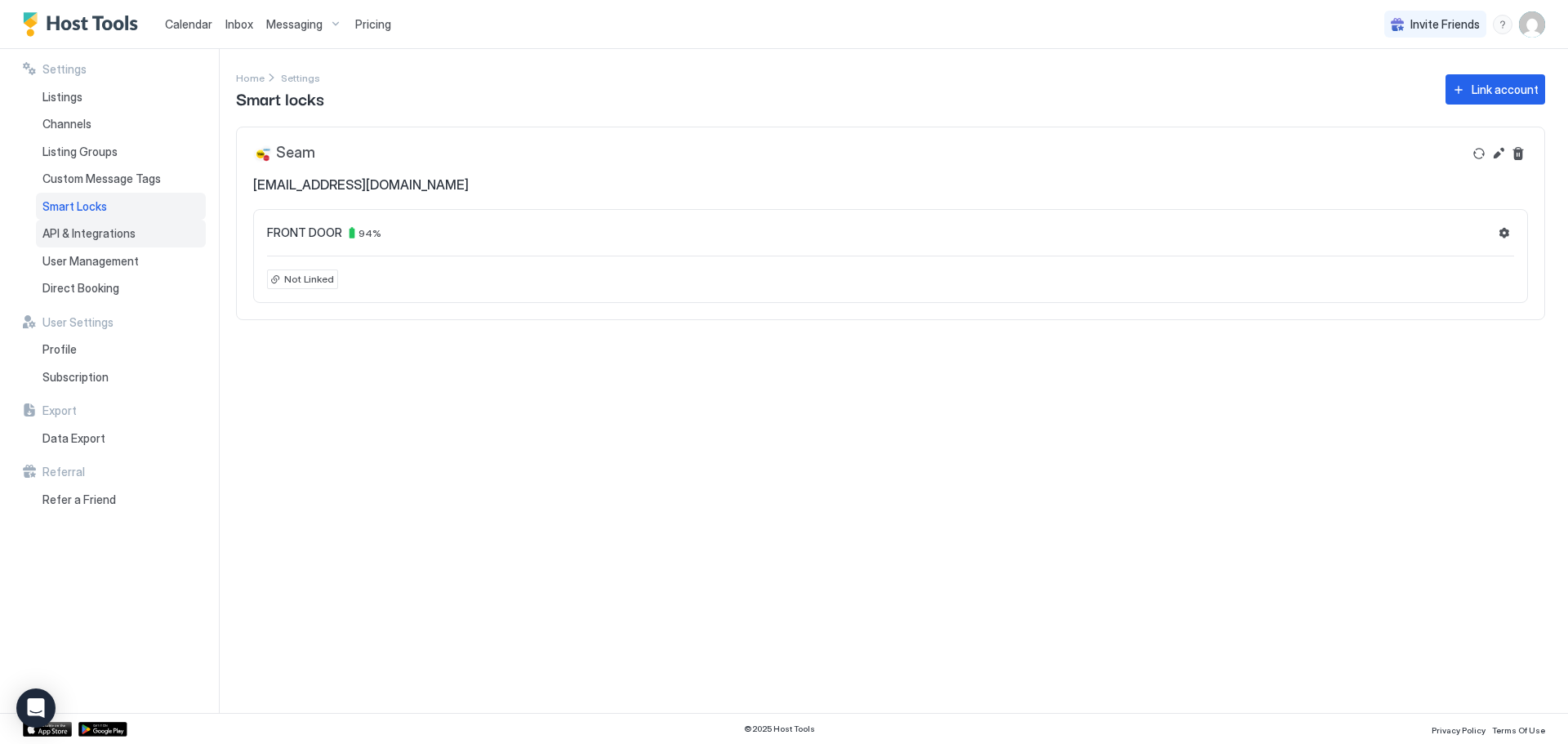
click at [64, 237] on span "API & Integrations" at bounding box center [89, 234] width 93 height 15
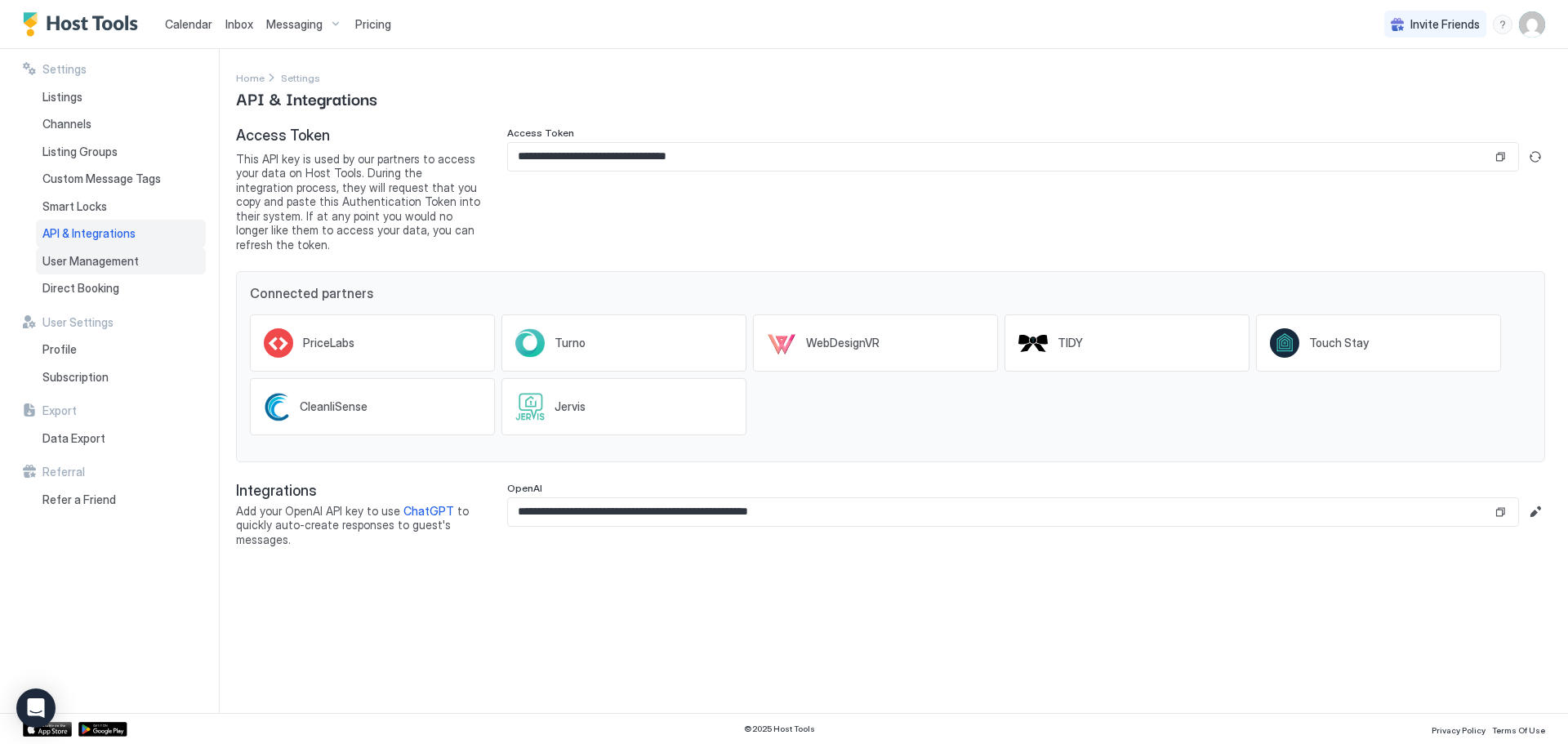
click at [63, 257] on span "User Management" at bounding box center [90, 262] width 96 height 15
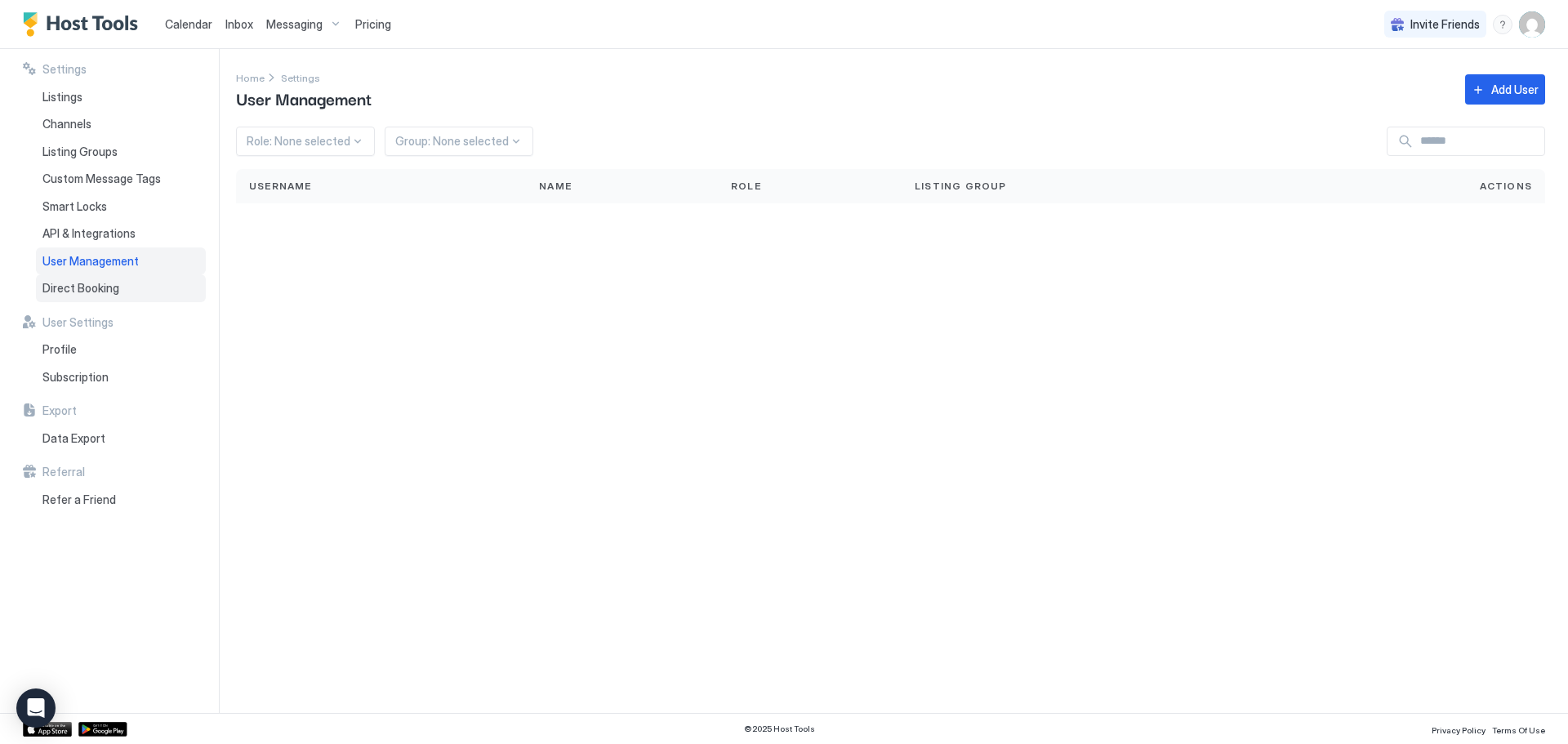
click at [62, 284] on span "Direct Booking" at bounding box center [80, 288] width 76 height 15
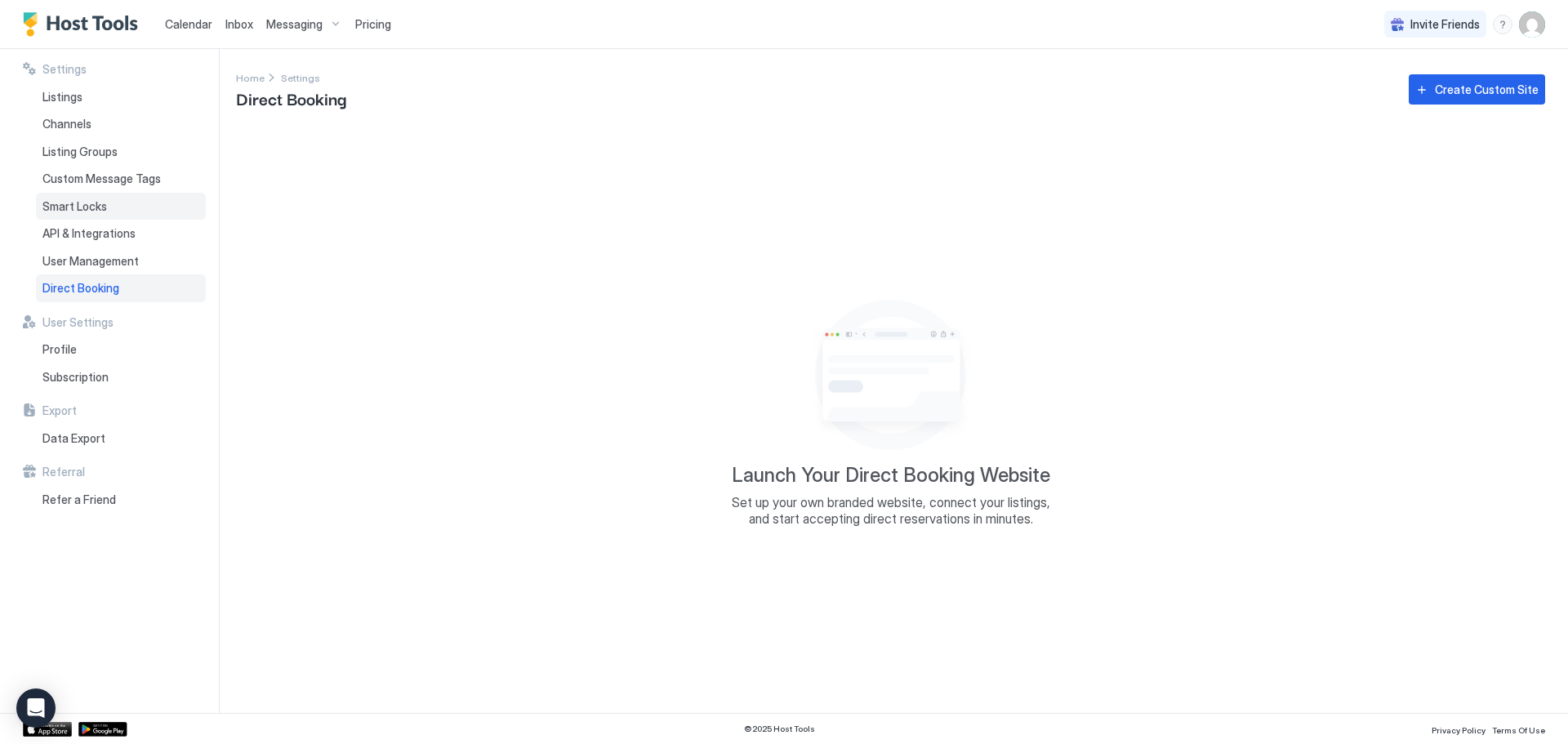
click at [82, 202] on span "Smart Locks" at bounding box center [74, 206] width 64 height 15
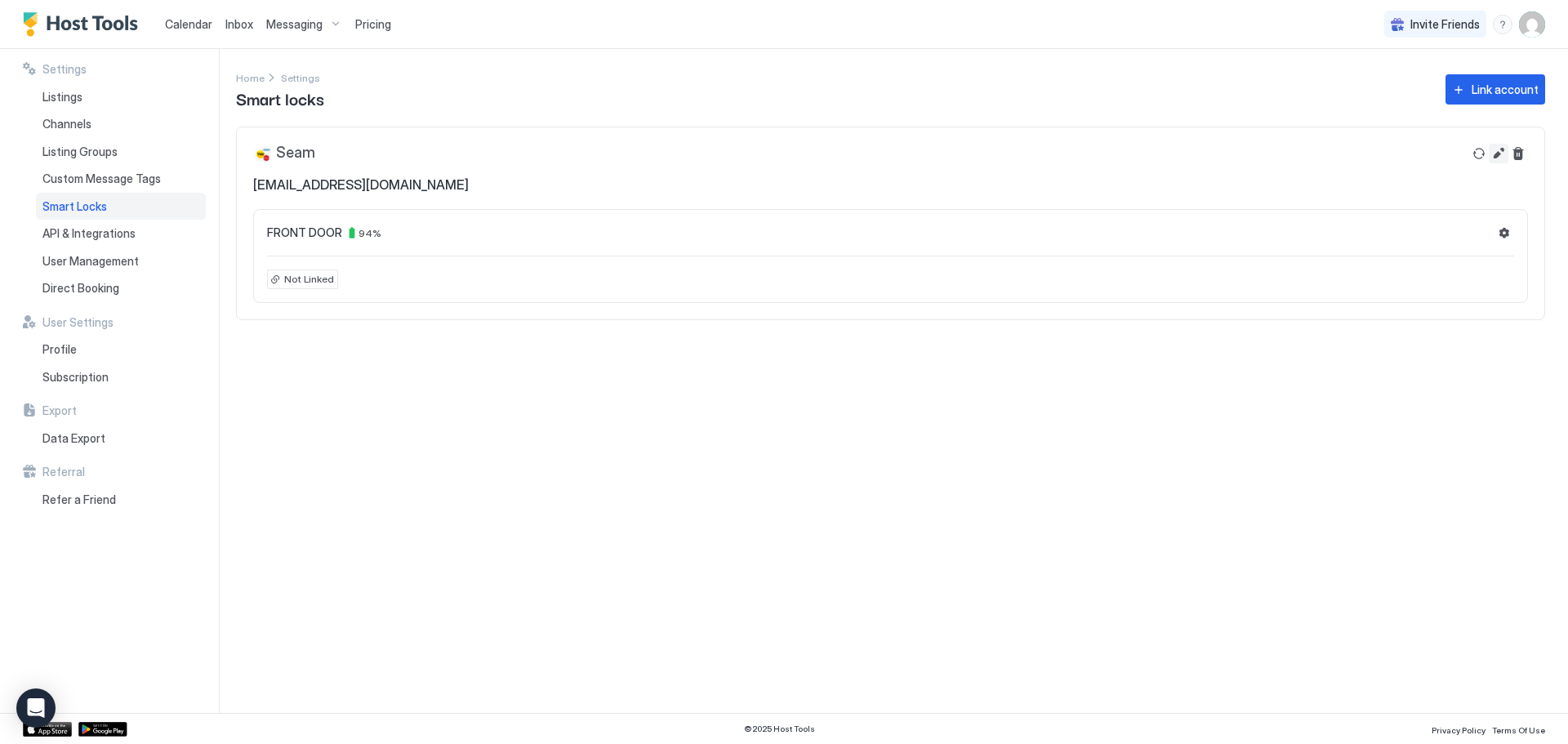
click at [1493, 156] on button "Edit" at bounding box center [1498, 154] width 20 height 20
click at [1534, 25] on img "User profile" at bounding box center [1532, 24] width 26 height 26
click at [1461, 89] on div "Settings" at bounding box center [1441, 91] width 207 height 28
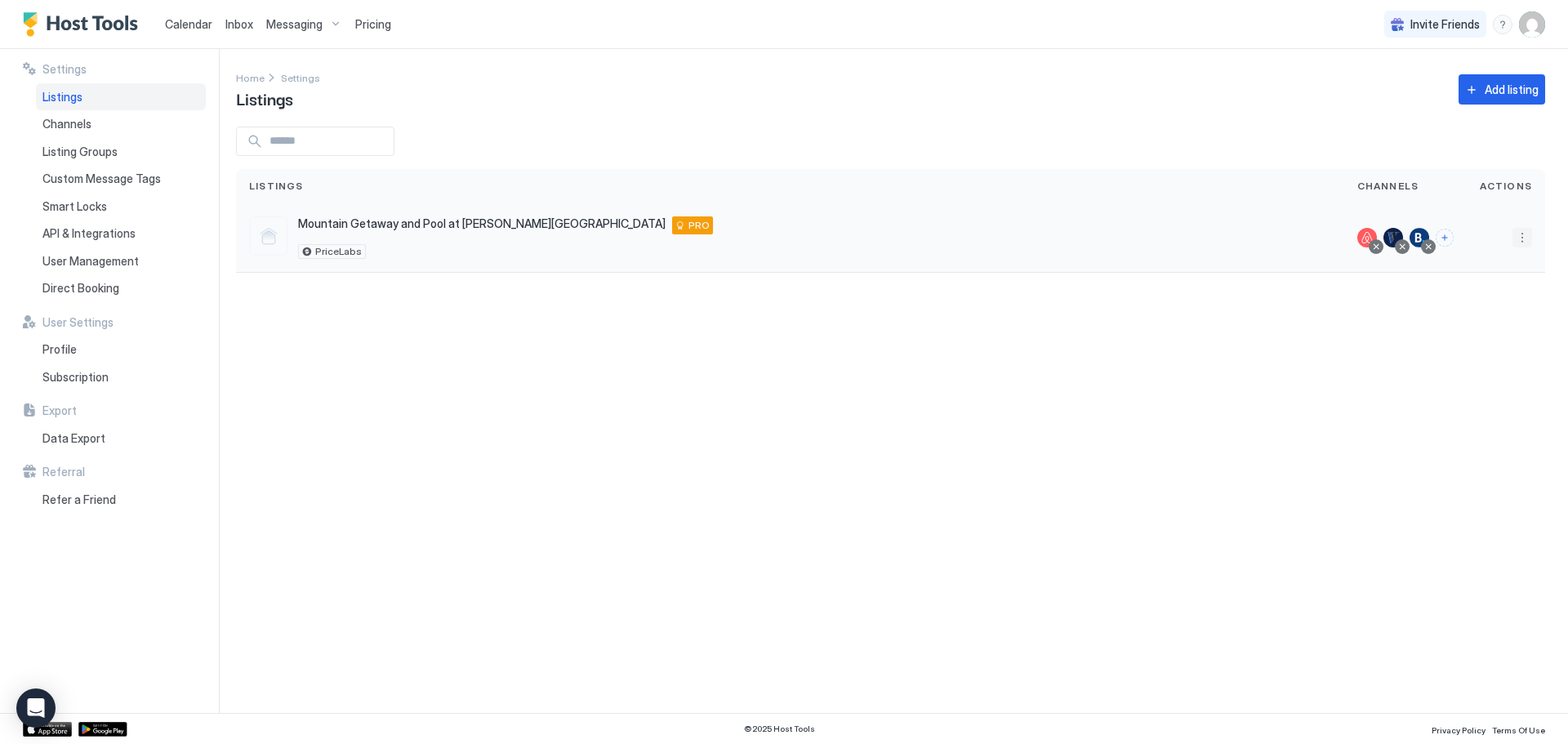
click at [1517, 243] on button "More options" at bounding box center [1522, 237] width 20 height 20
click at [1512, 308] on span "Listing Settings" at bounding box center [1485, 313] width 73 height 12
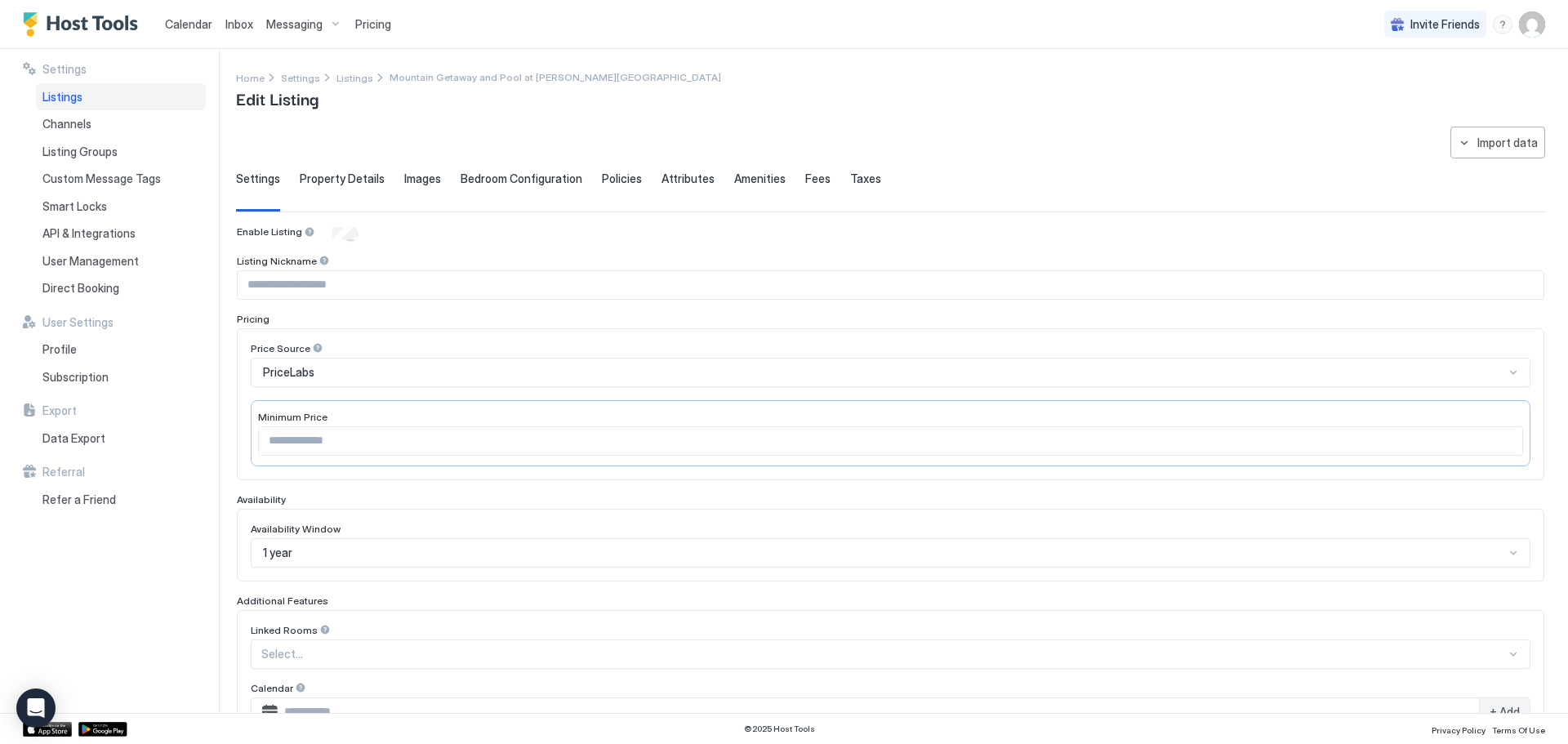
click at [364, 179] on span "Property Details" at bounding box center [342, 179] width 85 height 15
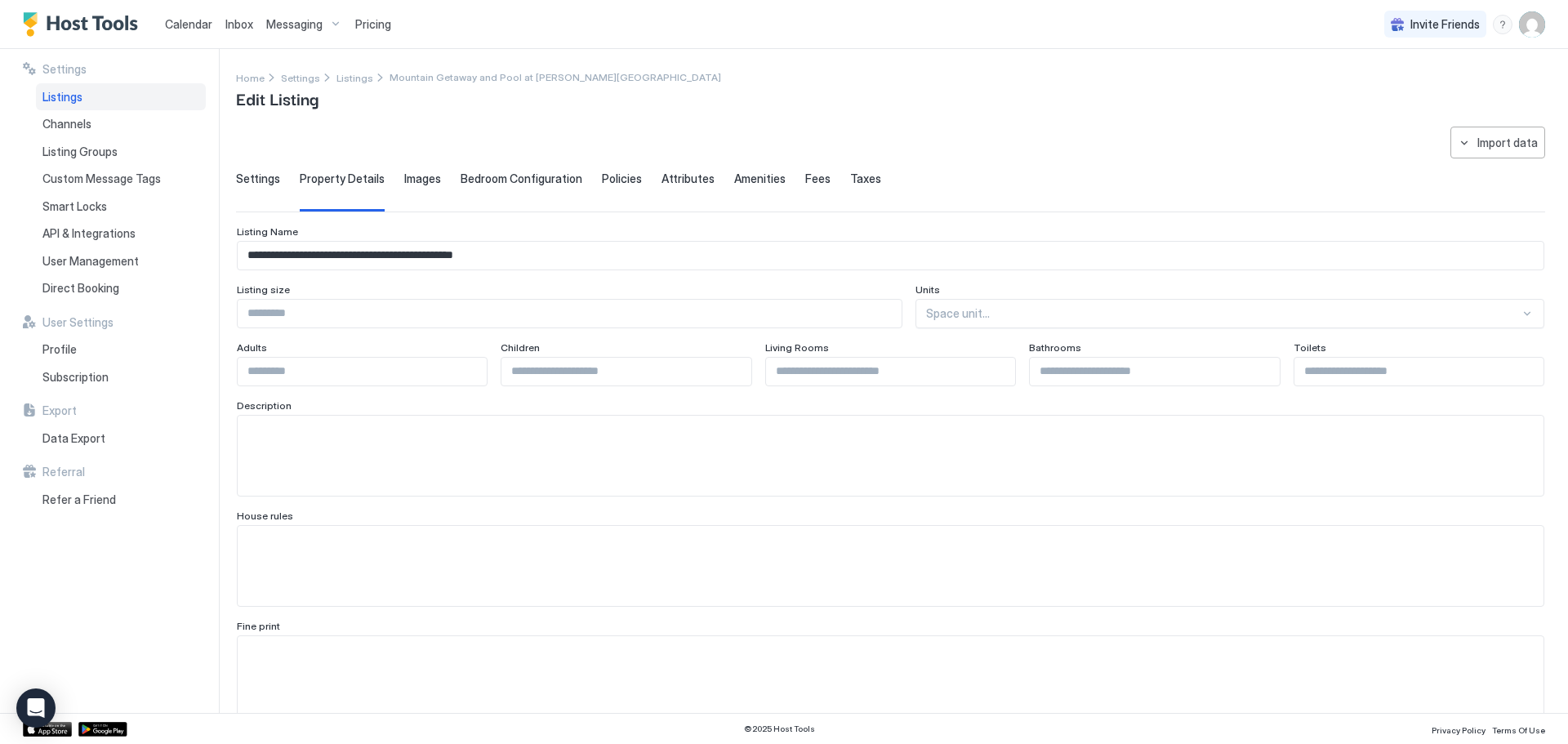
click at [411, 180] on span "Images" at bounding box center [422, 179] width 37 height 15
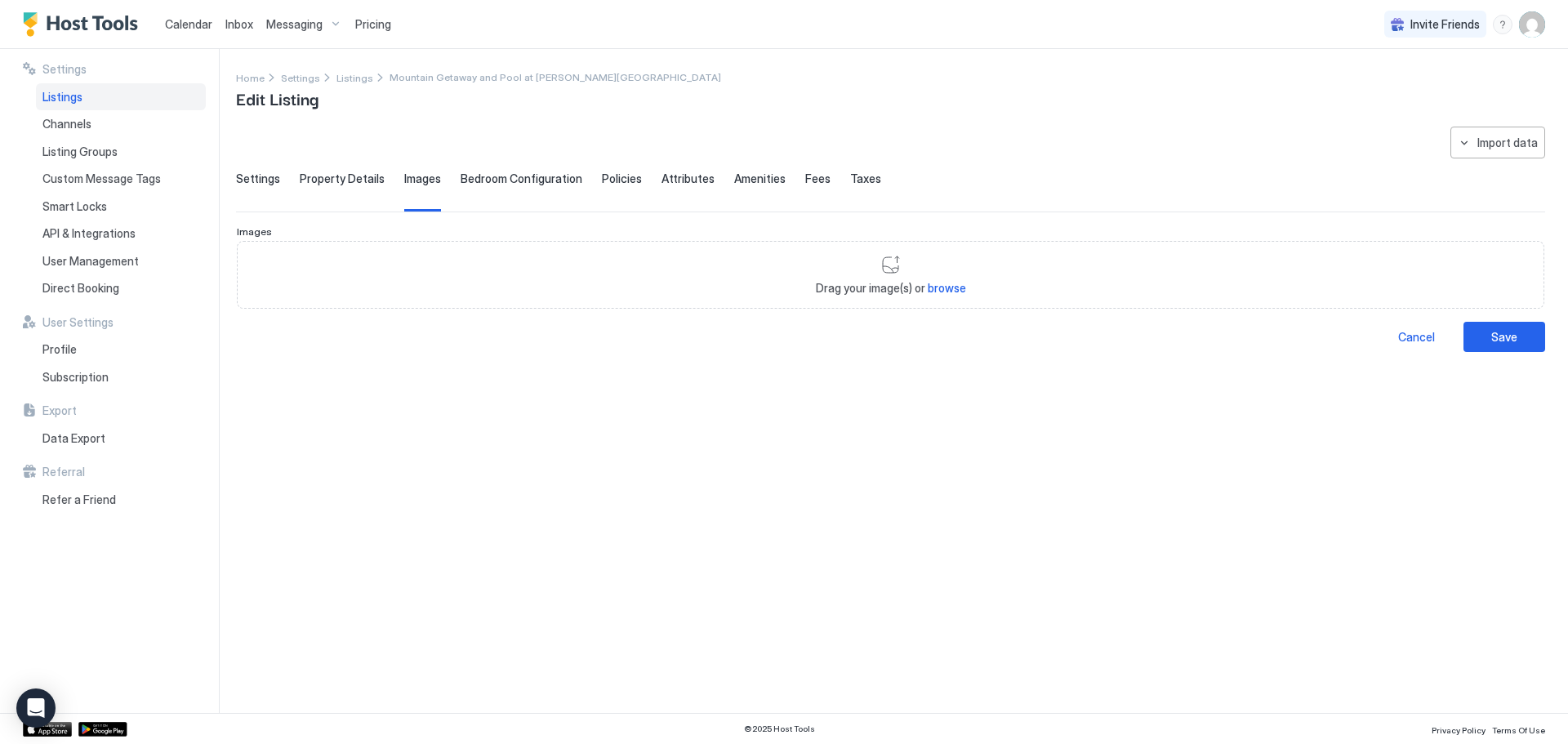
drag, startPoint x: 498, startPoint y: 186, endPoint x: 604, endPoint y: 181, distance: 106.1
click at [499, 186] on div "Bedroom Configuration" at bounding box center [521, 191] width 122 height 40
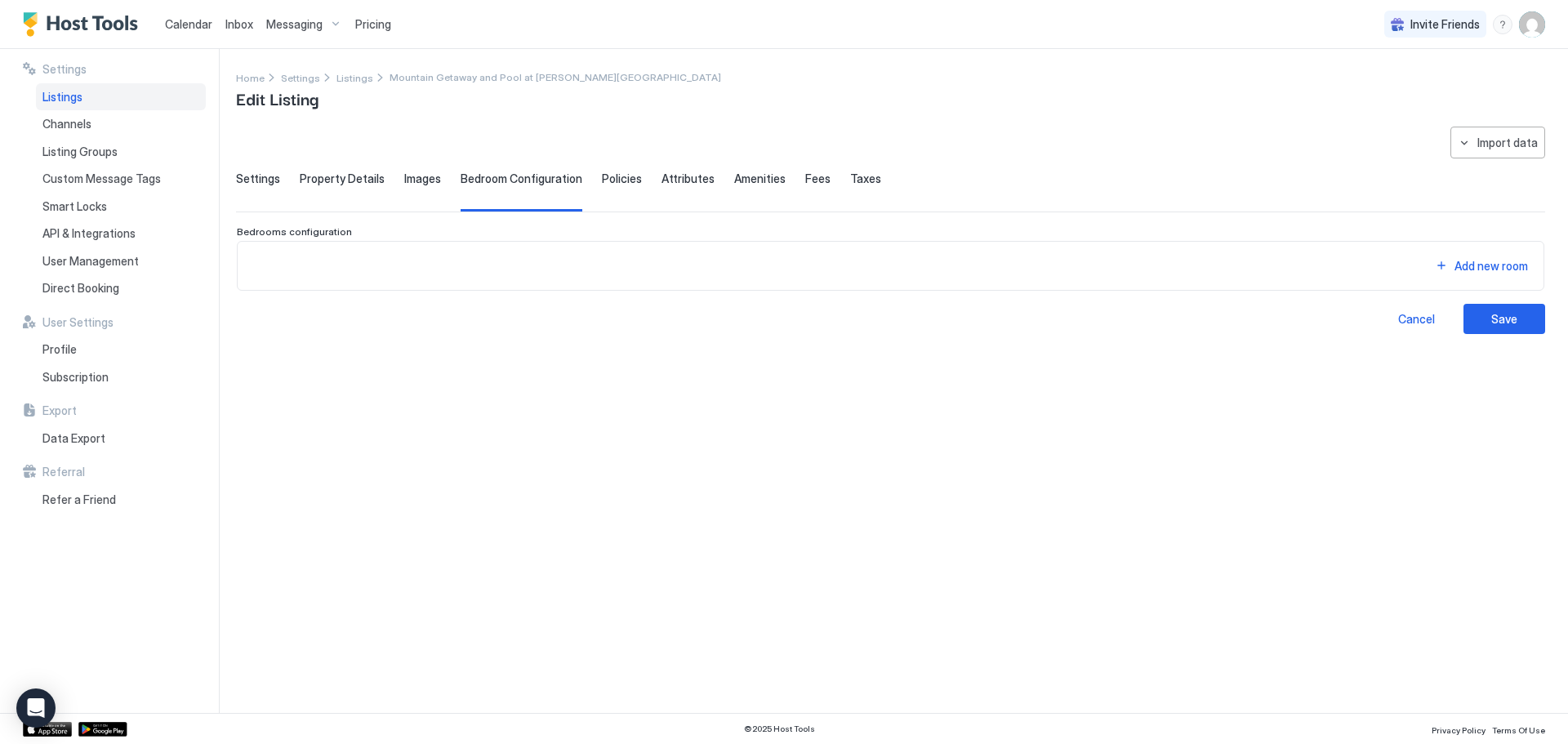
click at [630, 184] on span "Policies" at bounding box center [622, 179] width 40 height 15
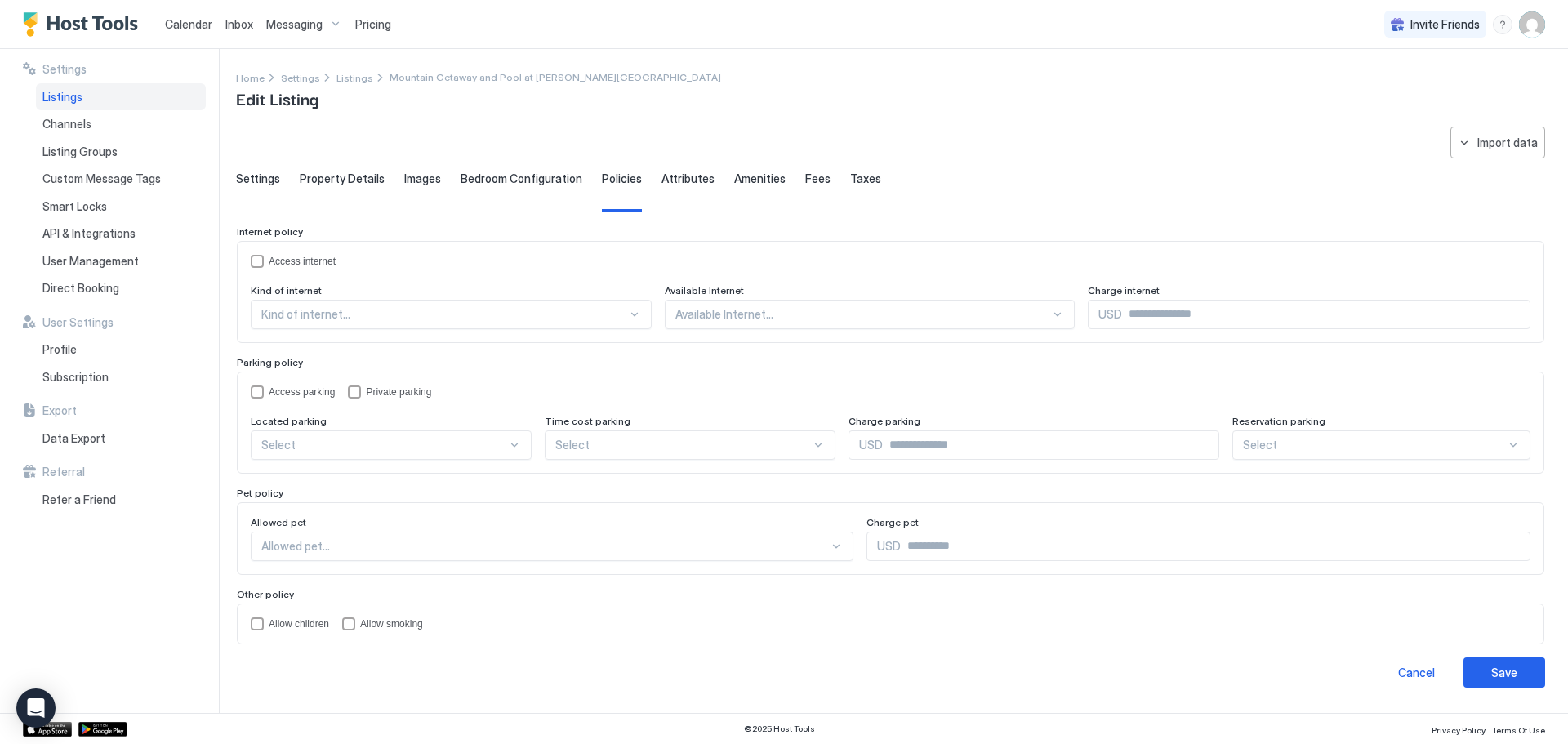
click at [718, 189] on div "Settings Property Details Images Bedroom Configuration Policies Attributes Amen…" at bounding box center [890, 191] width 1309 height 40
click at [249, 182] on span "Settings" at bounding box center [257, 179] width 44 height 15
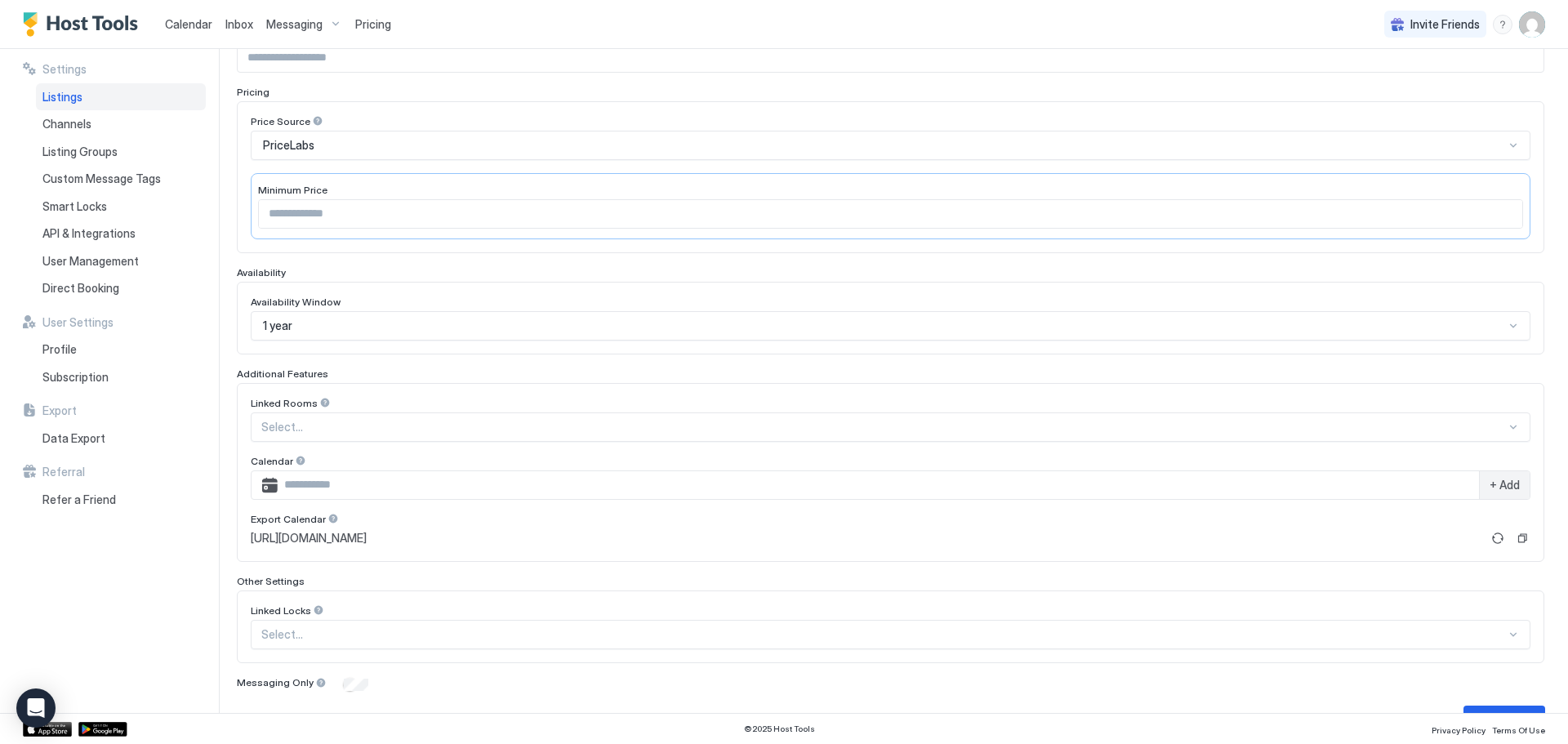
scroll to position [269, 0]
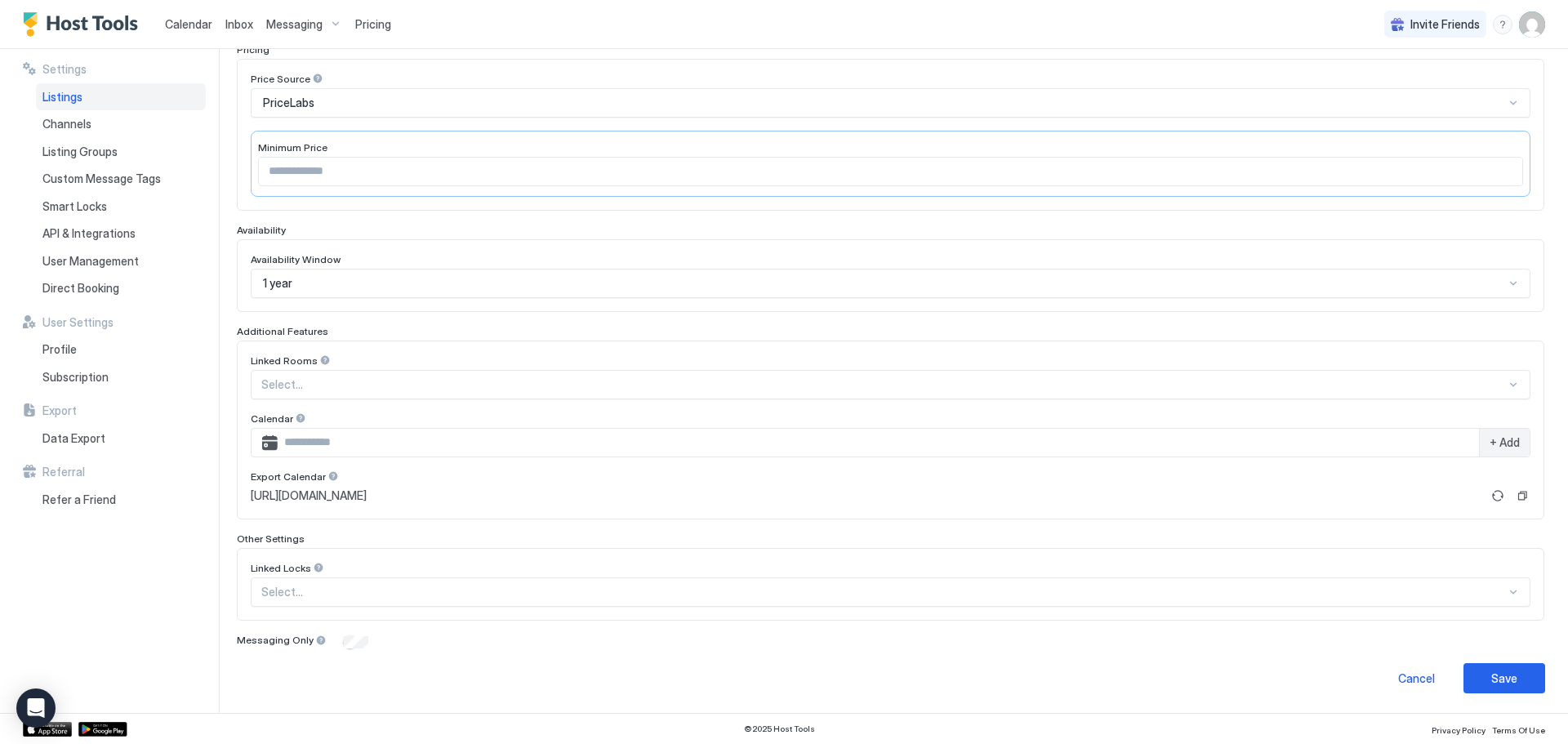
click at [379, 392] on div at bounding box center [883, 384] width 1245 height 15
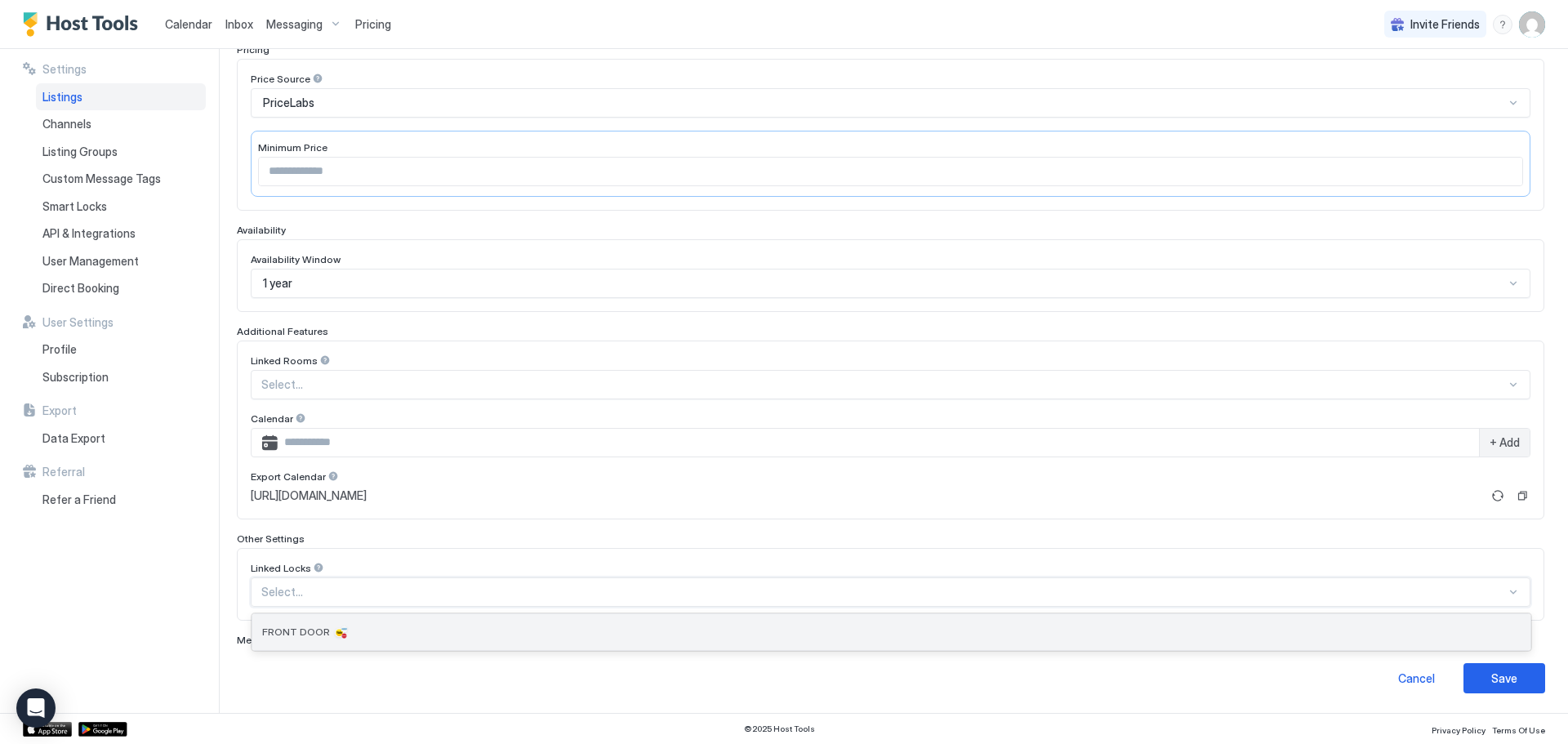
click at [372, 637] on div "FRONT DOOR" at bounding box center [891, 631] width 1259 height 16
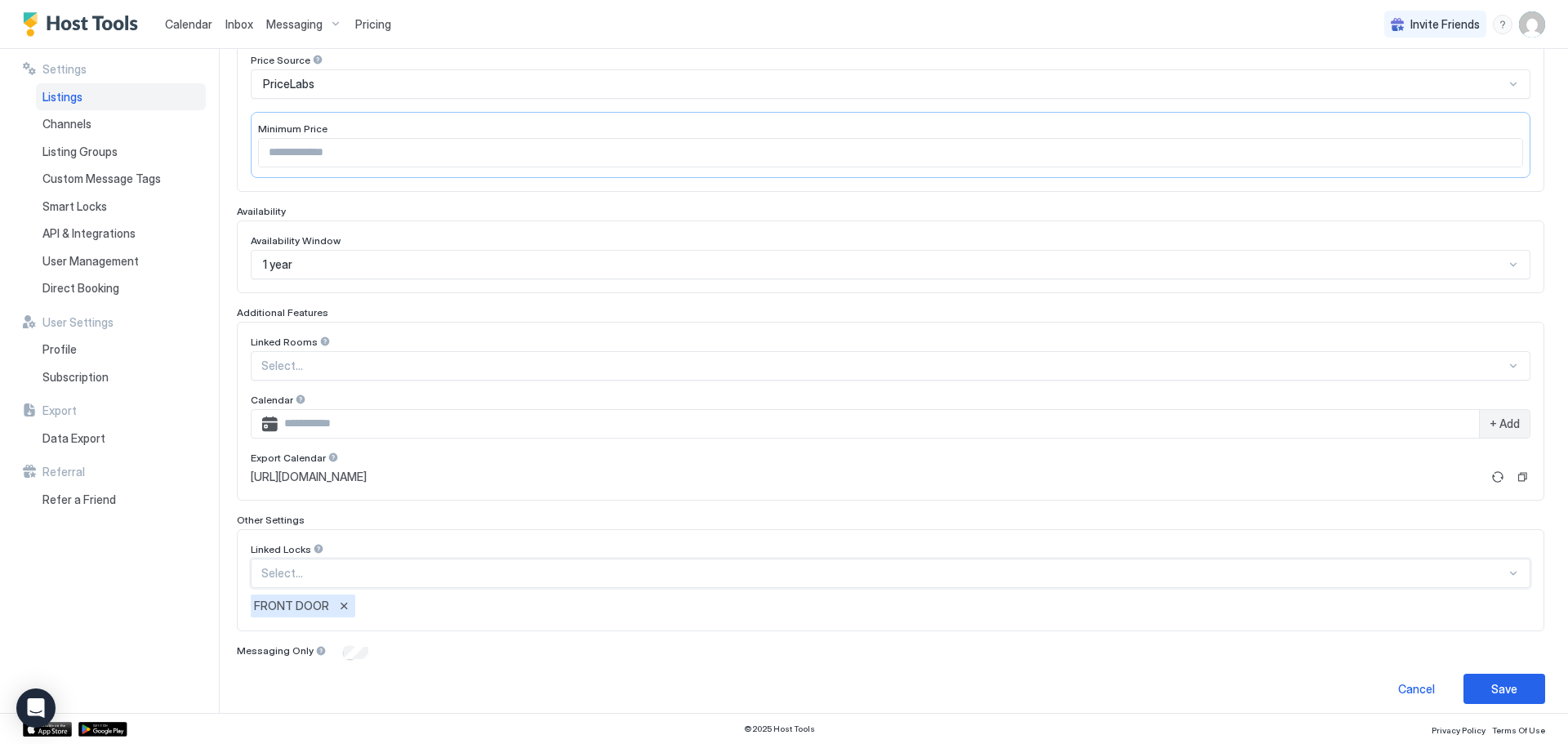
scroll to position [299, 0]
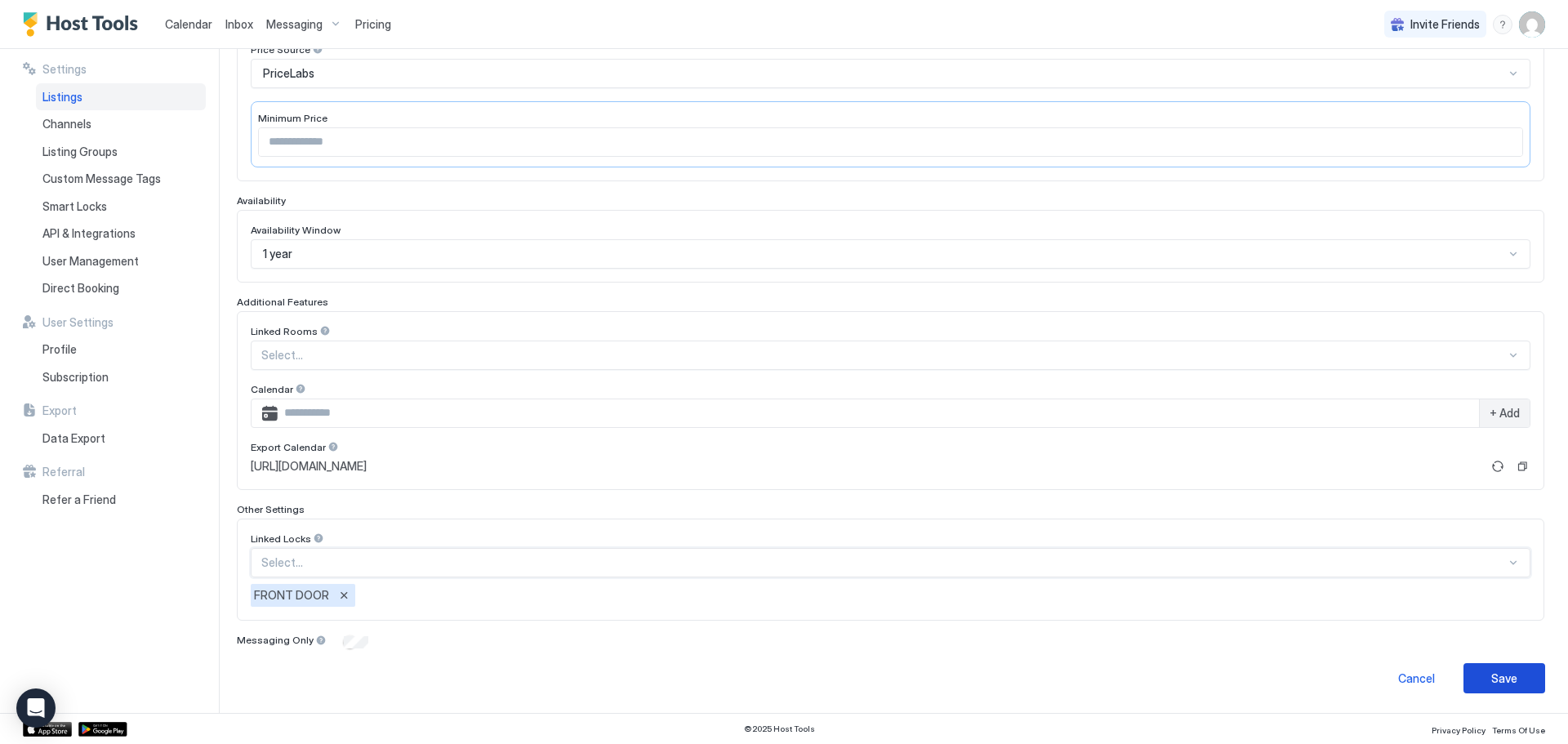
click at [1498, 665] on button "Save" at bounding box center [1504, 678] width 82 height 30
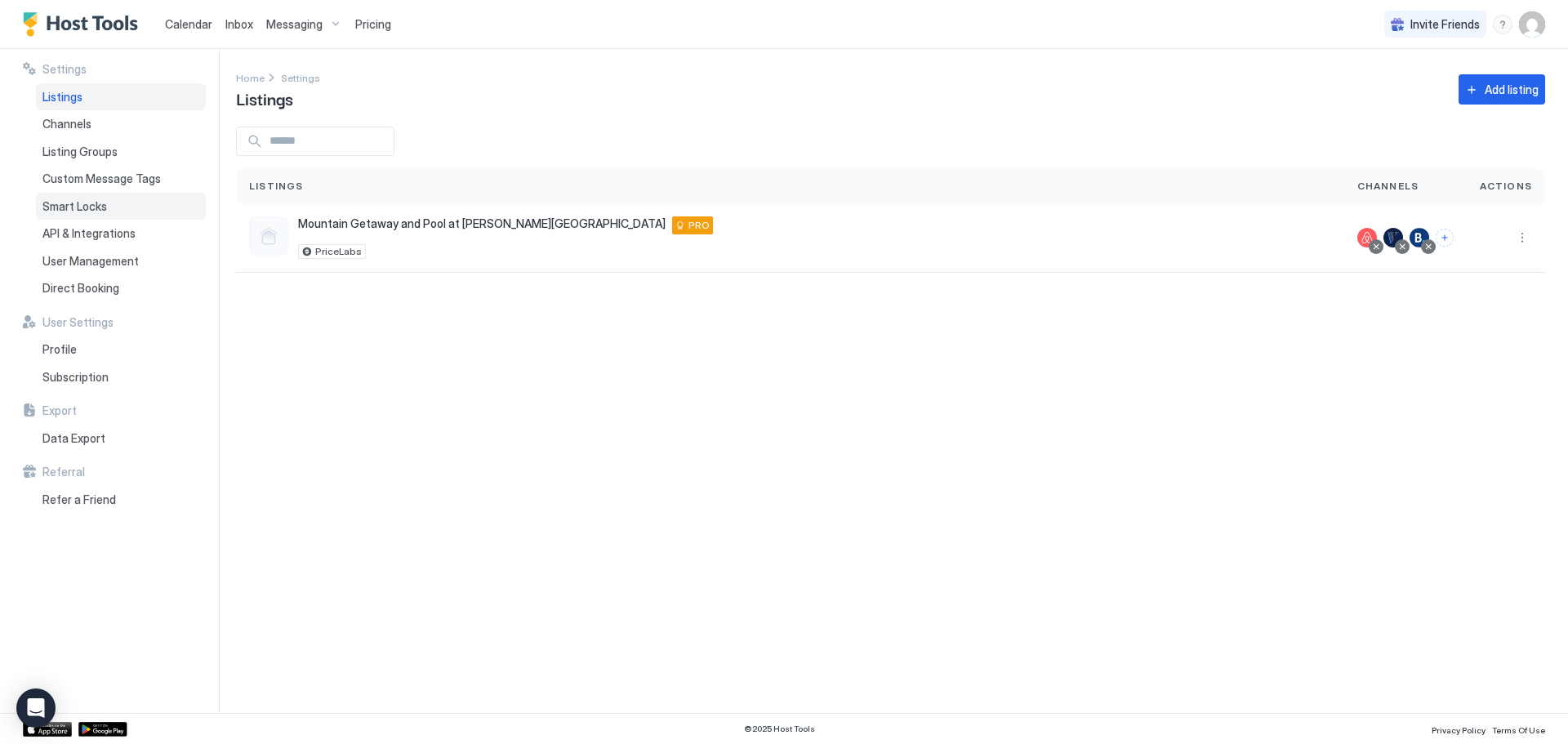
click at [97, 217] on div "Smart Locks" at bounding box center [121, 206] width 170 height 27
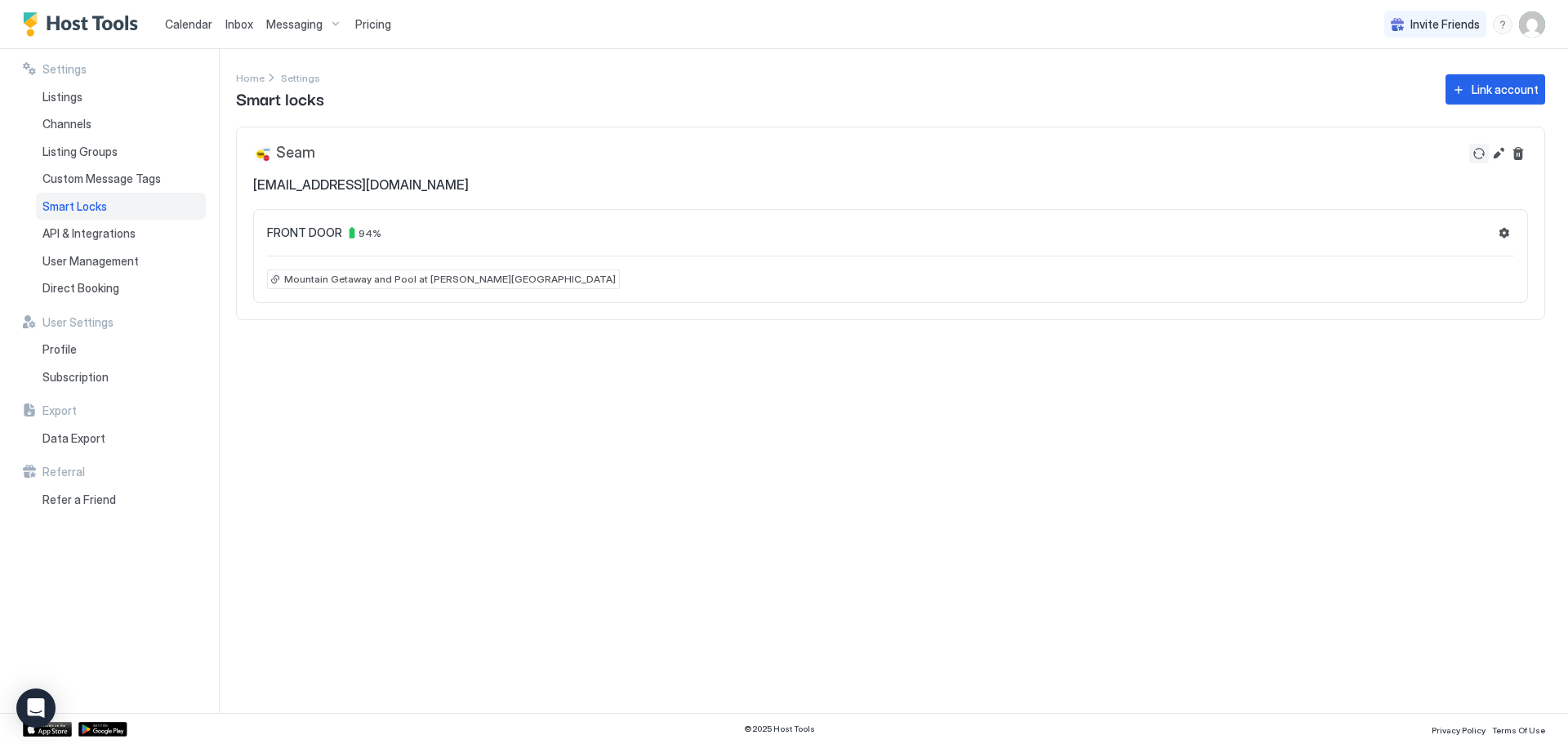
click at [1481, 153] on button "Refresh" at bounding box center [1478, 154] width 20 height 20
click at [1478, 156] on button "Refresh" at bounding box center [1478, 154] width 20 height 20
